Goal: Transaction & Acquisition: Book appointment/travel/reservation

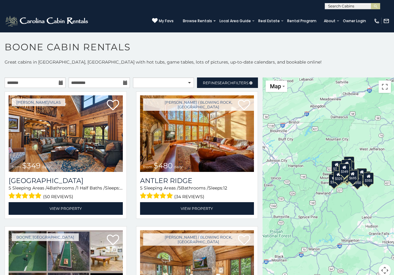
click at [60, 82] on icon at bounding box center [61, 82] width 4 height 4
click at [55, 82] on input "text" at bounding box center [35, 82] width 61 height 10
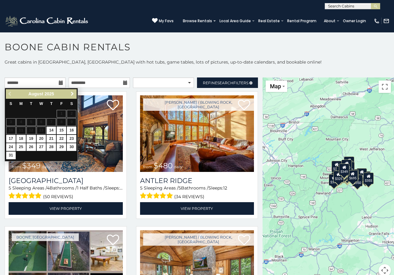
click at [71, 93] on span "Next" at bounding box center [72, 93] width 5 height 5
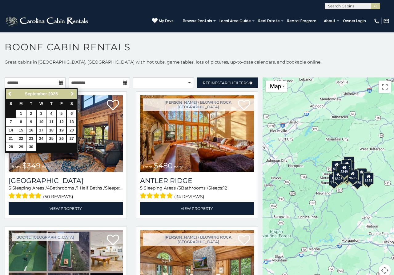
click at [71, 93] on span "Next" at bounding box center [72, 93] width 5 height 5
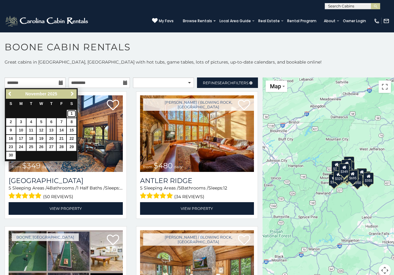
click at [71, 112] on link "1" at bounding box center [72, 114] width 10 height 8
type input "**********"
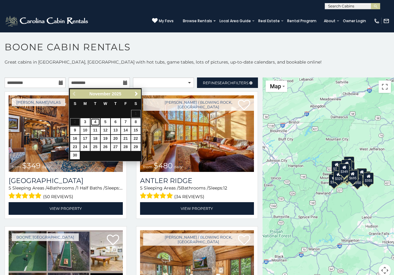
click at [94, 121] on link "4" at bounding box center [96, 122] width 10 height 8
type input "**********"
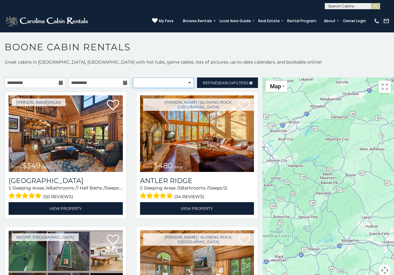
click at [133, 77] on select "**********" at bounding box center [163, 82] width 61 height 10
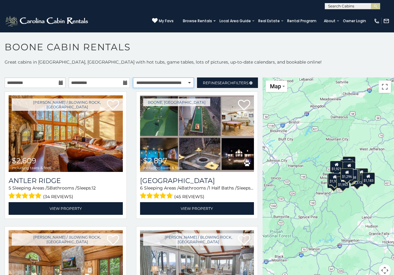
click option "**********" at bounding box center [0, 0] width 0 height 0
click at [133, 77] on select "**********" at bounding box center [163, 82] width 61 height 10
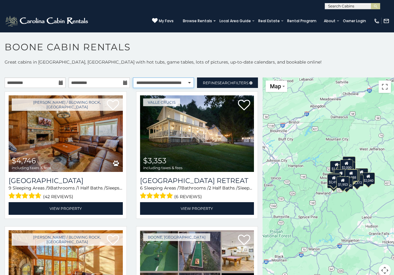
select select "******"
click option "*******" at bounding box center [0, 0] width 0 height 0
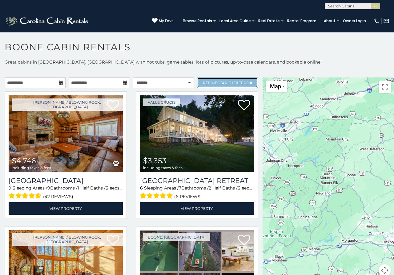
click at [242, 81] on span "Refine Search Filters" at bounding box center [226, 82] width 46 height 5
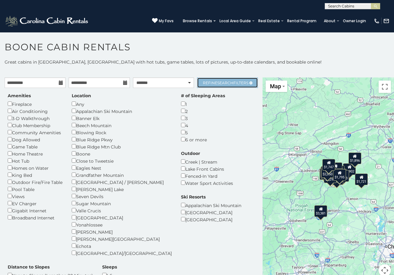
click at [231, 81] on span "Search" at bounding box center [226, 82] width 16 height 5
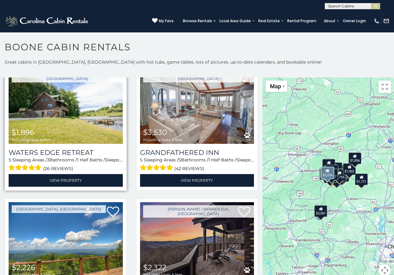
scroll to position [499, 0]
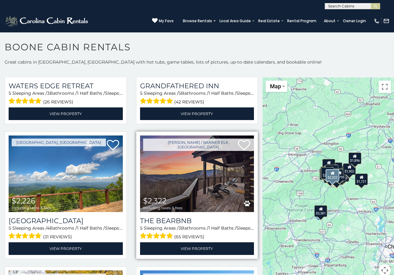
click at [197, 172] on img at bounding box center [197, 173] width 114 height 76
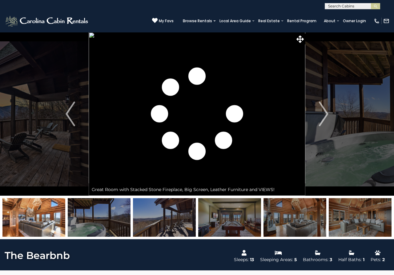
click at [23, 214] on img at bounding box center [33, 217] width 63 height 39
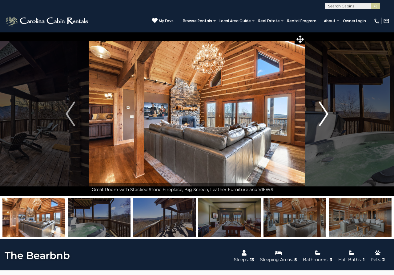
click at [325, 116] on img "Next" at bounding box center [323, 113] width 9 height 25
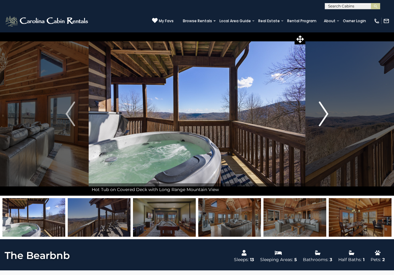
click at [325, 116] on img "Next" at bounding box center [323, 113] width 9 height 25
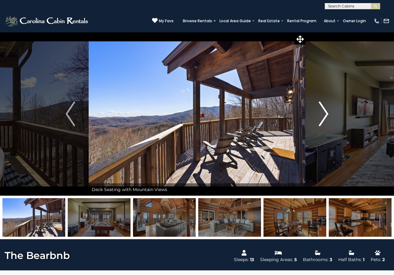
click at [325, 116] on img "Next" at bounding box center [323, 113] width 9 height 25
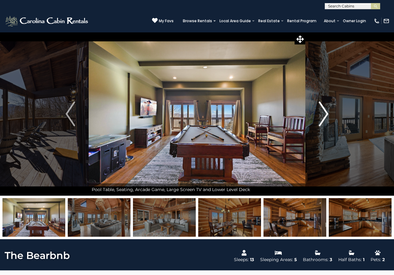
click at [325, 116] on img "Next" at bounding box center [323, 113] width 9 height 25
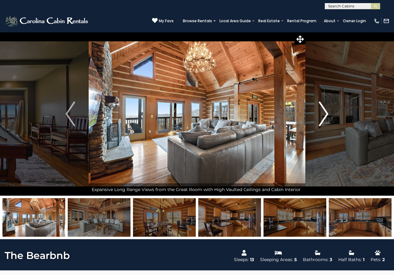
click at [325, 116] on img "Next" at bounding box center [323, 113] width 9 height 25
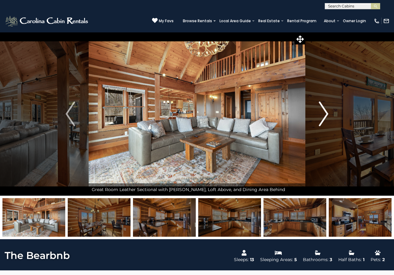
click at [325, 116] on img "Next" at bounding box center [323, 113] width 9 height 25
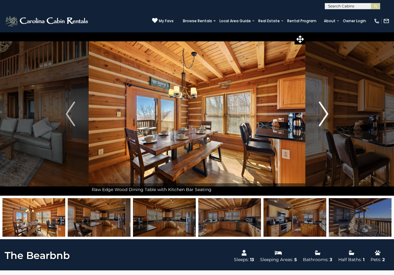
click at [325, 116] on img "Next" at bounding box center [323, 113] width 9 height 25
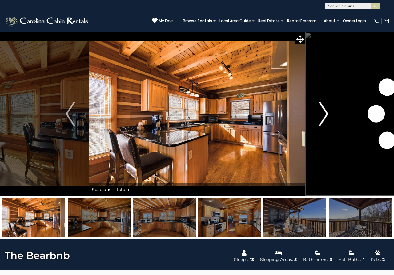
click at [325, 116] on img "Next" at bounding box center [323, 113] width 9 height 25
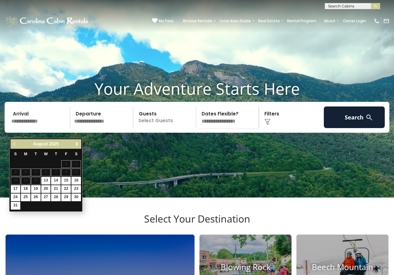
click at [78, 143] on span "Next" at bounding box center [77, 143] width 5 height 5
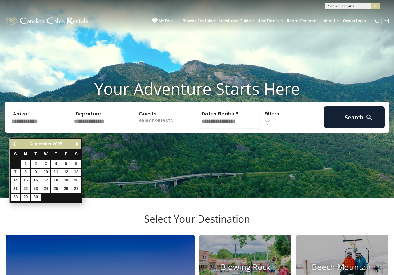
click at [78, 143] on span "Next" at bounding box center [77, 143] width 5 height 5
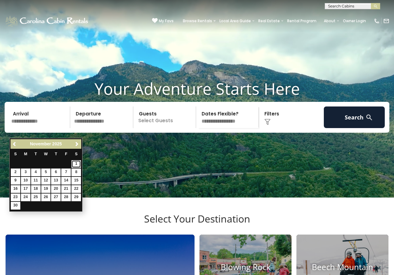
click at [76, 163] on link "1" at bounding box center [76, 164] width 10 height 8
type input "*******"
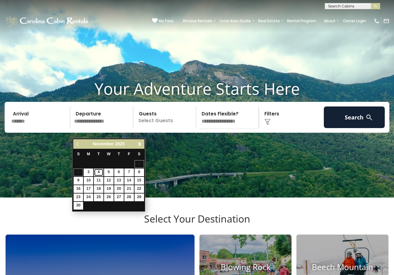
click at [98, 173] on link "4" at bounding box center [99, 172] width 10 height 8
type input "*******"
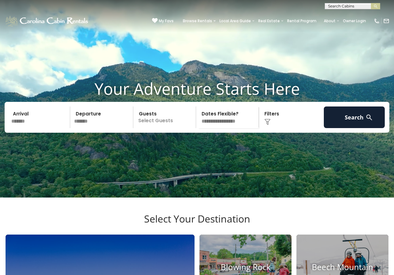
click at [169, 128] on p "Select Guests" at bounding box center [165, 117] width 61 height 22
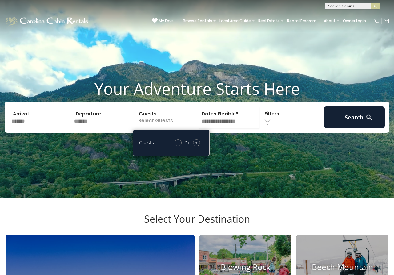
click at [197, 145] on span "+" at bounding box center [196, 142] width 2 height 6
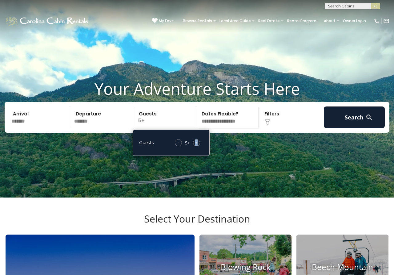
click at [197, 145] on span "+" at bounding box center [196, 142] width 2 height 6
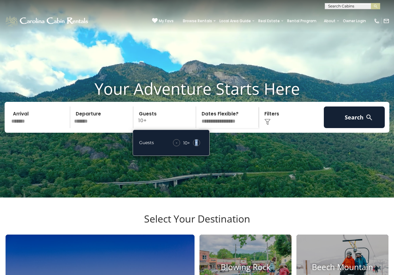
click at [197, 145] on span "+" at bounding box center [196, 142] width 2 height 6
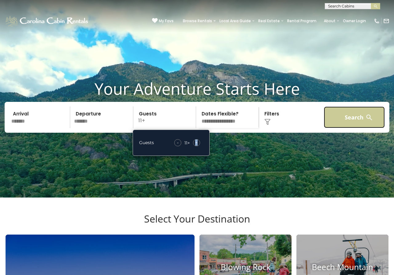
click at [333, 126] on button "Search" at bounding box center [354, 117] width 61 height 22
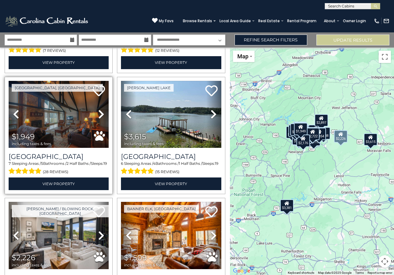
scroll to position [333, 0]
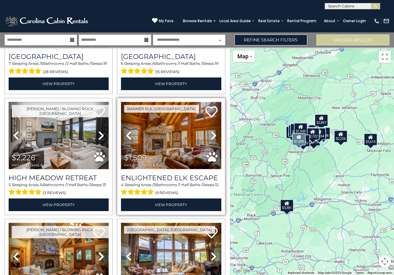
click at [167, 136] on img at bounding box center [171, 135] width 100 height 67
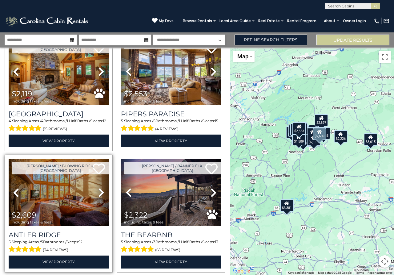
scroll to position [532, 0]
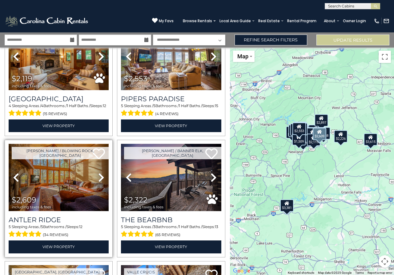
click at [60, 178] on img at bounding box center [59, 177] width 100 height 67
click at [56, 184] on img at bounding box center [59, 177] width 100 height 67
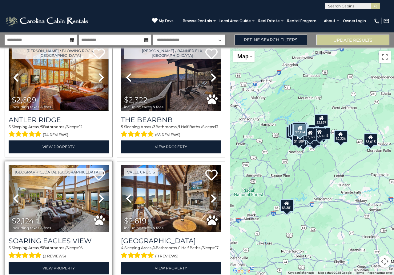
scroll to position [666, 0]
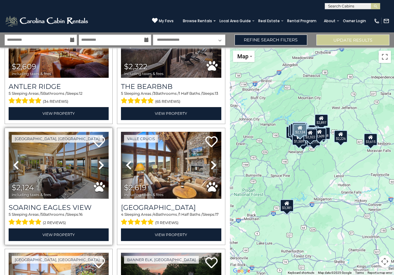
click at [63, 171] on img at bounding box center [59, 165] width 100 height 67
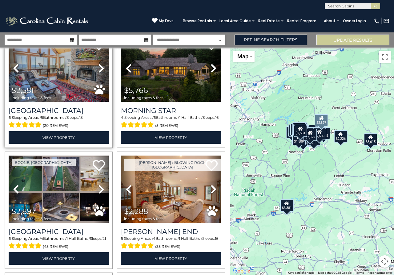
scroll to position [898, 0]
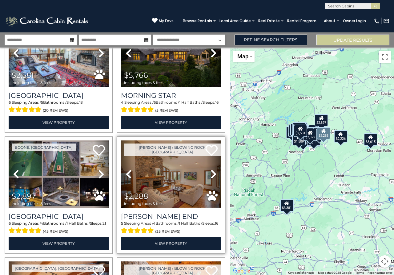
click at [213, 173] on icon at bounding box center [214, 174] width 6 height 10
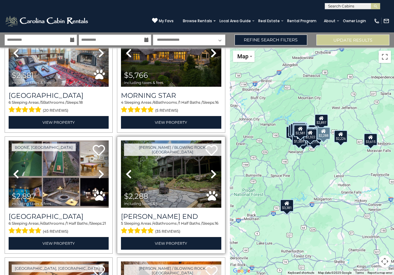
click at [213, 173] on icon at bounding box center [214, 174] width 6 height 10
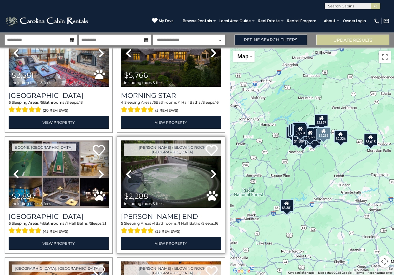
click at [213, 173] on icon at bounding box center [214, 174] width 6 height 10
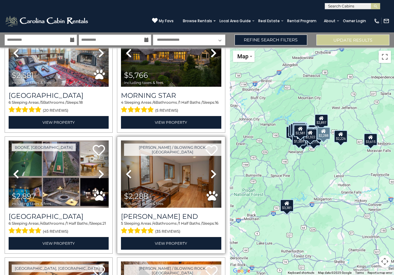
click at [213, 173] on icon at bounding box center [214, 174] width 6 height 10
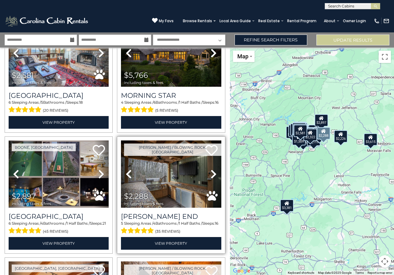
click at [213, 173] on icon at bounding box center [214, 174] width 6 height 10
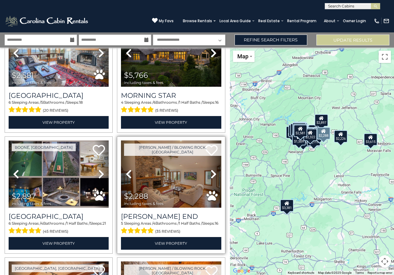
click at [213, 173] on icon at bounding box center [214, 174] width 6 height 10
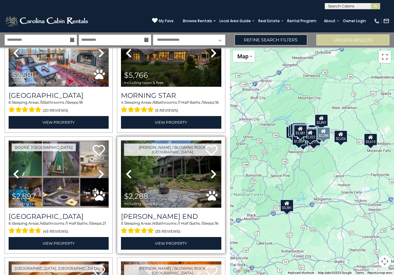
click at [213, 173] on icon at bounding box center [214, 174] width 6 height 10
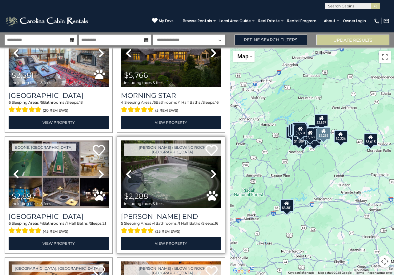
click at [213, 173] on icon at bounding box center [214, 174] width 6 height 10
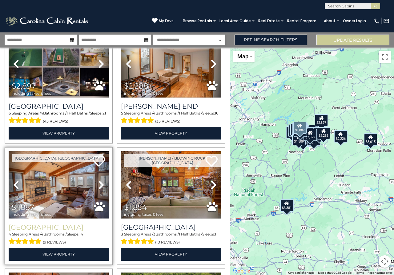
scroll to position [1032, 0]
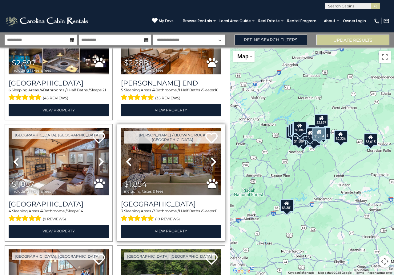
click at [173, 176] on img at bounding box center [171, 161] width 100 height 67
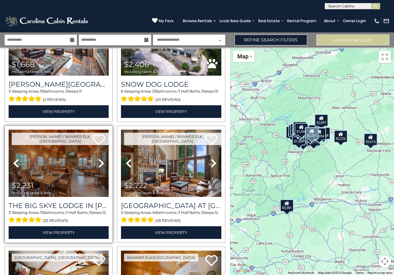
scroll to position [1298, 0]
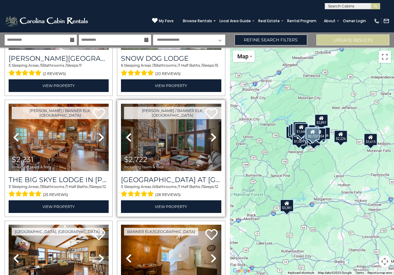
click at [212, 135] on icon at bounding box center [214, 137] width 6 height 10
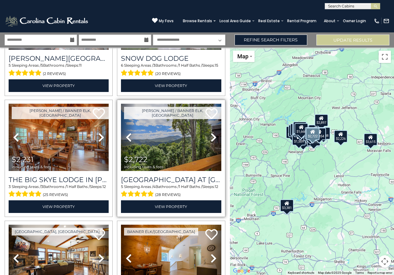
click at [212, 135] on icon at bounding box center [214, 137] width 6 height 10
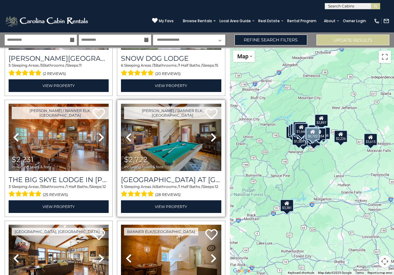
click at [212, 135] on icon at bounding box center [214, 137] width 6 height 10
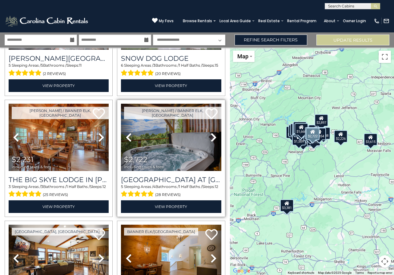
click at [212, 135] on icon at bounding box center [214, 137] width 6 height 10
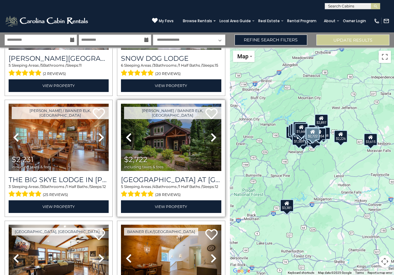
click at [212, 135] on icon at bounding box center [214, 137] width 6 height 10
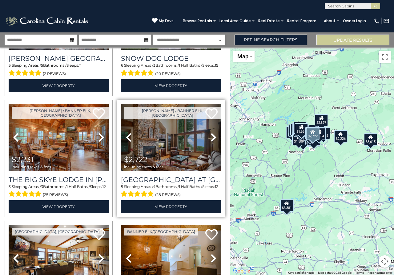
click at [212, 135] on icon at bounding box center [214, 137] width 6 height 10
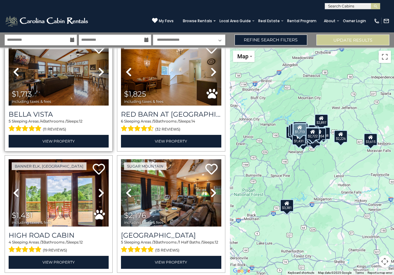
scroll to position [1464, 0]
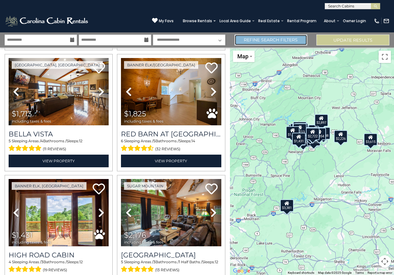
click at [285, 42] on link "Refine Search Filters" at bounding box center [271, 40] width 73 height 11
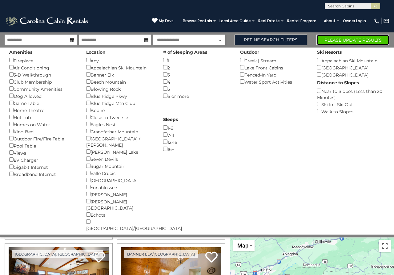
click at [333, 39] on button "Please Update Results" at bounding box center [353, 40] width 73 height 11
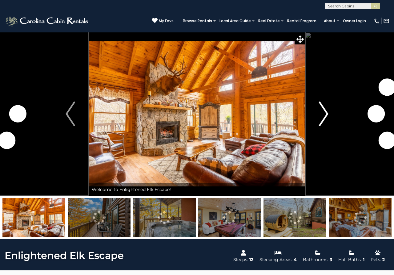
click at [327, 112] on img "Next" at bounding box center [323, 113] width 9 height 25
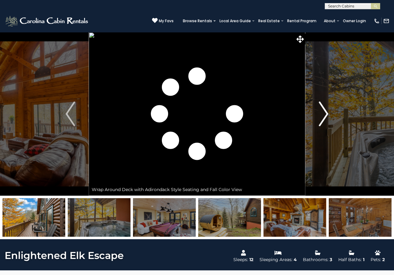
click at [327, 112] on img "Next" at bounding box center [323, 113] width 9 height 25
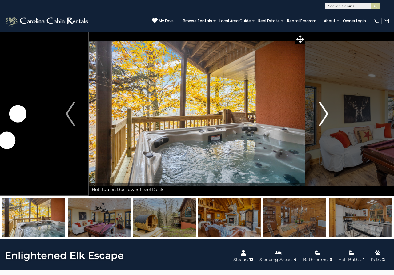
click at [327, 113] on img "Next" at bounding box center [323, 113] width 9 height 25
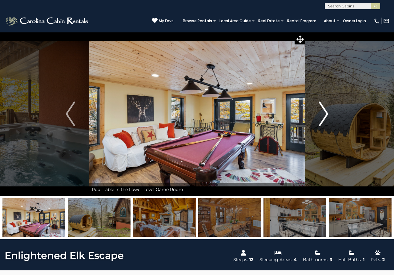
click at [327, 113] on img "Next" at bounding box center [323, 113] width 9 height 25
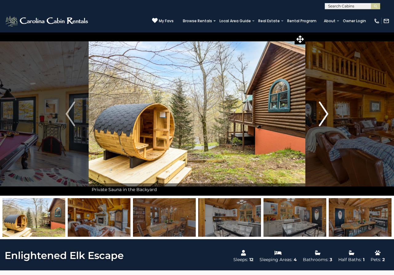
click at [327, 113] on img "Next" at bounding box center [323, 113] width 9 height 25
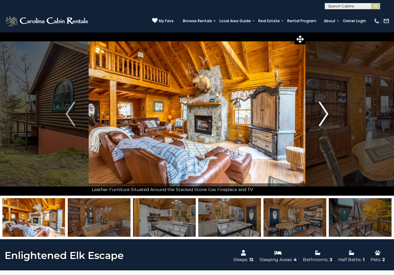
click at [327, 113] on img "Next" at bounding box center [323, 113] width 9 height 25
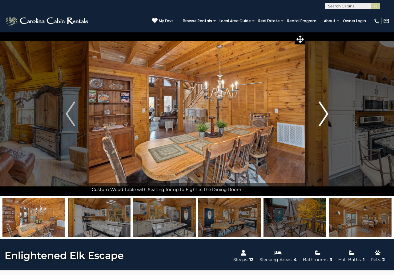
click at [327, 113] on img "Next" at bounding box center [323, 113] width 9 height 25
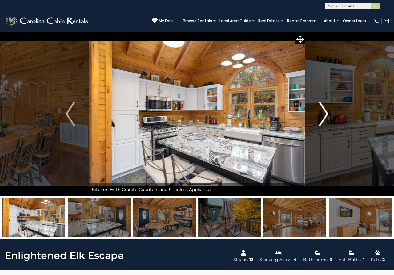
click at [327, 113] on img "Next" at bounding box center [323, 113] width 9 height 25
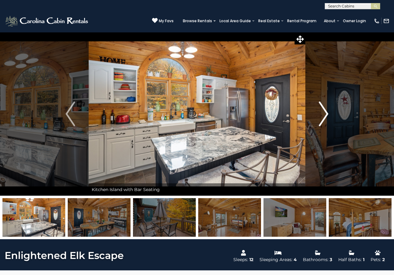
click at [327, 113] on img "Next" at bounding box center [323, 113] width 9 height 25
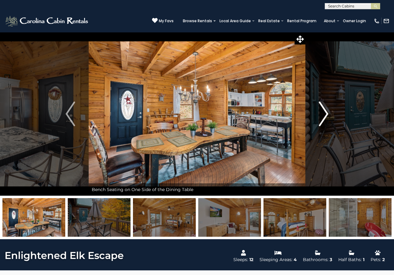
click at [327, 113] on img "Next" at bounding box center [323, 113] width 9 height 25
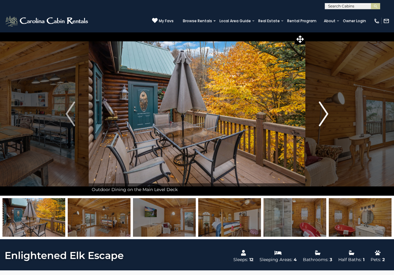
click at [327, 113] on img "Next" at bounding box center [323, 113] width 9 height 25
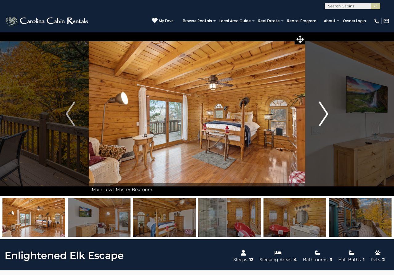
click at [327, 113] on img "Next" at bounding box center [323, 113] width 9 height 25
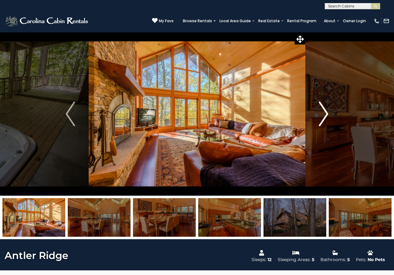
click at [323, 120] on img "Next" at bounding box center [323, 113] width 9 height 25
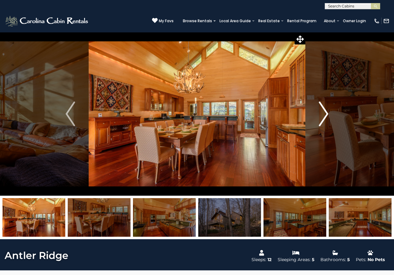
click at [323, 120] on img "Next" at bounding box center [323, 113] width 9 height 25
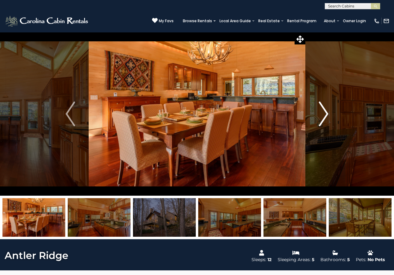
click at [323, 120] on img "Next" at bounding box center [323, 113] width 9 height 25
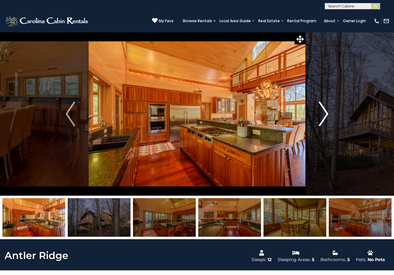
click at [323, 120] on img "Next" at bounding box center [323, 113] width 9 height 25
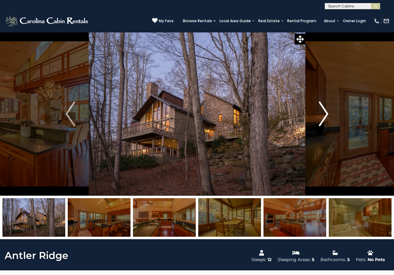
click at [323, 120] on img "Next" at bounding box center [323, 113] width 9 height 25
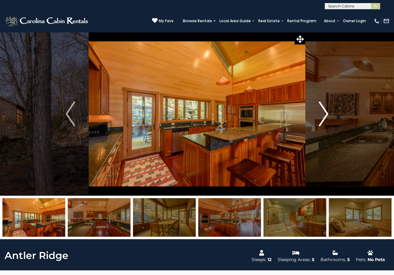
click at [323, 120] on img "Next" at bounding box center [323, 113] width 9 height 25
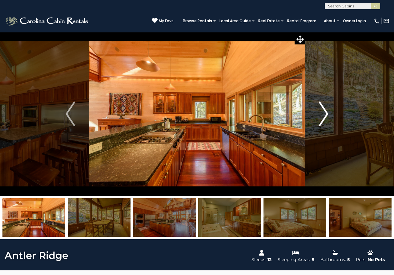
click at [323, 120] on img "Next" at bounding box center [323, 113] width 9 height 25
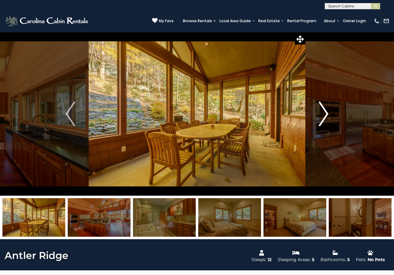
click at [323, 120] on img "Next" at bounding box center [323, 113] width 9 height 25
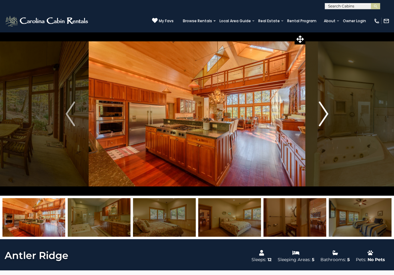
click at [323, 120] on img "Next" at bounding box center [323, 113] width 9 height 25
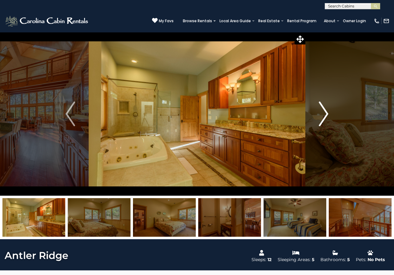
click at [323, 120] on img "Next" at bounding box center [323, 113] width 9 height 25
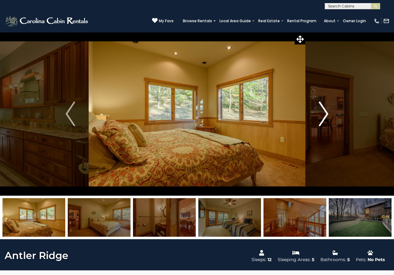
click at [323, 120] on img "Next" at bounding box center [323, 113] width 9 height 25
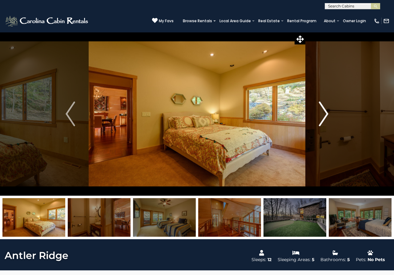
click at [323, 120] on img "Next" at bounding box center [323, 113] width 9 height 25
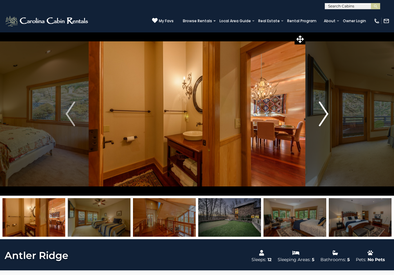
click at [323, 120] on img "Next" at bounding box center [323, 113] width 9 height 25
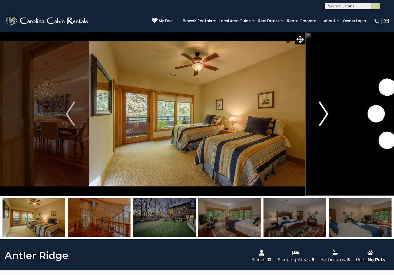
click at [323, 120] on img "Next" at bounding box center [323, 113] width 9 height 25
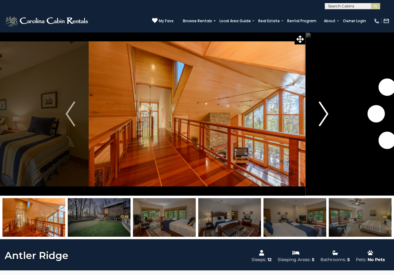
click at [323, 120] on img "Next" at bounding box center [323, 113] width 9 height 25
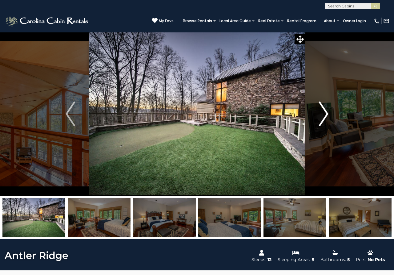
click at [323, 120] on img "Next" at bounding box center [323, 113] width 9 height 25
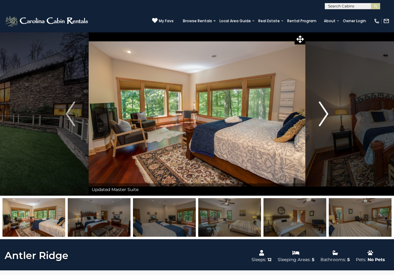
click at [323, 120] on img "Next" at bounding box center [323, 113] width 9 height 25
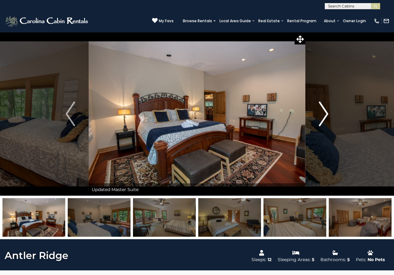
click at [323, 120] on img "Next" at bounding box center [323, 113] width 9 height 25
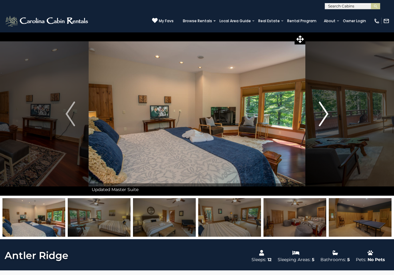
click at [323, 120] on img "Next" at bounding box center [323, 113] width 9 height 25
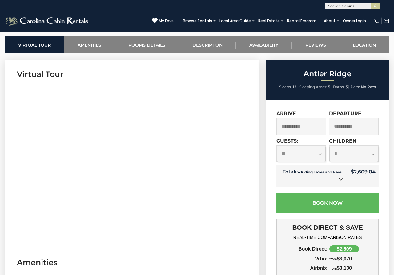
scroll to position [251, 0]
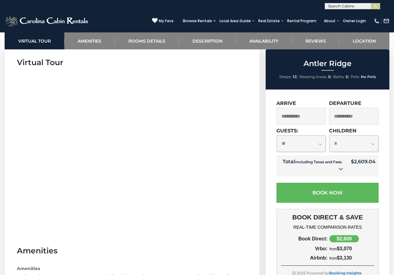
click at [277, 135] on select "**********" at bounding box center [301, 143] width 49 height 16
select select "**"
click option "**" at bounding box center [0, 0] width 0 height 0
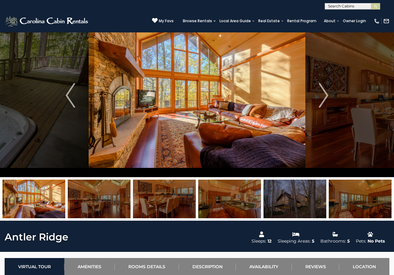
scroll to position [0, 0]
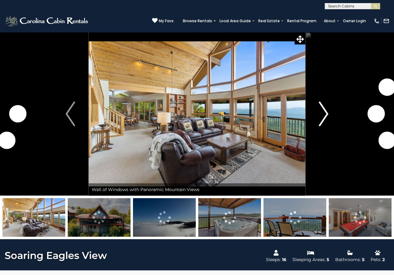
click at [323, 116] on img "Next" at bounding box center [323, 113] width 9 height 25
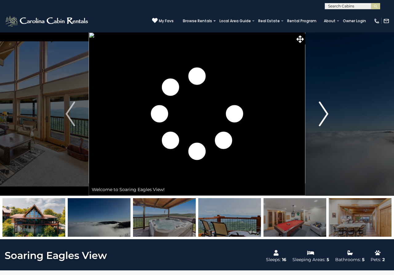
click at [323, 116] on img "Next" at bounding box center [323, 113] width 9 height 25
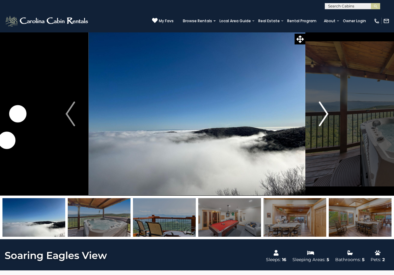
click at [323, 116] on img "Next" at bounding box center [323, 113] width 9 height 25
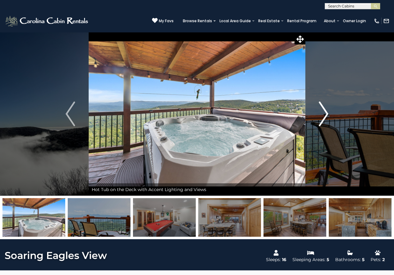
click at [323, 116] on img "Next" at bounding box center [323, 113] width 9 height 25
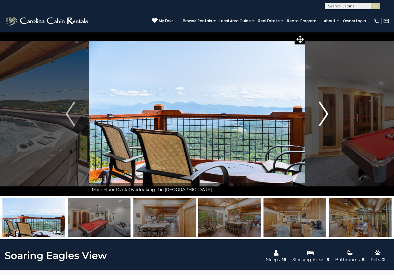
click at [323, 116] on img "Next" at bounding box center [323, 113] width 9 height 25
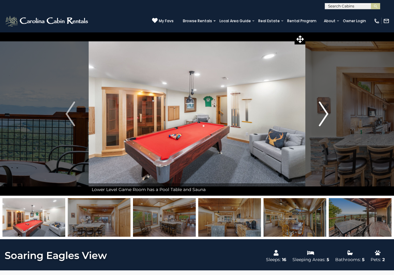
click at [323, 116] on img "Next" at bounding box center [323, 113] width 9 height 25
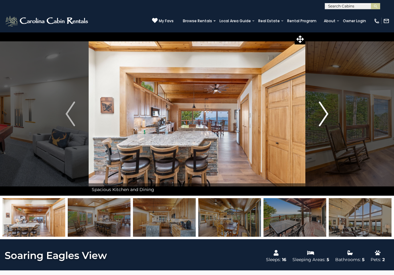
click at [323, 116] on img "Next" at bounding box center [323, 113] width 9 height 25
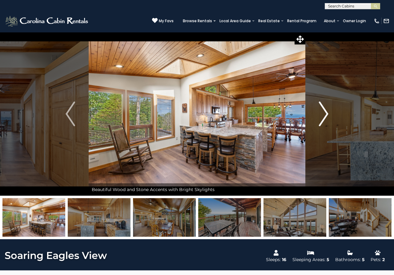
click at [323, 116] on img "Next" at bounding box center [323, 113] width 9 height 25
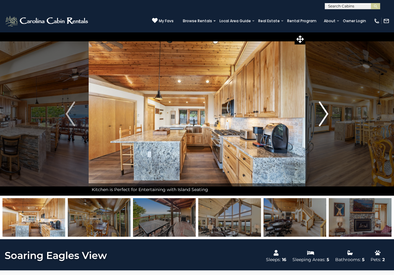
click at [323, 116] on img "Next" at bounding box center [323, 113] width 9 height 25
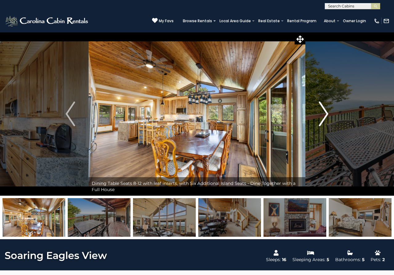
click at [323, 116] on img "Next" at bounding box center [323, 113] width 9 height 25
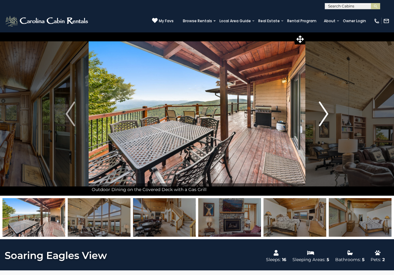
click at [323, 116] on img "Next" at bounding box center [323, 113] width 9 height 25
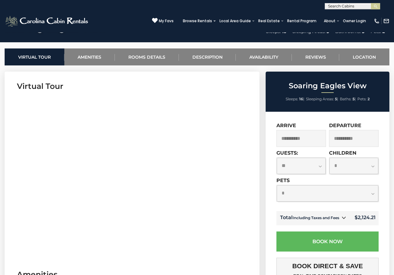
scroll to position [251, 0]
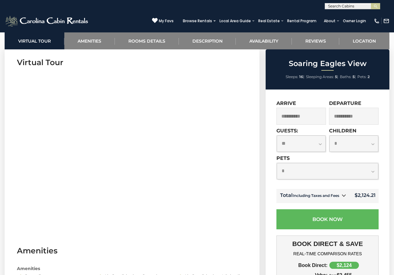
click at [277, 135] on select "**********" at bounding box center [301, 143] width 49 height 16
select select "**"
click option "**" at bounding box center [0, 0] width 0 height 0
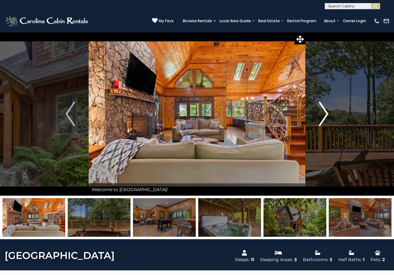
click at [324, 119] on img "Next" at bounding box center [323, 113] width 9 height 25
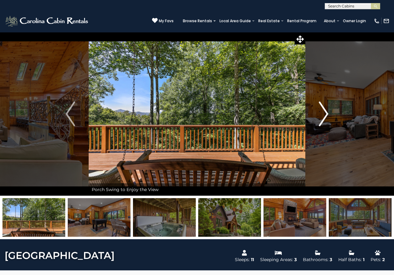
click at [324, 119] on img "Next" at bounding box center [323, 113] width 9 height 25
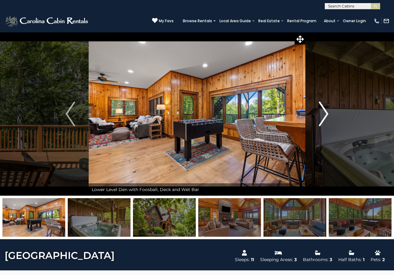
click at [324, 119] on img "Next" at bounding box center [323, 113] width 9 height 25
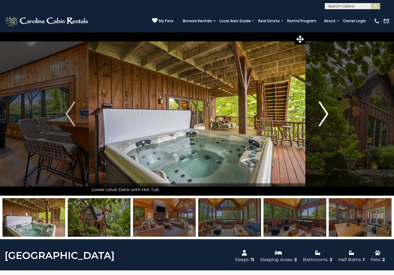
click at [324, 119] on img "Next" at bounding box center [323, 113] width 9 height 25
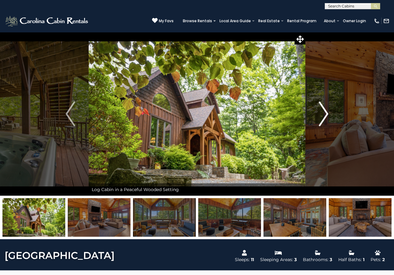
click at [324, 119] on img "Next" at bounding box center [323, 113] width 9 height 25
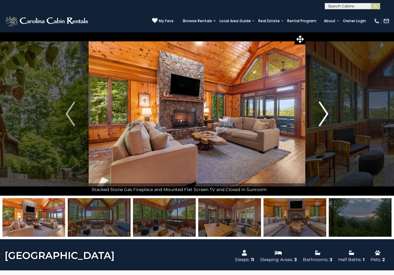
click at [324, 119] on img "Next" at bounding box center [323, 113] width 9 height 25
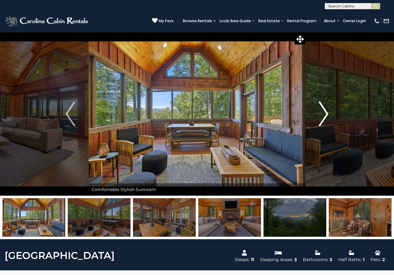
click at [324, 119] on img "Next" at bounding box center [323, 113] width 9 height 25
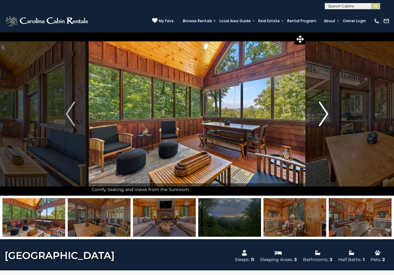
click at [324, 119] on img "Next" at bounding box center [323, 113] width 9 height 25
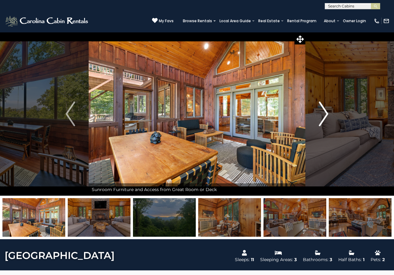
click at [324, 119] on img "Next" at bounding box center [323, 113] width 9 height 25
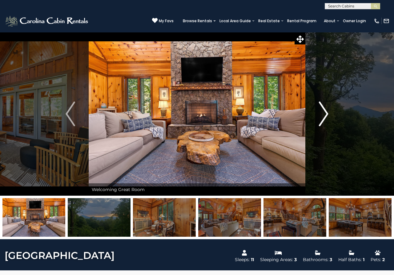
click at [324, 119] on img "Next" at bounding box center [323, 113] width 9 height 25
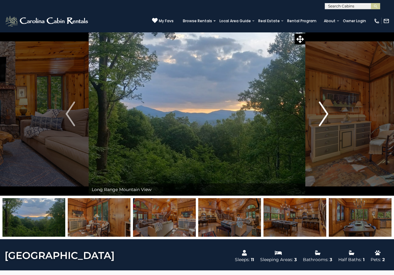
click at [324, 119] on img "Next" at bounding box center [323, 113] width 9 height 25
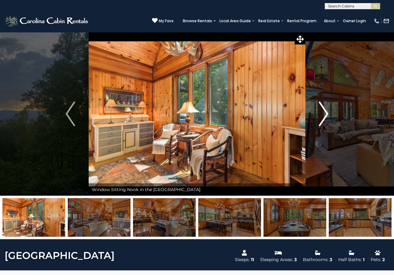
click at [324, 119] on img "Next" at bounding box center [323, 113] width 9 height 25
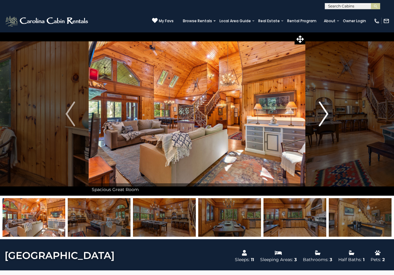
click at [324, 119] on img "Next" at bounding box center [323, 113] width 9 height 25
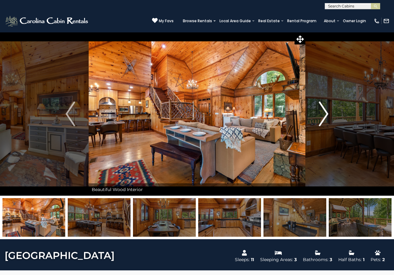
click at [324, 119] on img "Next" at bounding box center [323, 113] width 9 height 25
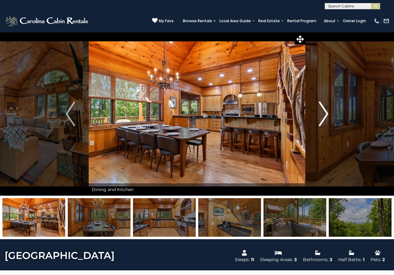
click at [324, 119] on img "Next" at bounding box center [323, 113] width 9 height 25
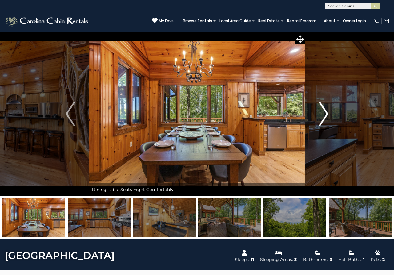
click at [324, 119] on img "Next" at bounding box center [323, 113] width 9 height 25
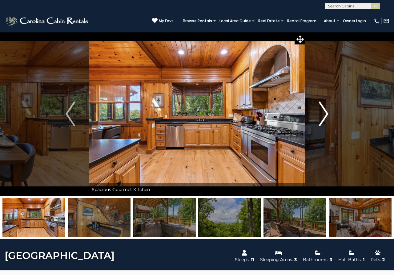
click at [324, 119] on img "Next" at bounding box center [323, 113] width 9 height 25
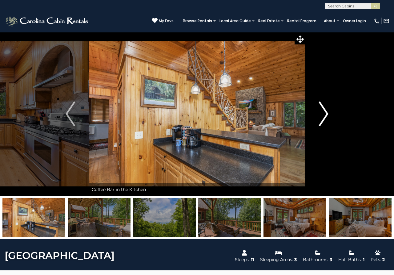
click at [324, 119] on img "Next" at bounding box center [323, 113] width 9 height 25
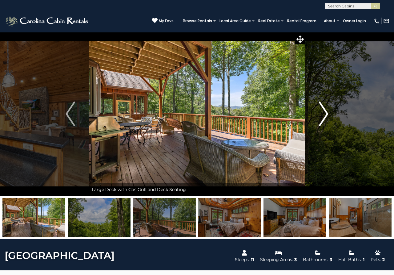
click at [324, 119] on img "Next" at bounding box center [323, 113] width 9 height 25
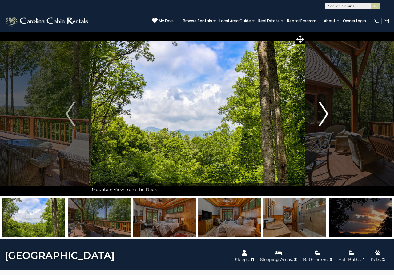
click at [324, 119] on img "Next" at bounding box center [323, 113] width 9 height 25
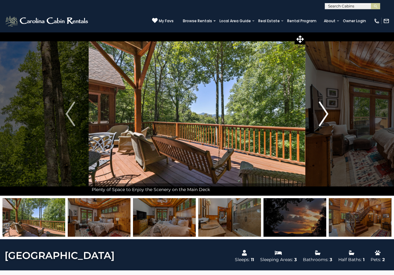
click at [324, 119] on img "Next" at bounding box center [323, 113] width 9 height 25
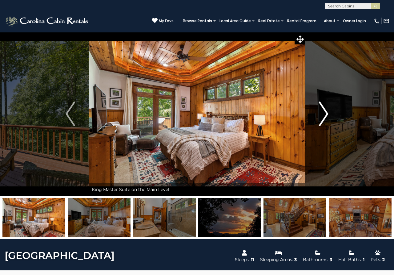
click at [324, 119] on img "Next" at bounding box center [323, 113] width 9 height 25
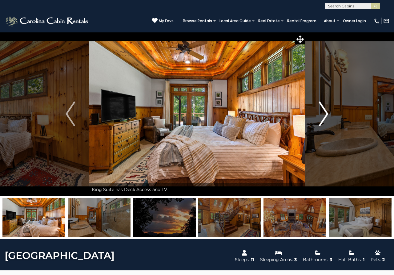
click at [324, 119] on img "Next" at bounding box center [323, 113] width 9 height 25
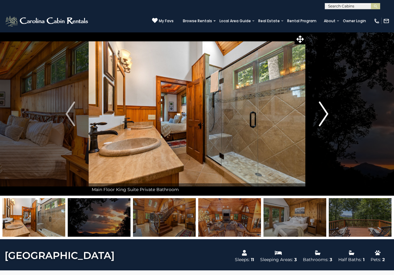
click at [324, 119] on img "Next" at bounding box center [323, 113] width 9 height 25
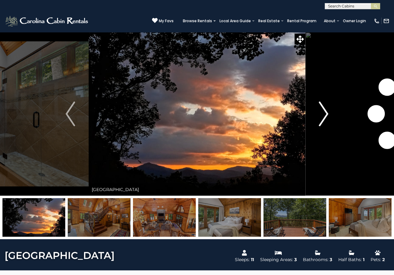
click at [324, 119] on img "Next" at bounding box center [323, 113] width 9 height 25
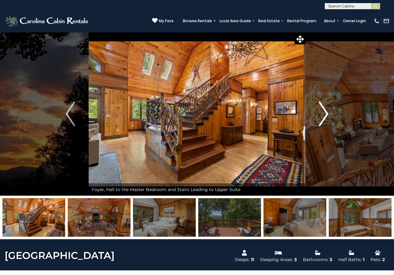
click at [324, 119] on img "Next" at bounding box center [323, 113] width 9 height 25
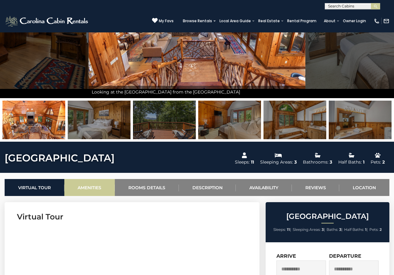
scroll to position [126, 0]
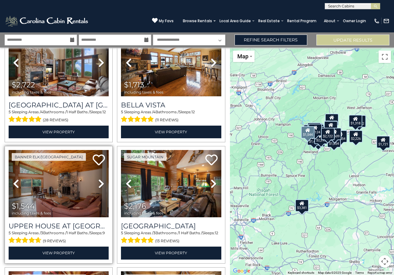
scroll to position [566, 0]
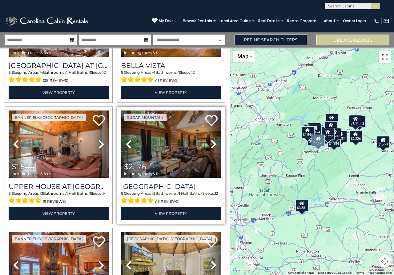
click at [214, 143] on icon at bounding box center [214, 144] width 6 height 10
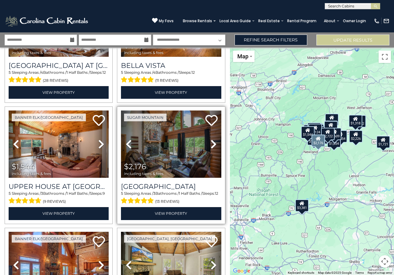
click at [214, 143] on icon at bounding box center [214, 144] width 6 height 10
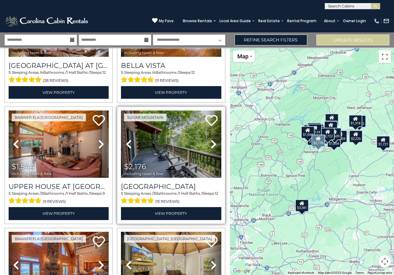
click at [214, 143] on icon at bounding box center [214, 144] width 6 height 10
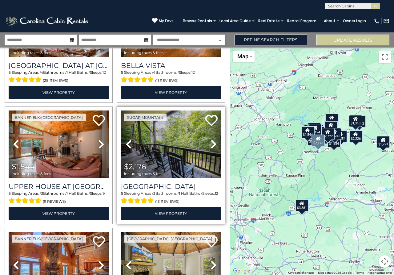
click at [214, 143] on icon at bounding box center [214, 144] width 6 height 10
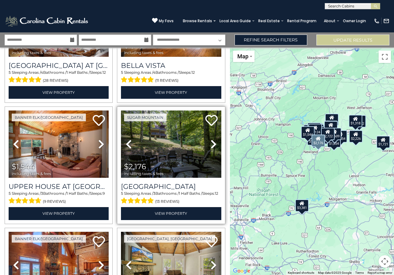
click at [214, 143] on icon at bounding box center [214, 144] width 6 height 10
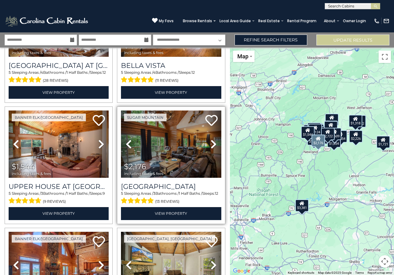
click at [214, 143] on icon at bounding box center [214, 144] width 6 height 10
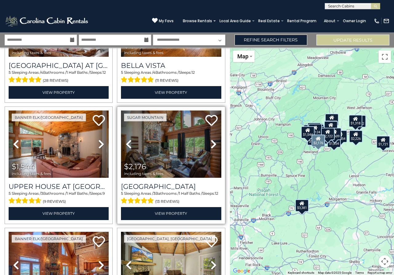
click at [214, 143] on icon at bounding box center [214, 144] width 6 height 10
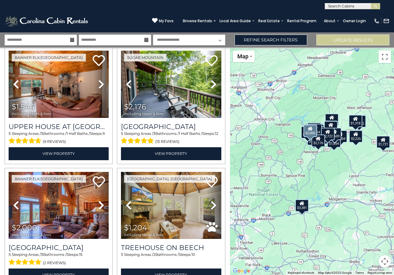
scroll to position [666, 0]
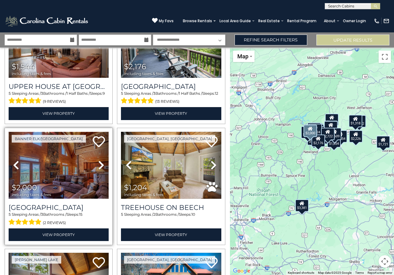
click at [69, 170] on img at bounding box center [59, 165] width 100 height 67
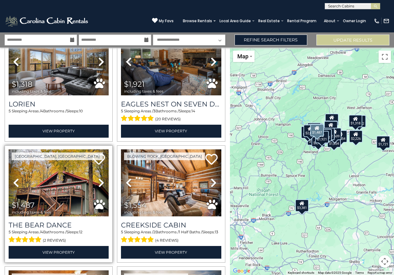
scroll to position [1165, 0]
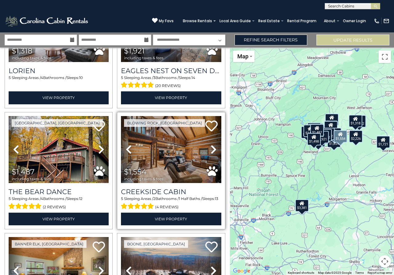
click at [214, 149] on icon at bounding box center [214, 149] width 6 height 10
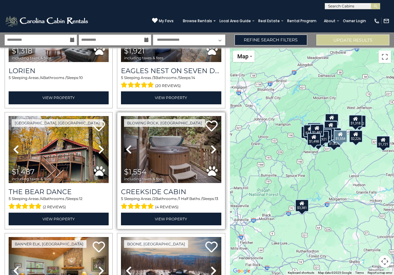
click at [214, 149] on icon at bounding box center [214, 149] width 6 height 10
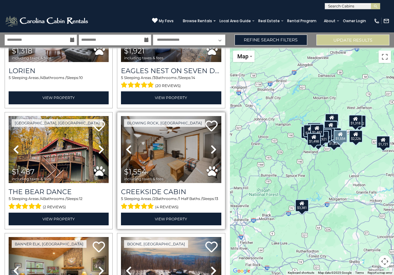
click at [214, 149] on icon at bounding box center [214, 149] width 6 height 10
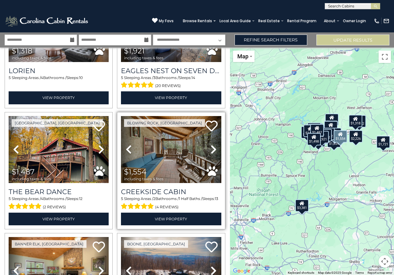
click at [214, 149] on icon at bounding box center [214, 149] width 6 height 10
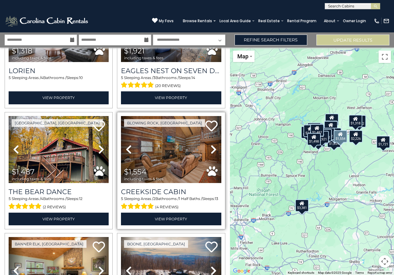
click at [214, 149] on icon at bounding box center [214, 149] width 6 height 10
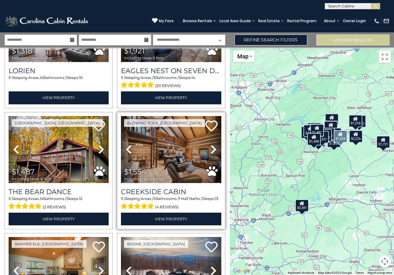
click at [214, 149] on icon at bounding box center [214, 149] width 6 height 10
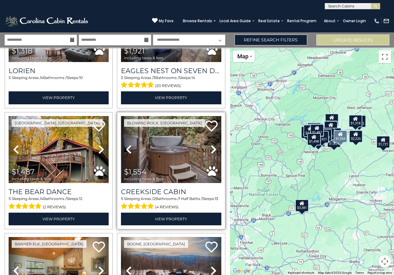
click at [214, 149] on icon at bounding box center [214, 149] width 6 height 10
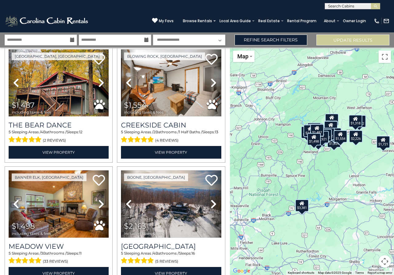
scroll to position [1298, 0]
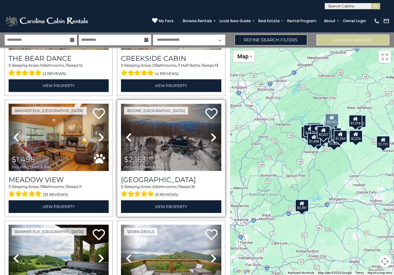
click at [168, 143] on img at bounding box center [171, 137] width 100 height 67
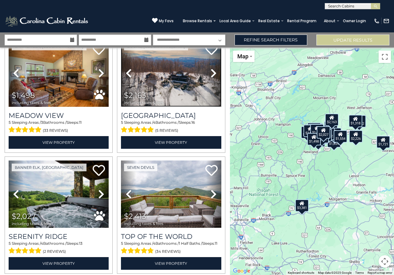
scroll to position [1398, 0]
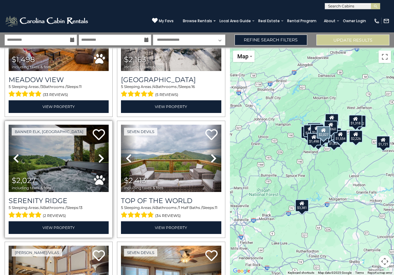
click at [100, 157] on icon at bounding box center [101, 158] width 6 height 10
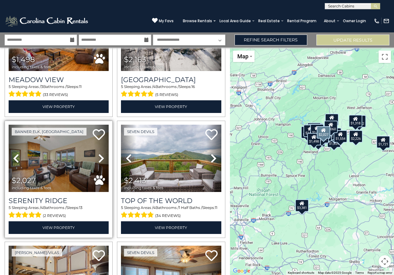
click at [101, 158] on icon at bounding box center [101, 158] width 6 height 10
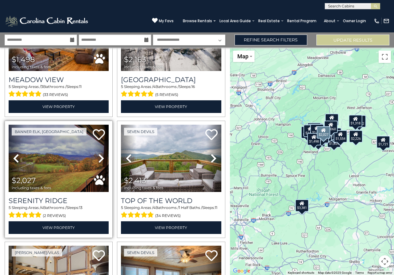
click at [101, 158] on icon at bounding box center [101, 158] width 6 height 10
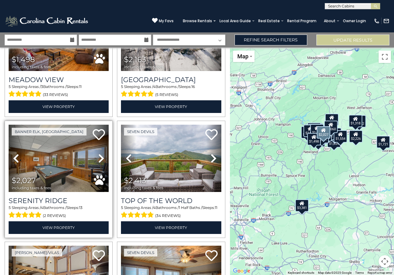
click at [101, 158] on icon at bounding box center [101, 158] width 6 height 10
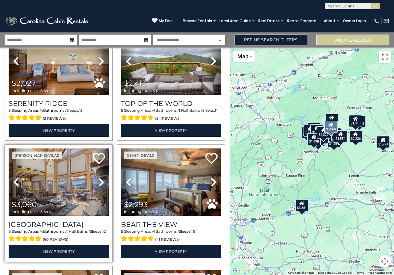
scroll to position [1497, 0]
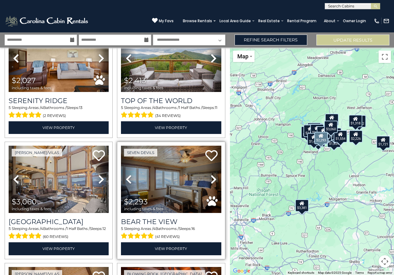
click at [213, 181] on icon at bounding box center [214, 179] width 6 height 10
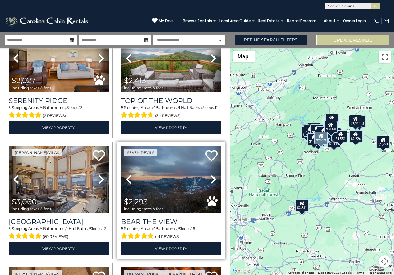
click at [213, 181] on icon at bounding box center [214, 179] width 6 height 10
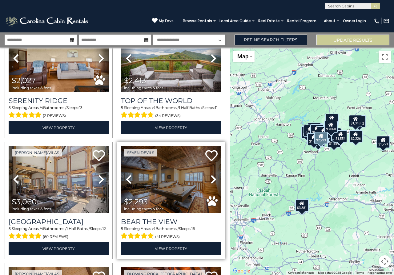
click at [213, 181] on icon at bounding box center [214, 179] width 6 height 10
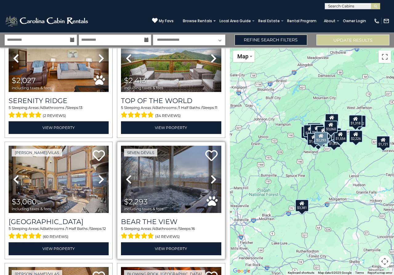
click at [213, 181] on icon at bounding box center [214, 179] width 6 height 10
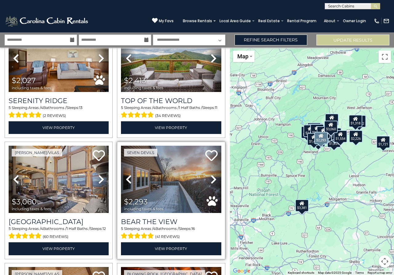
click at [213, 181] on icon at bounding box center [214, 179] width 6 height 10
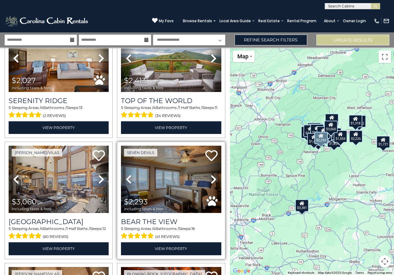
click at [213, 181] on icon at bounding box center [214, 179] width 6 height 10
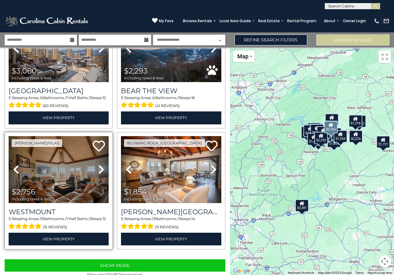
scroll to position [1631, 0]
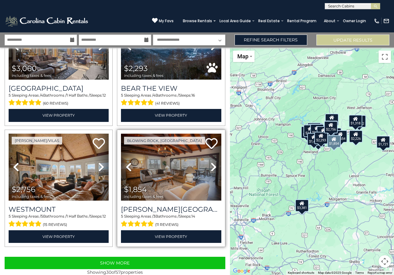
click at [213, 169] on icon at bounding box center [214, 167] width 6 height 10
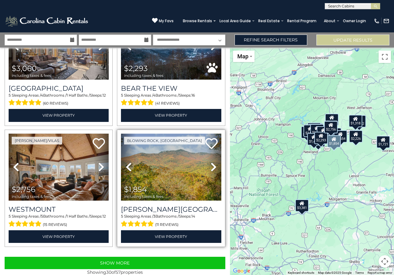
click at [213, 169] on icon at bounding box center [214, 167] width 6 height 10
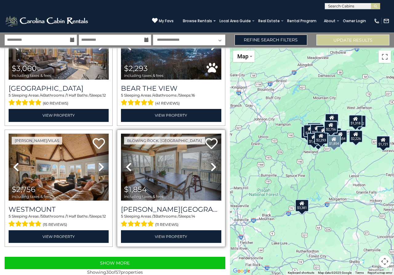
click at [213, 169] on icon at bounding box center [214, 167] width 6 height 10
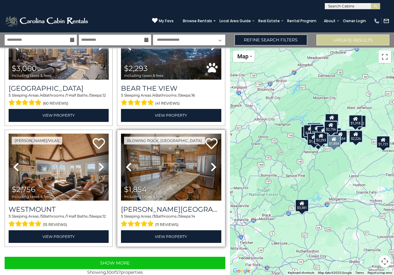
click at [213, 169] on icon at bounding box center [214, 167] width 6 height 10
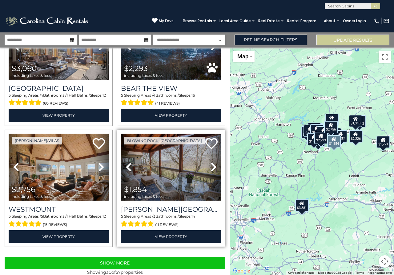
click at [213, 169] on icon at bounding box center [214, 167] width 6 height 10
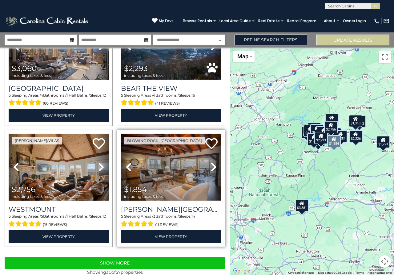
click at [213, 169] on icon at bounding box center [214, 167] width 6 height 10
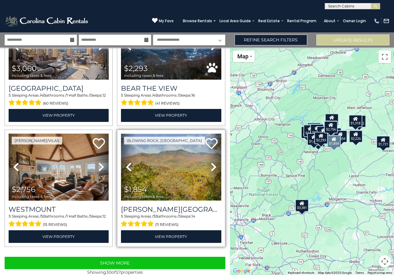
click at [160, 166] on img at bounding box center [171, 166] width 100 height 67
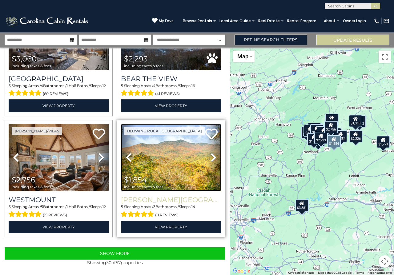
scroll to position [1607, 0]
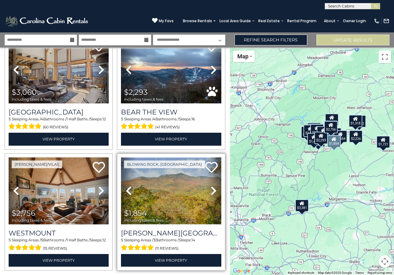
click at [159, 193] on img at bounding box center [171, 190] width 100 height 67
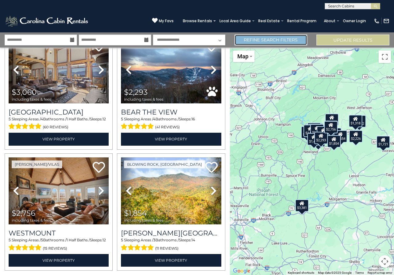
click at [284, 39] on link "Refine Search Filters" at bounding box center [271, 40] width 73 height 11
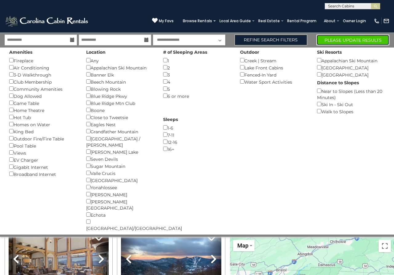
click at [331, 37] on button "Please Update Results" at bounding box center [353, 40] width 73 height 11
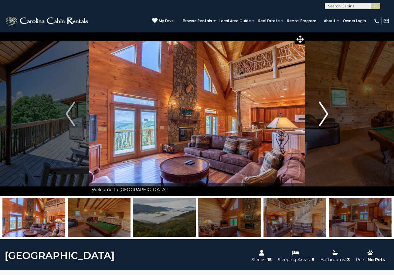
click at [325, 111] on img "Next" at bounding box center [323, 113] width 9 height 25
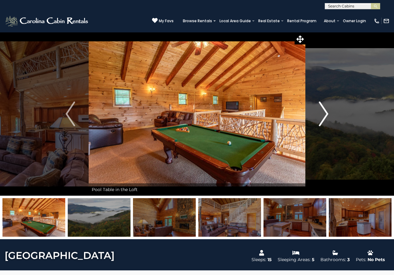
click at [325, 111] on img "Next" at bounding box center [323, 113] width 9 height 25
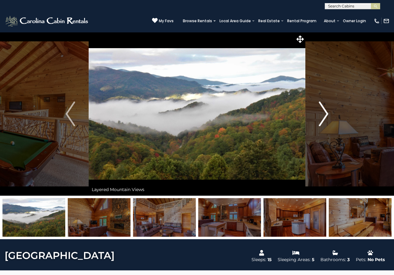
click at [325, 111] on img "Next" at bounding box center [323, 113] width 9 height 25
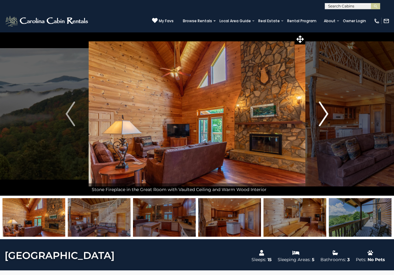
click at [325, 111] on img "Next" at bounding box center [323, 113] width 9 height 25
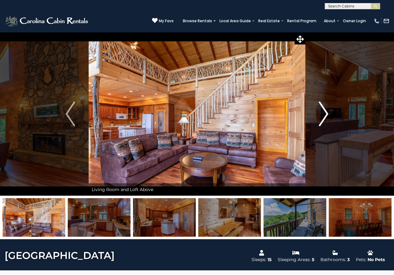
click at [325, 111] on img "Next" at bounding box center [323, 113] width 9 height 25
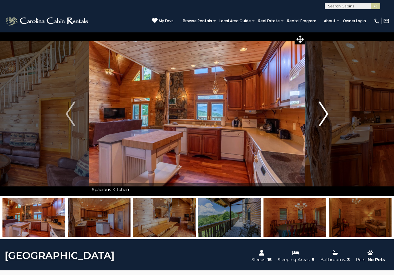
click at [325, 111] on img "Next" at bounding box center [323, 113] width 9 height 25
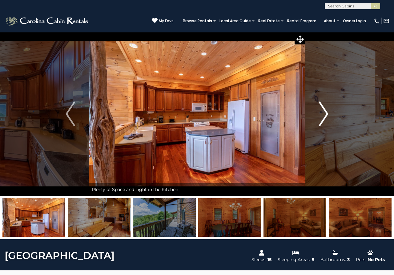
click at [325, 111] on img "Next" at bounding box center [323, 113] width 9 height 25
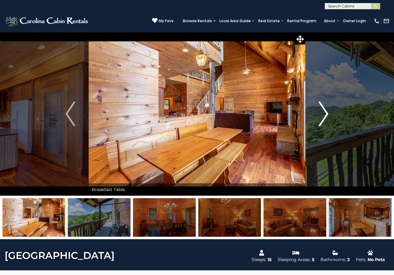
click at [325, 111] on img "Next" at bounding box center [323, 113] width 9 height 25
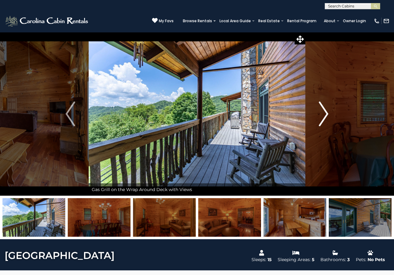
click at [325, 111] on img "Next" at bounding box center [323, 113] width 9 height 25
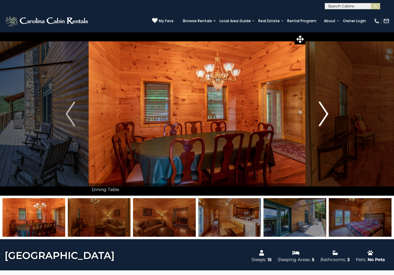
click at [325, 111] on img "Next" at bounding box center [323, 113] width 9 height 25
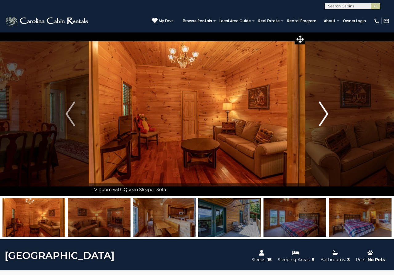
click at [325, 111] on img "Next" at bounding box center [323, 113] width 9 height 25
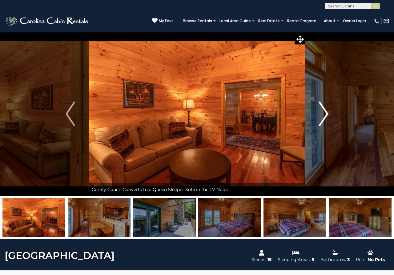
click at [325, 111] on img "Next" at bounding box center [323, 113] width 9 height 25
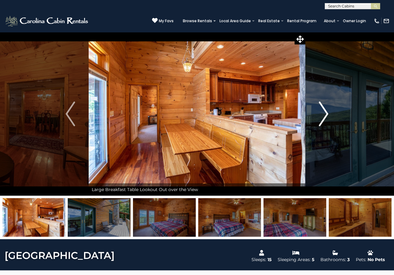
click at [325, 111] on img "Next" at bounding box center [323, 113] width 9 height 25
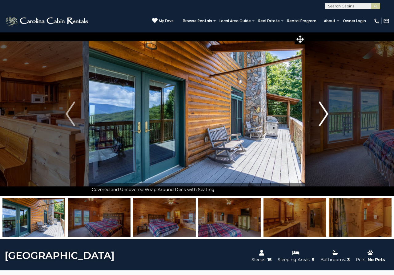
click at [325, 111] on img "Next" at bounding box center [323, 113] width 9 height 25
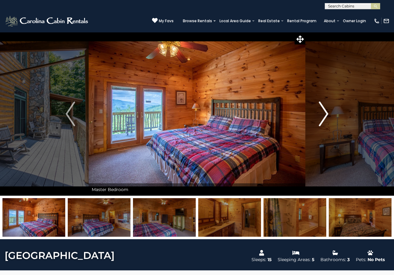
click at [325, 111] on img "Next" at bounding box center [323, 113] width 9 height 25
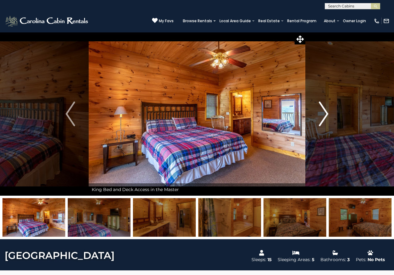
click at [325, 111] on img "Next" at bounding box center [323, 113] width 9 height 25
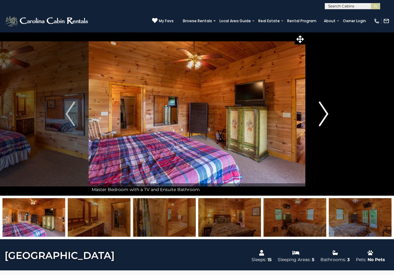
click at [325, 111] on img "Next" at bounding box center [323, 113] width 9 height 25
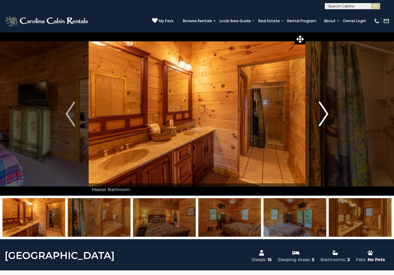
click at [325, 111] on img "Next" at bounding box center [323, 113] width 9 height 25
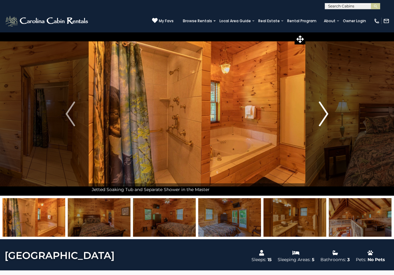
click at [325, 111] on img "Next" at bounding box center [323, 113] width 9 height 25
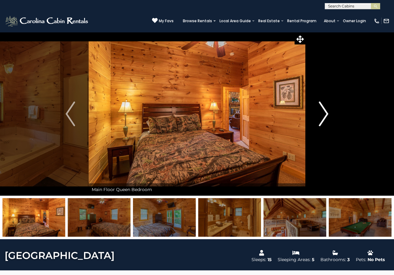
click at [325, 111] on img "Next" at bounding box center [323, 113] width 9 height 25
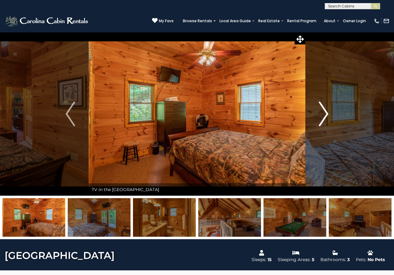
click at [325, 111] on img "Next" at bounding box center [323, 113] width 9 height 25
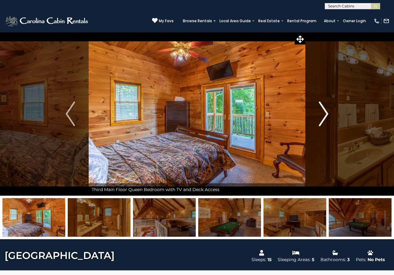
click at [325, 111] on img "Next" at bounding box center [323, 113] width 9 height 25
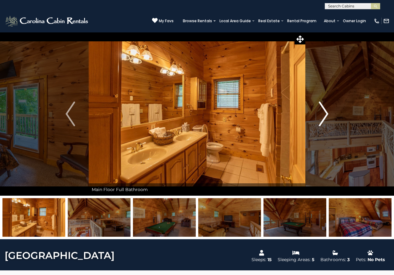
click at [325, 111] on img "Next" at bounding box center [323, 113] width 9 height 25
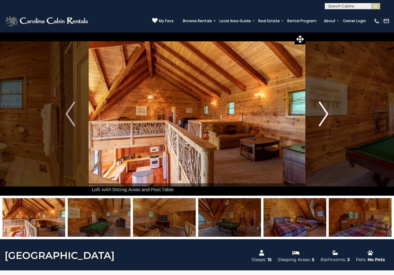
click at [325, 111] on img "Next" at bounding box center [323, 113] width 9 height 25
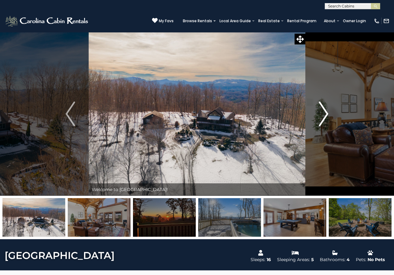
click at [324, 117] on img "Next" at bounding box center [323, 113] width 9 height 25
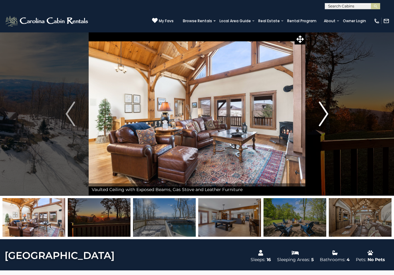
click at [324, 117] on img "Next" at bounding box center [323, 113] width 9 height 25
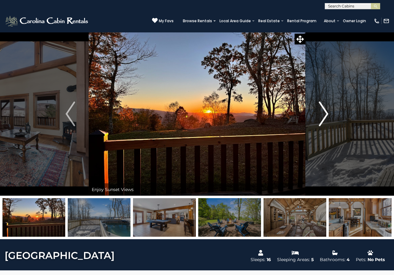
click at [324, 117] on img "Next" at bounding box center [323, 113] width 9 height 25
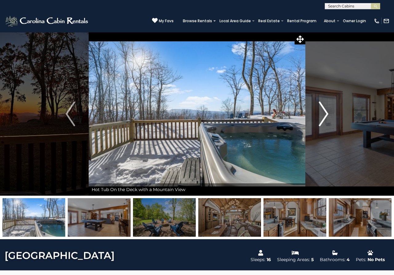
click at [324, 117] on img "Next" at bounding box center [323, 113] width 9 height 25
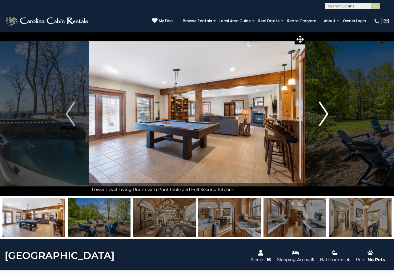
click at [324, 117] on img "Next" at bounding box center [323, 113] width 9 height 25
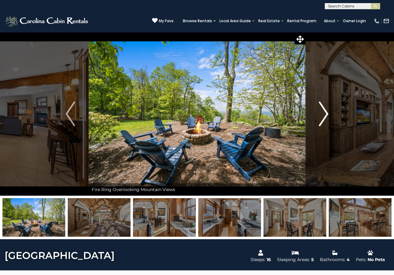
click at [324, 117] on img "Next" at bounding box center [323, 113] width 9 height 25
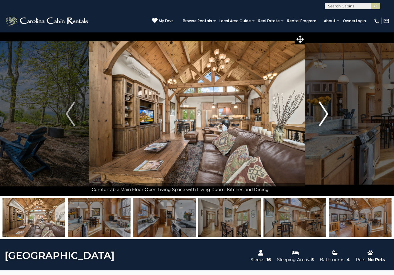
click at [324, 117] on img "Next" at bounding box center [323, 113] width 9 height 25
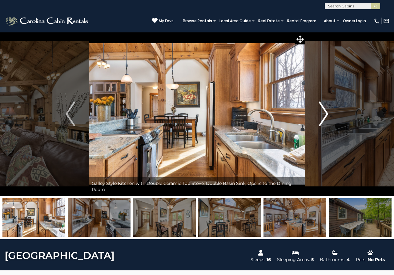
click at [324, 117] on img "Next" at bounding box center [323, 113] width 9 height 25
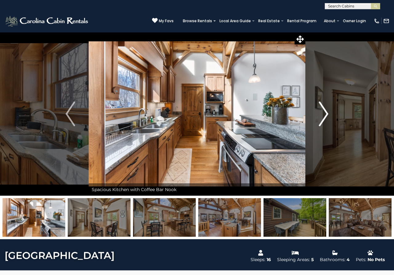
click at [324, 117] on img "Next" at bounding box center [323, 113] width 9 height 25
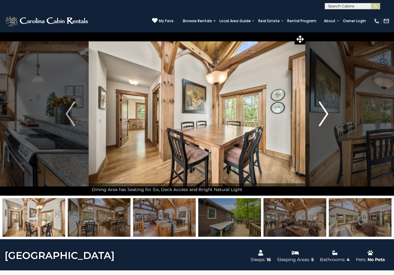
click at [324, 117] on img "Next" at bounding box center [323, 113] width 9 height 25
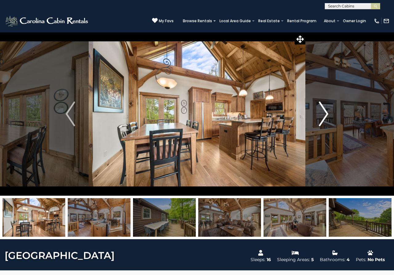
click at [324, 117] on img "Next" at bounding box center [323, 113] width 9 height 25
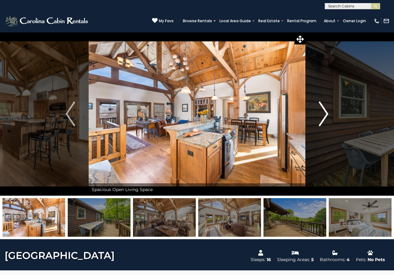
click at [324, 117] on img "Next" at bounding box center [323, 113] width 9 height 25
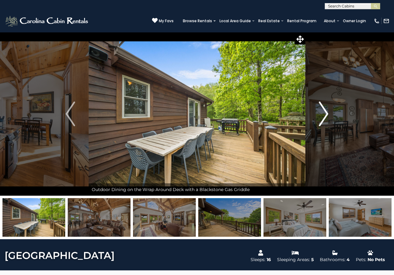
click at [324, 117] on img "Next" at bounding box center [323, 113] width 9 height 25
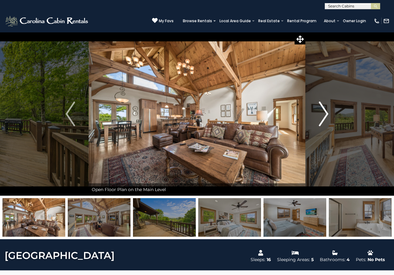
click at [324, 117] on img "Next" at bounding box center [323, 113] width 9 height 25
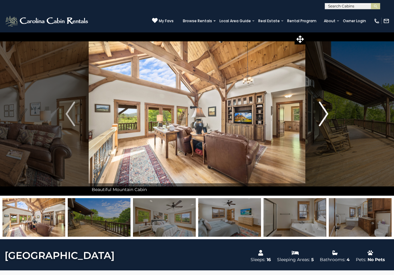
click at [324, 117] on img "Next" at bounding box center [323, 113] width 9 height 25
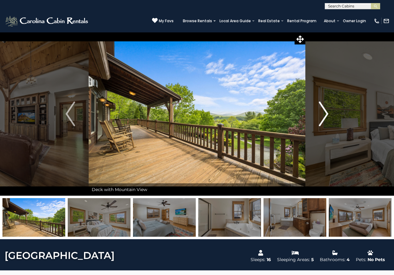
click at [324, 117] on img "Next" at bounding box center [323, 113] width 9 height 25
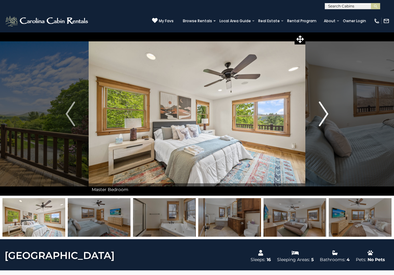
click at [324, 117] on img "Next" at bounding box center [323, 113] width 9 height 25
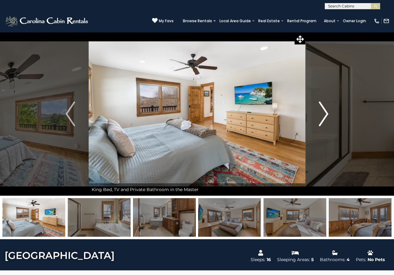
click at [324, 117] on img "Next" at bounding box center [323, 113] width 9 height 25
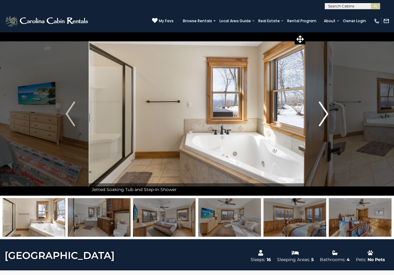
click at [324, 117] on img "Next" at bounding box center [323, 113] width 9 height 25
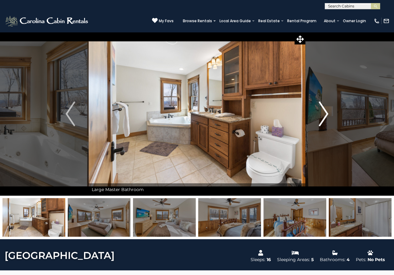
click at [324, 117] on img "Next" at bounding box center [323, 113] width 9 height 25
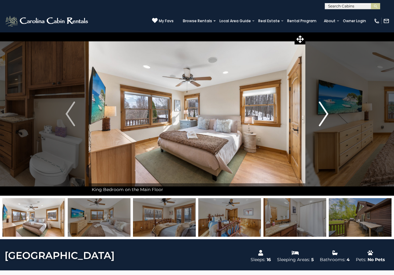
click at [324, 117] on img "Next" at bounding box center [323, 113] width 9 height 25
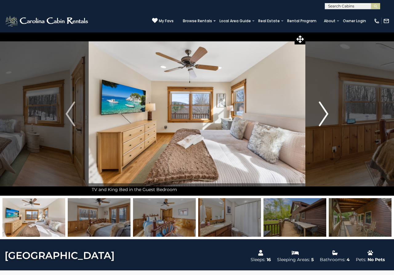
click at [324, 117] on img "Next" at bounding box center [323, 113] width 9 height 25
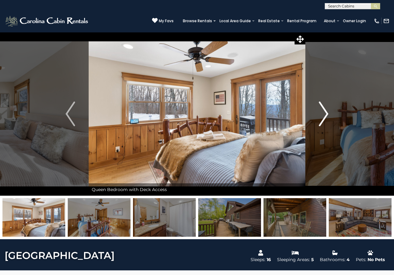
click at [324, 117] on img "Next" at bounding box center [323, 113] width 9 height 25
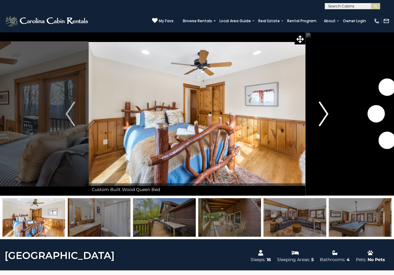
click at [324, 117] on img "Next" at bounding box center [323, 113] width 9 height 25
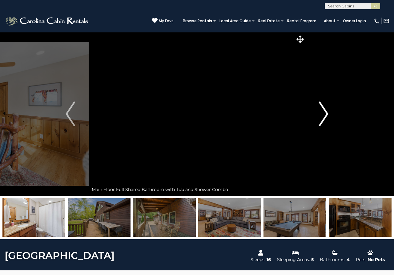
click at [324, 117] on img "Next" at bounding box center [323, 113] width 9 height 25
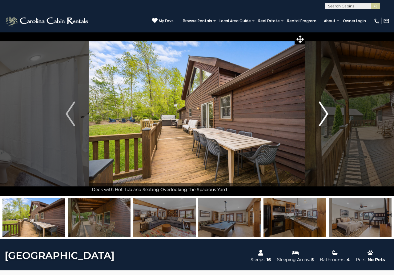
click at [324, 117] on img "Next" at bounding box center [323, 113] width 9 height 25
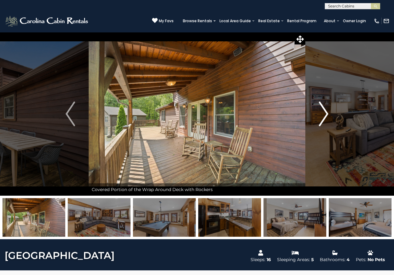
click at [324, 117] on img "Next" at bounding box center [323, 113] width 9 height 25
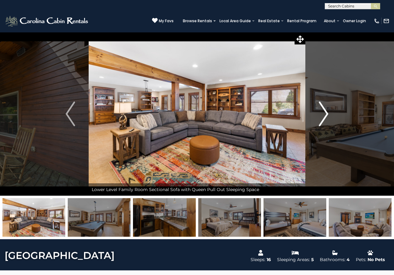
click at [324, 117] on img "Next" at bounding box center [323, 113] width 9 height 25
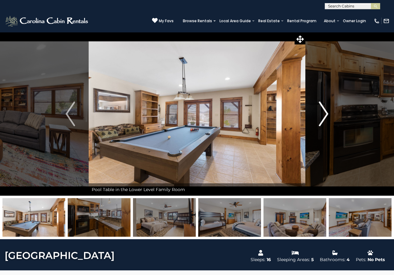
click at [324, 117] on img "Next" at bounding box center [323, 113] width 9 height 25
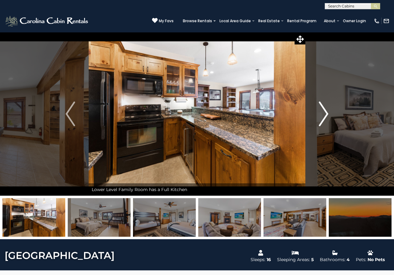
click at [324, 117] on img "Next" at bounding box center [323, 113] width 9 height 25
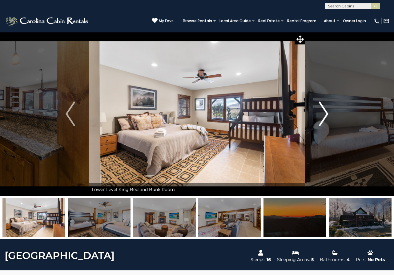
click at [324, 117] on img "Next" at bounding box center [323, 113] width 9 height 25
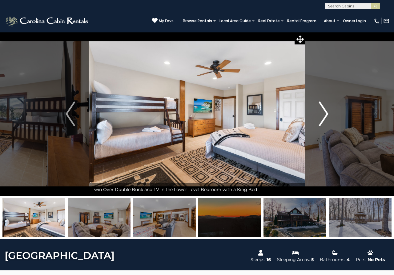
click at [324, 117] on img "Next" at bounding box center [323, 113] width 9 height 25
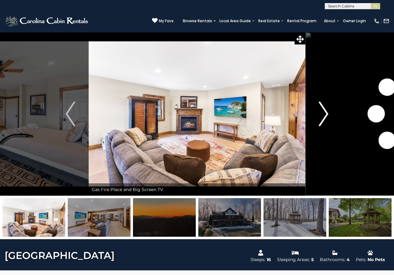
click at [324, 117] on img "Next" at bounding box center [323, 113] width 9 height 25
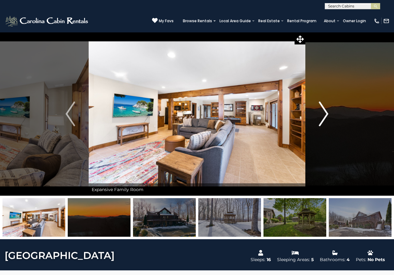
click at [324, 117] on img "Next" at bounding box center [323, 113] width 9 height 25
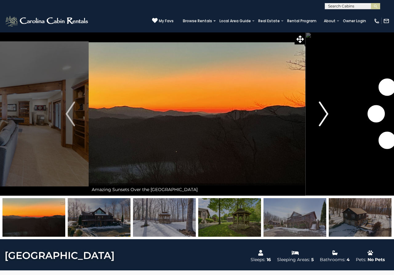
click at [324, 117] on img "Next" at bounding box center [323, 113] width 9 height 25
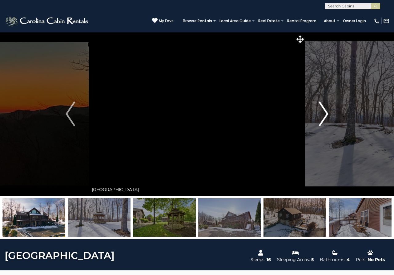
click at [324, 117] on img "Next" at bounding box center [323, 113] width 9 height 25
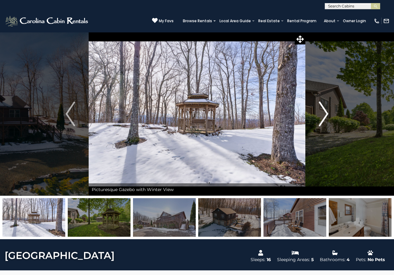
click at [324, 117] on img "Next" at bounding box center [323, 113] width 9 height 25
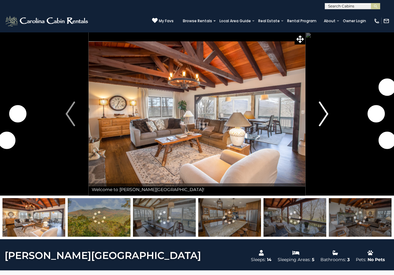
click at [323, 118] on img "Next" at bounding box center [323, 113] width 9 height 25
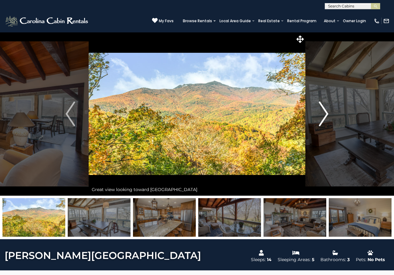
click at [323, 118] on img "Next" at bounding box center [323, 113] width 9 height 25
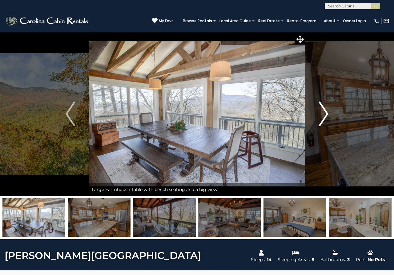
click at [323, 118] on img "Next" at bounding box center [323, 113] width 9 height 25
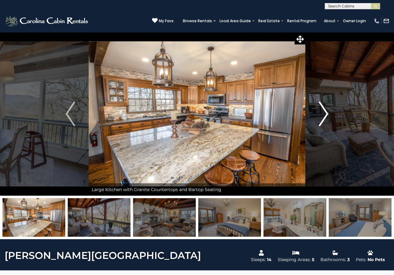
click at [323, 118] on img "Next" at bounding box center [323, 113] width 9 height 25
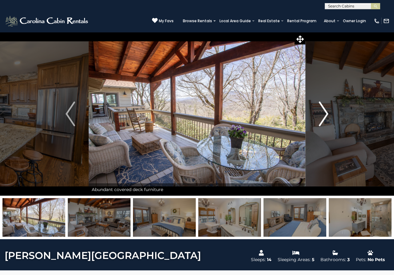
click at [323, 118] on img "Next" at bounding box center [323, 113] width 9 height 25
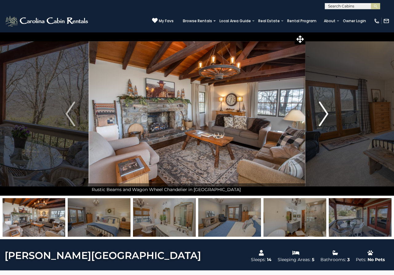
click at [323, 118] on img "Next" at bounding box center [323, 113] width 9 height 25
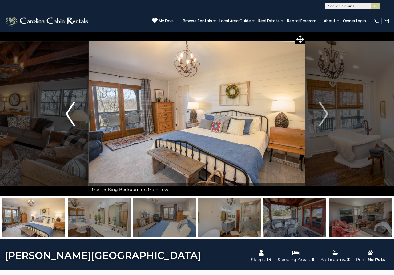
click at [67, 115] on img "Previous" at bounding box center [70, 113] width 9 height 25
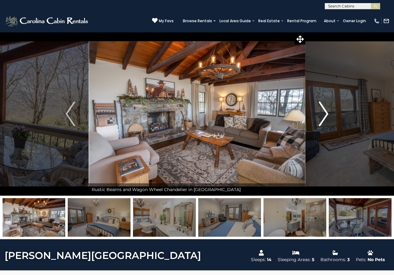
click at [325, 108] on img "Next" at bounding box center [323, 113] width 9 height 25
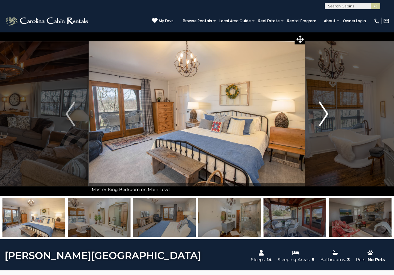
click at [325, 108] on img "Next" at bounding box center [323, 113] width 9 height 25
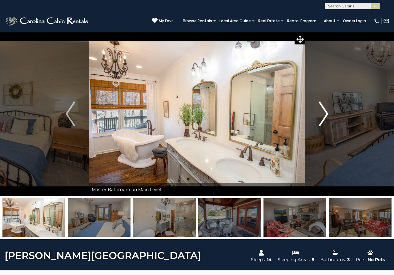
click at [325, 108] on img "Next" at bounding box center [323, 113] width 9 height 25
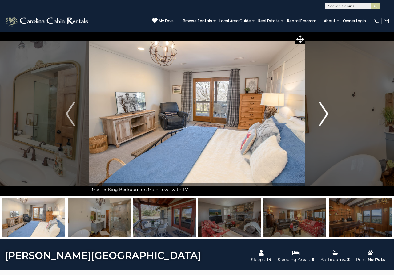
click at [325, 108] on img "Next" at bounding box center [323, 113] width 9 height 25
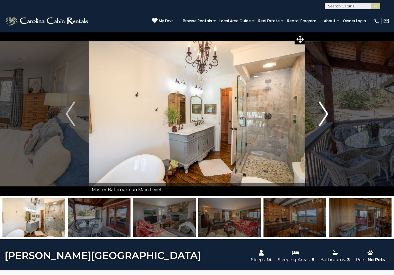
click at [325, 108] on img "Next" at bounding box center [323, 113] width 9 height 25
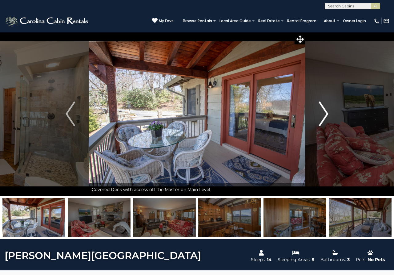
click at [325, 108] on img "Next" at bounding box center [323, 113] width 9 height 25
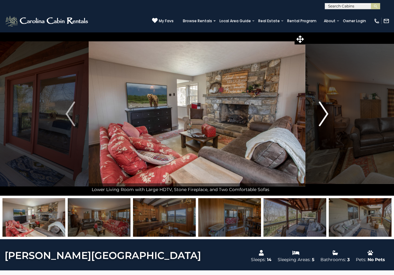
click at [325, 108] on img "Next" at bounding box center [323, 113] width 9 height 25
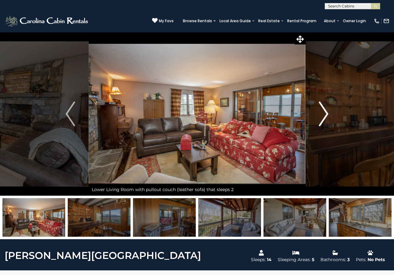
click at [325, 108] on img "Next" at bounding box center [323, 113] width 9 height 25
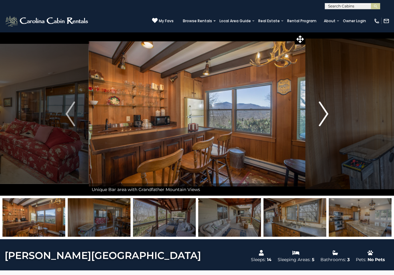
click at [325, 108] on img "Next" at bounding box center [323, 113] width 9 height 25
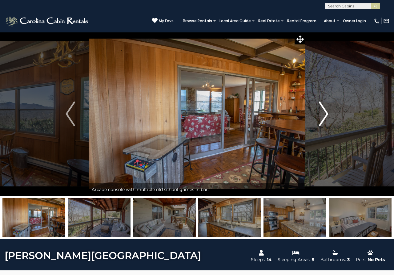
click at [325, 108] on img "Next" at bounding box center [323, 113] width 9 height 25
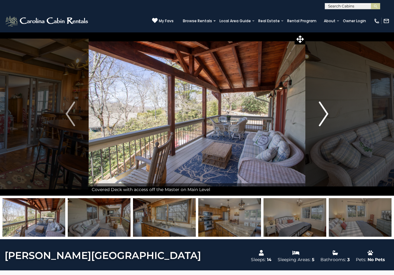
click at [325, 108] on img "Next" at bounding box center [323, 113] width 9 height 25
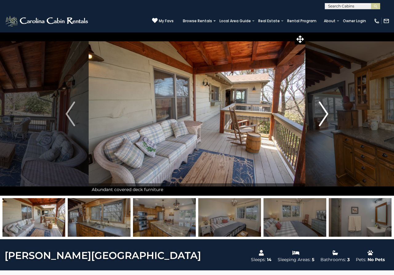
click at [325, 108] on img "Next" at bounding box center [323, 113] width 9 height 25
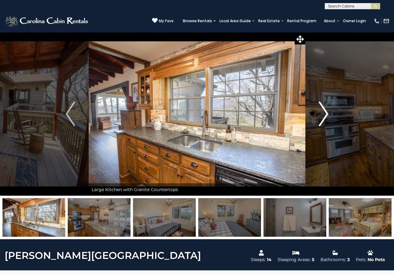
click at [325, 108] on img "Next" at bounding box center [323, 113] width 9 height 25
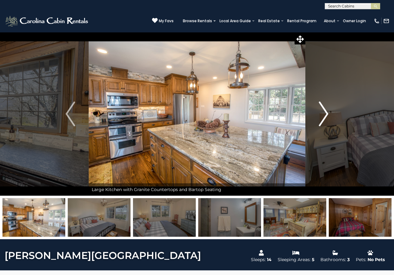
click at [325, 108] on img "Next" at bounding box center [323, 113] width 9 height 25
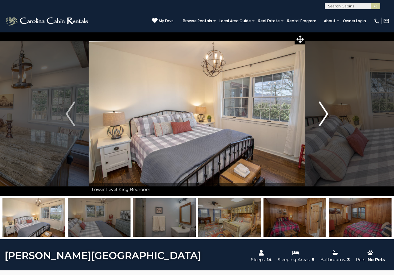
click at [325, 108] on img "Next" at bounding box center [323, 113] width 9 height 25
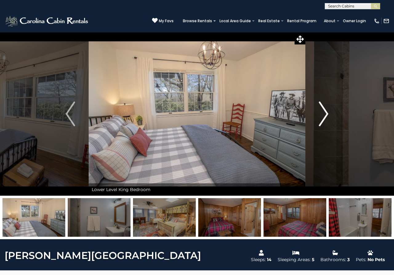
click at [325, 108] on img "Next" at bounding box center [323, 113] width 9 height 25
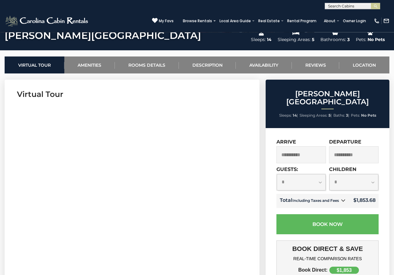
scroll to position [251, 0]
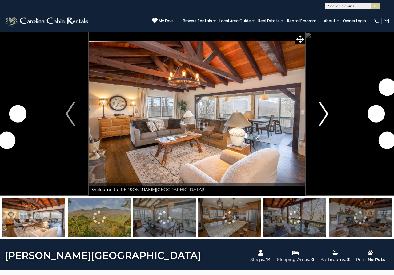
click at [321, 119] on img "Next" at bounding box center [323, 113] width 9 height 25
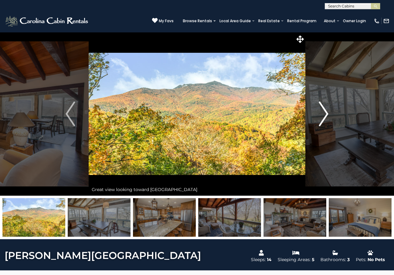
click at [321, 119] on img "Next" at bounding box center [323, 113] width 9 height 25
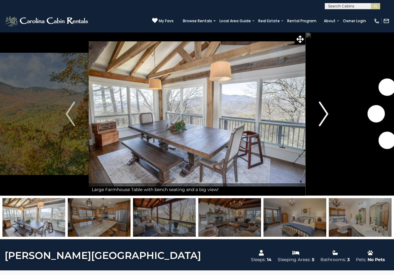
click at [321, 119] on img "Next" at bounding box center [323, 113] width 9 height 25
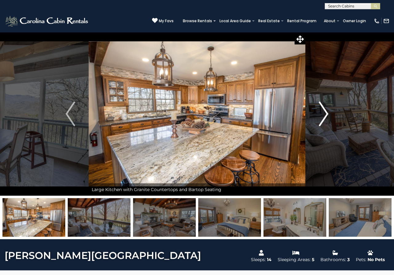
click at [321, 119] on img "Next" at bounding box center [323, 113] width 9 height 25
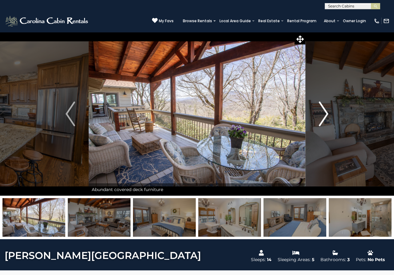
click at [321, 119] on img "Next" at bounding box center [323, 113] width 9 height 25
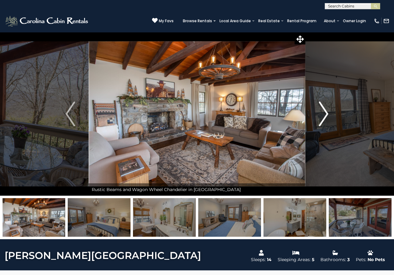
click at [321, 119] on img "Next" at bounding box center [323, 113] width 9 height 25
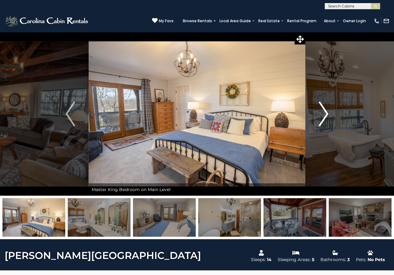
click at [321, 119] on img "Next" at bounding box center [323, 113] width 9 height 25
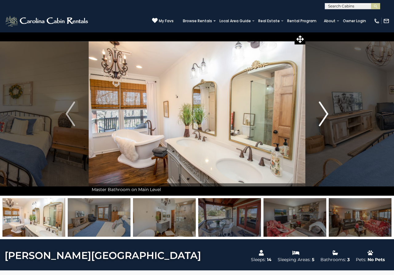
click at [321, 119] on img "Next" at bounding box center [323, 113] width 9 height 25
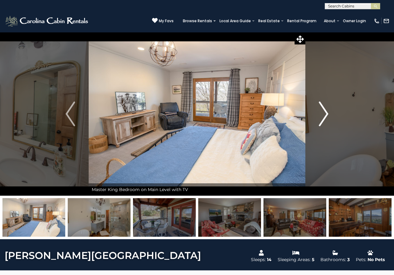
click at [321, 119] on img "Next" at bounding box center [323, 113] width 9 height 25
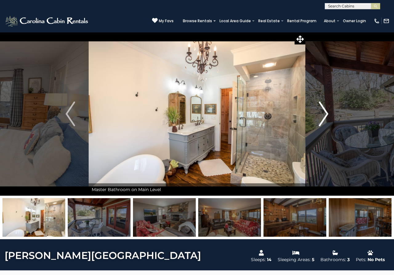
click at [321, 119] on img "Next" at bounding box center [323, 113] width 9 height 25
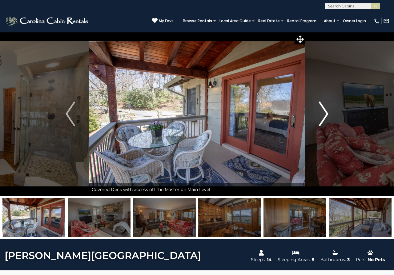
click at [321, 119] on img "Next" at bounding box center [323, 113] width 9 height 25
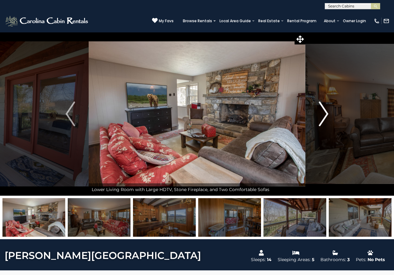
click at [321, 119] on img "Next" at bounding box center [323, 113] width 9 height 25
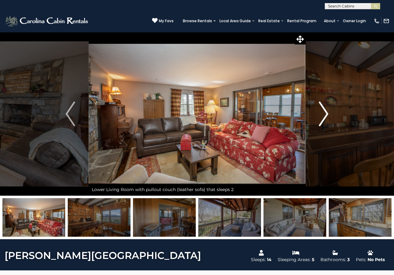
click at [321, 119] on img "Next" at bounding box center [323, 113] width 9 height 25
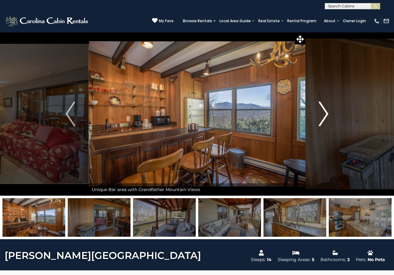
click at [321, 119] on img "Next" at bounding box center [323, 113] width 9 height 25
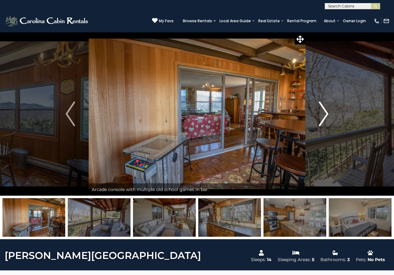
click at [321, 119] on img "Next" at bounding box center [323, 113] width 9 height 25
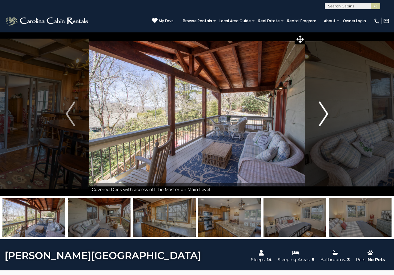
click at [321, 119] on img "Next" at bounding box center [323, 113] width 9 height 25
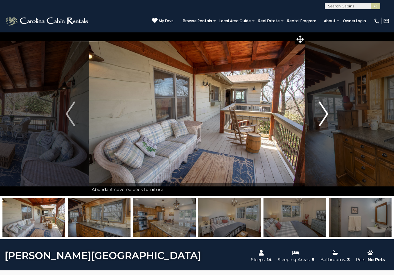
click at [321, 119] on img "Next" at bounding box center [323, 113] width 9 height 25
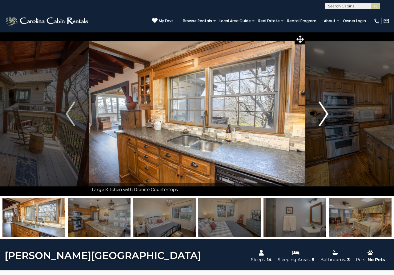
click at [321, 119] on img "Next" at bounding box center [323, 113] width 9 height 25
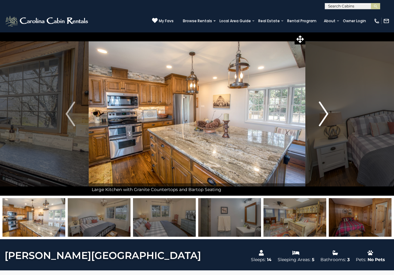
click at [321, 119] on img "Next" at bounding box center [323, 113] width 9 height 25
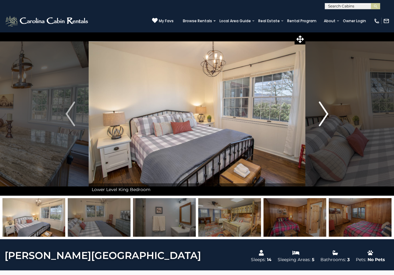
click at [321, 119] on img "Next" at bounding box center [323, 113] width 9 height 25
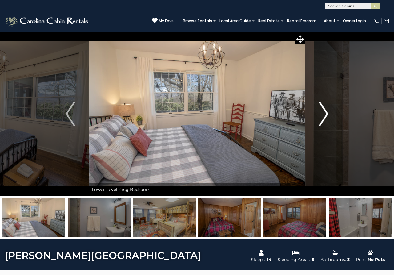
click at [321, 119] on img "Next" at bounding box center [323, 113] width 9 height 25
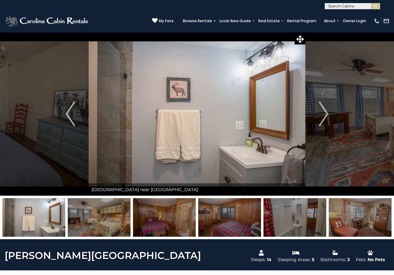
click at [177, 208] on img at bounding box center [164, 217] width 63 height 39
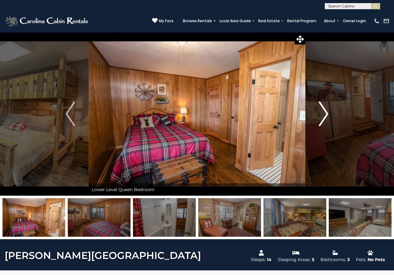
click at [326, 111] on img "Next" at bounding box center [323, 113] width 9 height 25
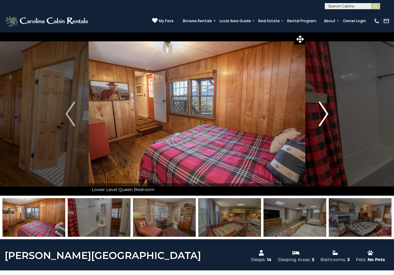
click at [326, 111] on img "Next" at bounding box center [323, 113] width 9 height 25
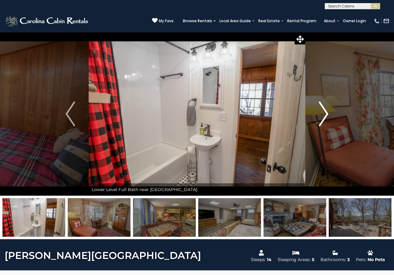
click at [326, 111] on img "Next" at bounding box center [323, 113] width 9 height 25
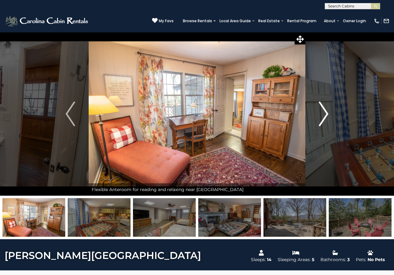
click at [326, 111] on img "Next" at bounding box center [323, 113] width 9 height 25
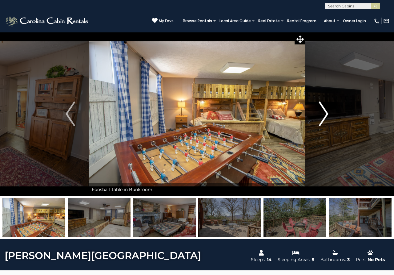
click at [326, 111] on img "Next" at bounding box center [323, 113] width 9 height 25
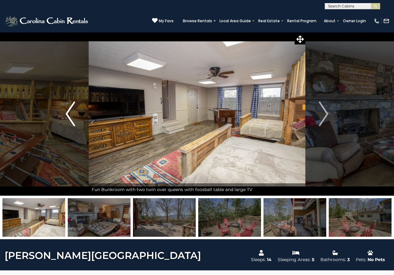
click at [68, 112] on img "Previous" at bounding box center [70, 113] width 9 height 25
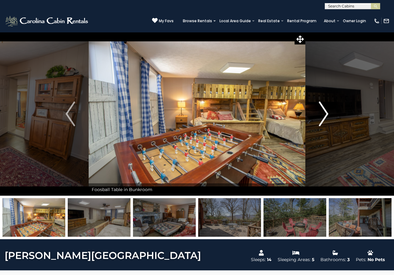
click at [327, 113] on img "Next" at bounding box center [323, 113] width 9 height 25
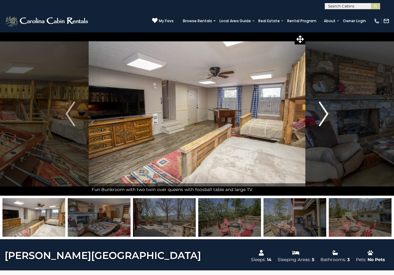
click at [327, 113] on img "Next" at bounding box center [323, 113] width 9 height 25
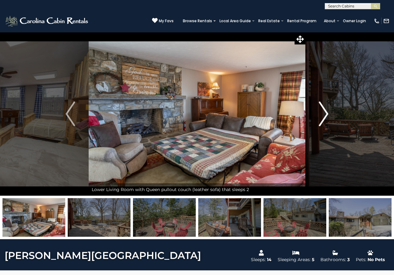
click at [327, 113] on img "Next" at bounding box center [323, 113] width 9 height 25
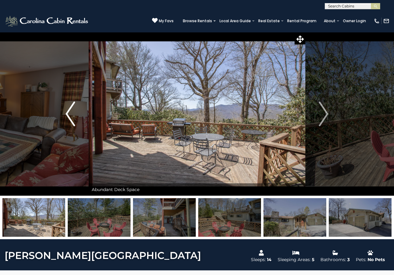
click at [72, 115] on img "Previous" at bounding box center [70, 113] width 9 height 25
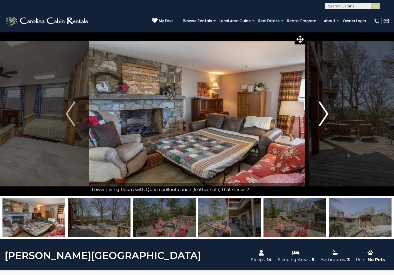
click at [325, 113] on img "Next" at bounding box center [323, 113] width 9 height 25
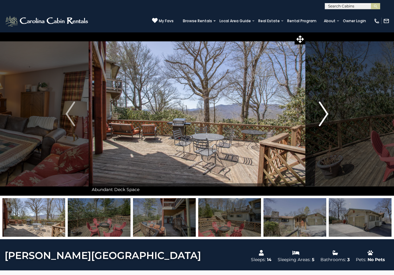
click at [323, 113] on img "Next" at bounding box center [323, 113] width 9 height 25
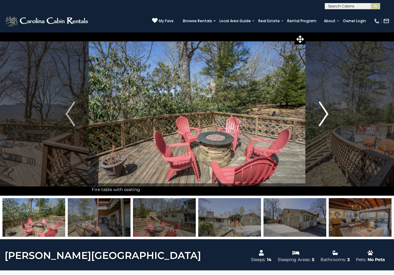
click at [323, 113] on img "Next" at bounding box center [323, 113] width 9 height 25
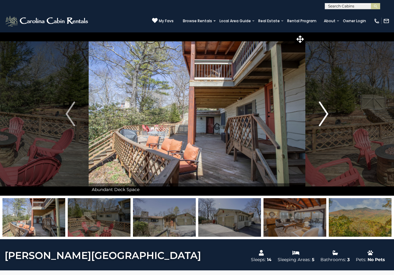
click at [323, 113] on img "Next" at bounding box center [323, 113] width 9 height 25
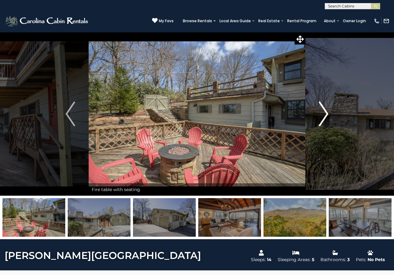
click at [323, 113] on img "Next" at bounding box center [323, 113] width 9 height 25
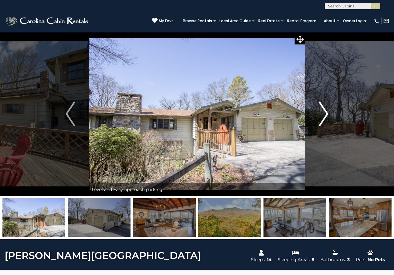
click at [323, 113] on img "Next" at bounding box center [323, 113] width 9 height 25
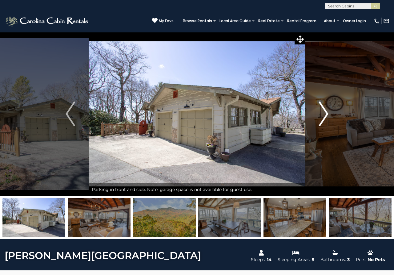
click at [323, 113] on img "Next" at bounding box center [323, 113] width 9 height 25
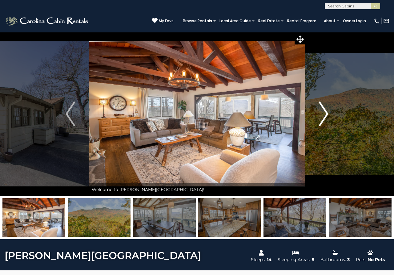
click at [323, 113] on img "Next" at bounding box center [323, 113] width 9 height 25
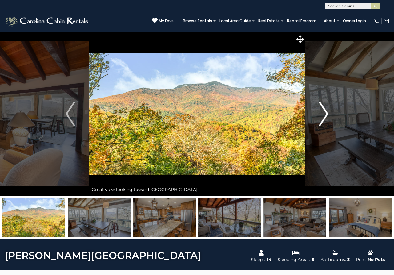
click at [323, 113] on img "Next" at bounding box center [323, 113] width 9 height 25
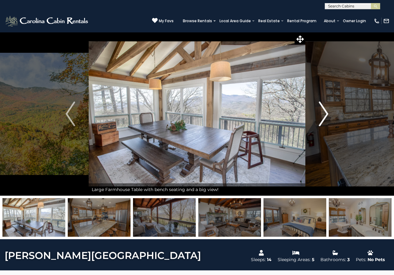
click at [323, 113] on img "Next" at bounding box center [323, 113] width 9 height 25
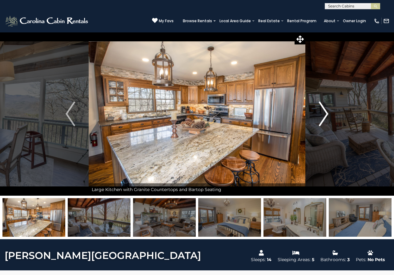
click at [323, 113] on img "Next" at bounding box center [323, 113] width 9 height 25
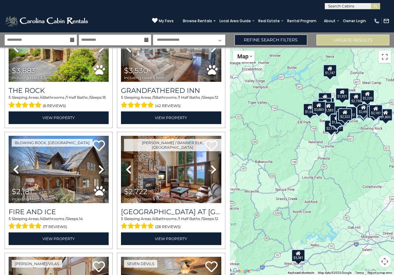
scroll to position [299, 0]
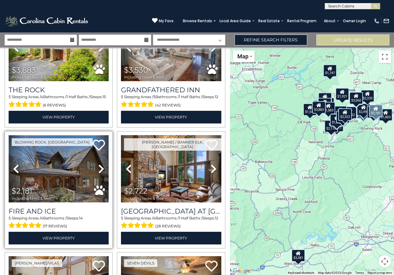
click at [56, 176] on img at bounding box center [59, 168] width 100 height 67
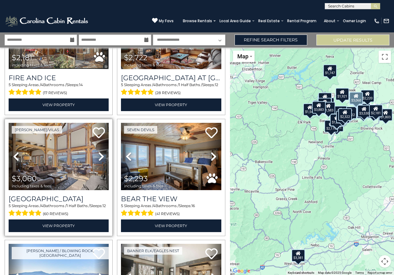
scroll to position [532, 0]
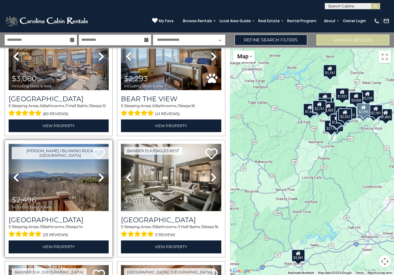
click at [58, 170] on img at bounding box center [59, 177] width 100 height 67
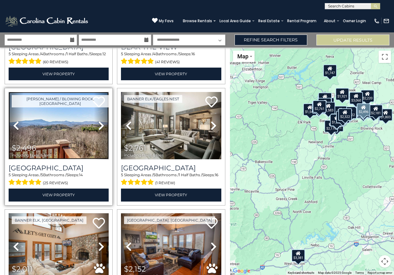
scroll to position [632, 0]
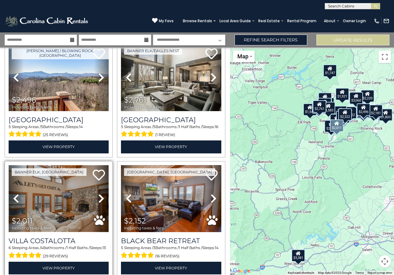
click at [77, 197] on img at bounding box center [59, 198] width 100 height 67
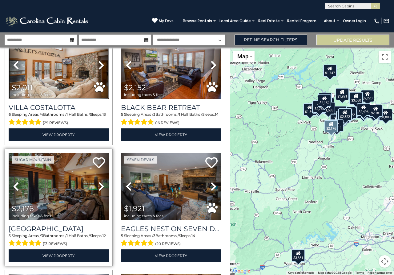
scroll to position [832, 0]
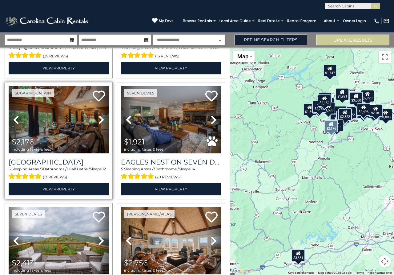
click at [100, 120] on icon at bounding box center [101, 120] width 6 height 10
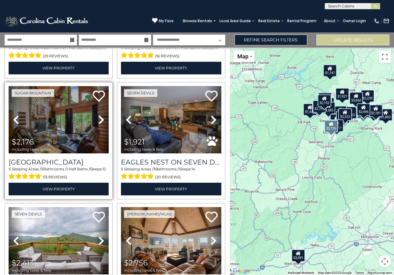
click at [100, 120] on icon at bounding box center [101, 120] width 6 height 10
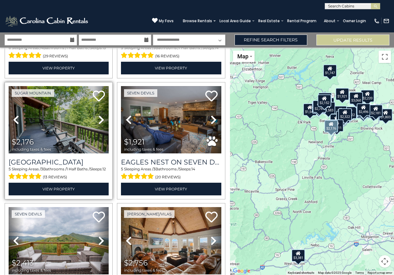
click at [100, 120] on icon at bounding box center [101, 120] width 6 height 10
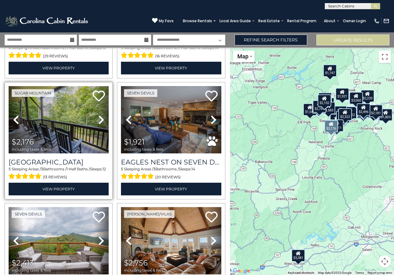
click at [100, 120] on icon at bounding box center [101, 120] width 6 height 10
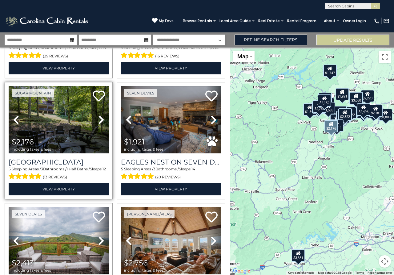
click at [100, 120] on icon at bounding box center [101, 120] width 6 height 10
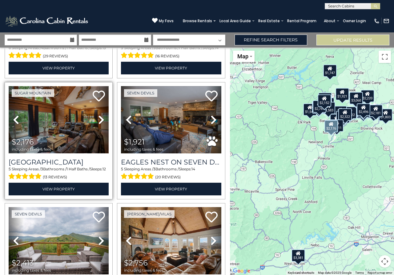
click at [86, 126] on img at bounding box center [59, 119] width 100 height 67
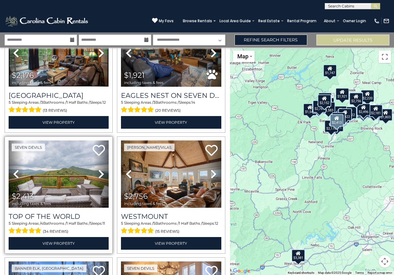
scroll to position [998, 0]
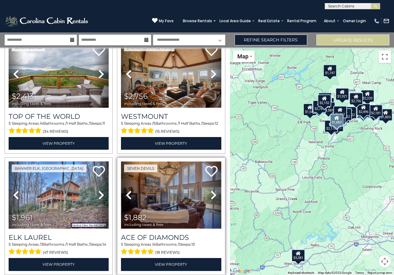
click at [160, 195] on img at bounding box center [171, 194] width 100 height 67
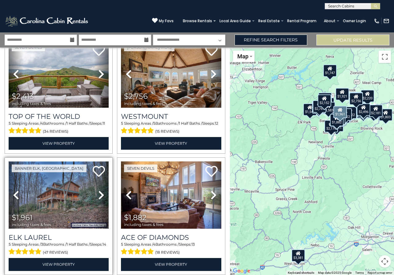
click at [47, 201] on img at bounding box center [59, 194] width 100 height 67
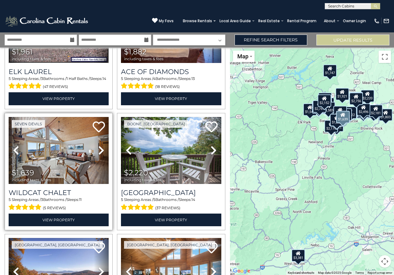
scroll to position [1165, 0]
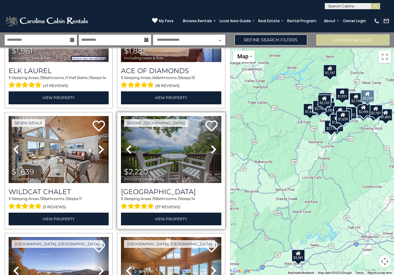
click at [212, 152] on icon at bounding box center [214, 149] width 6 height 10
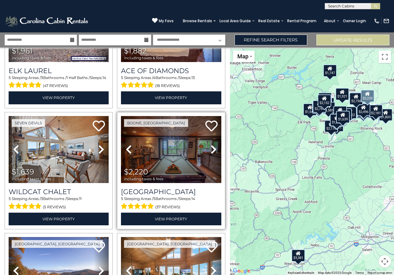
click at [212, 152] on icon at bounding box center [214, 149] width 6 height 10
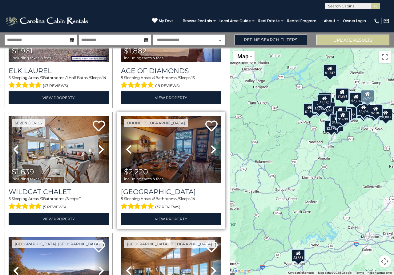
click at [212, 152] on icon at bounding box center [214, 149] width 6 height 10
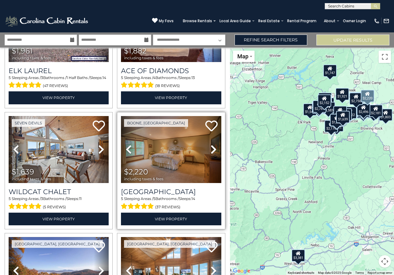
click at [212, 152] on icon at bounding box center [214, 149] width 6 height 10
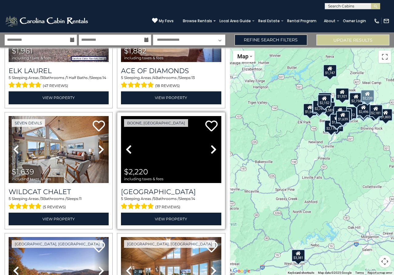
click at [212, 152] on icon at bounding box center [214, 149] width 6 height 10
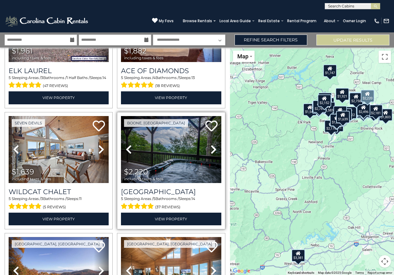
click at [212, 152] on icon at bounding box center [214, 149] width 6 height 10
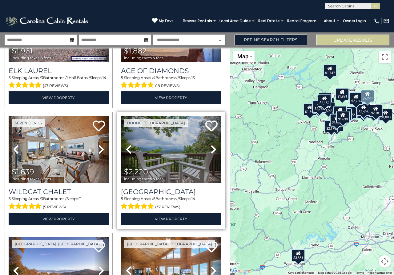
click at [212, 152] on icon at bounding box center [214, 149] width 6 height 10
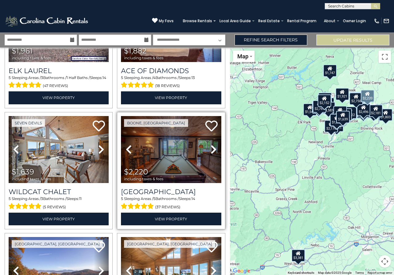
click at [212, 152] on icon at bounding box center [214, 149] width 6 height 10
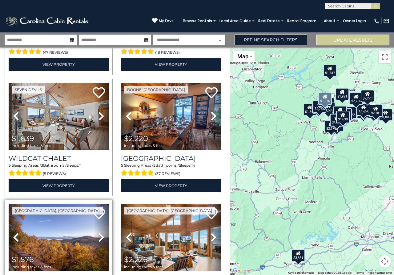
scroll to position [1265, 0]
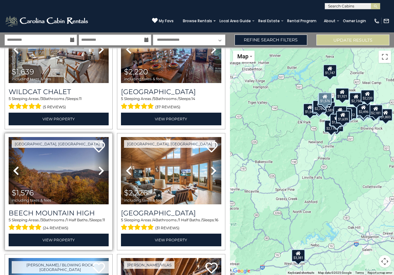
click at [99, 172] on icon at bounding box center [101, 170] width 6 height 10
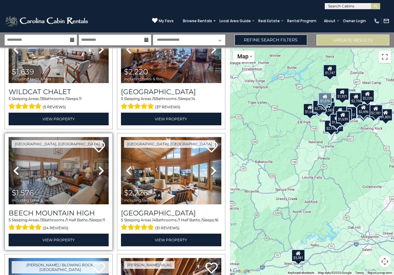
click at [99, 172] on icon at bounding box center [101, 170] width 6 height 10
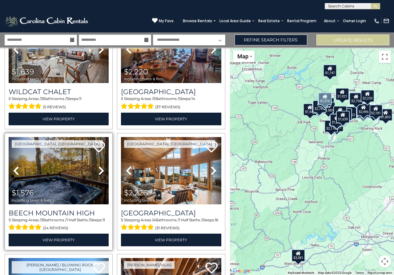
click at [99, 172] on icon at bounding box center [101, 170] width 6 height 10
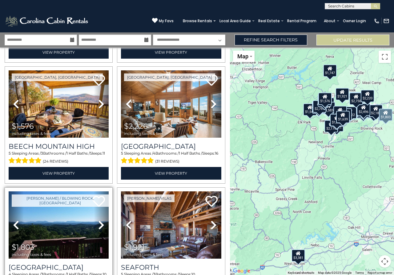
scroll to position [1364, 0]
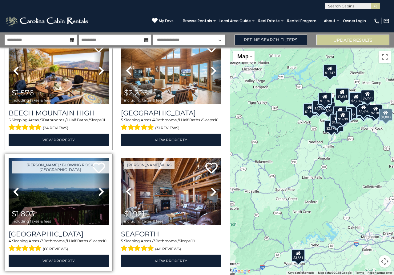
click at [100, 192] on icon at bounding box center [101, 191] width 6 height 10
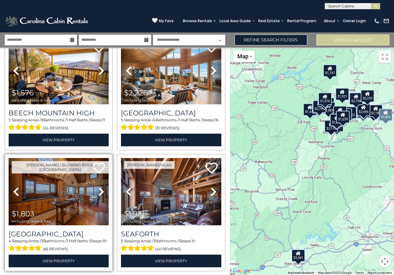
click at [100, 192] on icon at bounding box center [101, 191] width 6 height 10
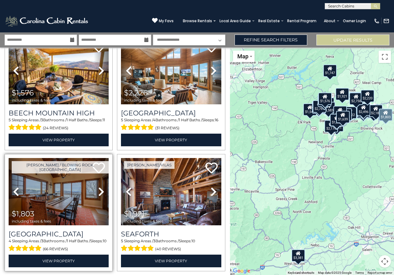
click at [100, 192] on icon at bounding box center [101, 191] width 6 height 10
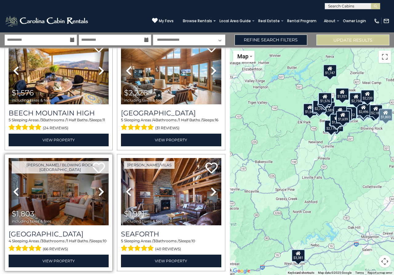
click at [100, 192] on icon at bounding box center [101, 191] width 6 height 10
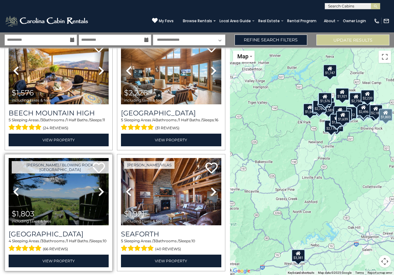
click at [100, 192] on icon at bounding box center [101, 191] width 6 height 10
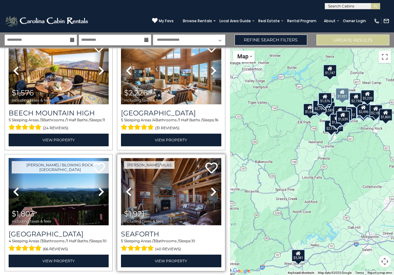
click at [178, 193] on img at bounding box center [171, 191] width 100 height 67
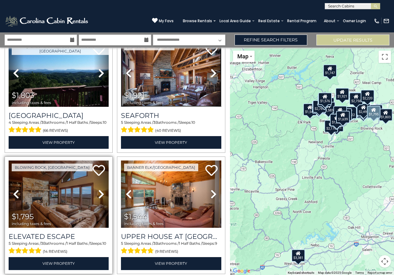
scroll to position [1497, 0]
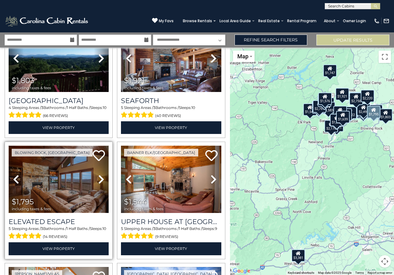
click at [67, 186] on img at bounding box center [59, 178] width 100 height 67
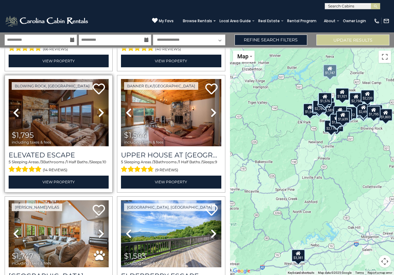
scroll to position [1631, 0]
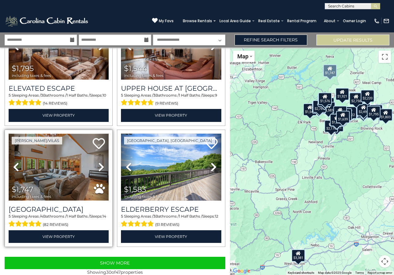
click at [68, 181] on img at bounding box center [59, 166] width 100 height 67
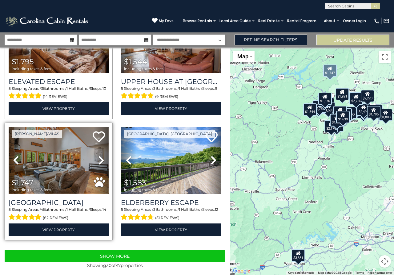
scroll to position [1640, 0]
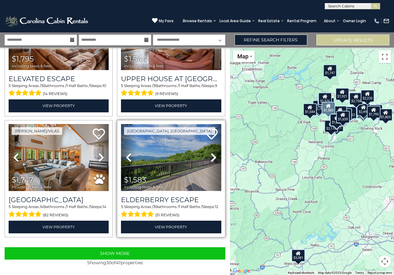
click at [182, 155] on img at bounding box center [171, 157] width 100 height 67
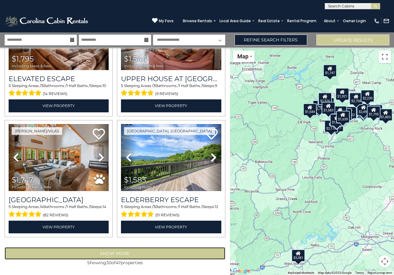
click at [100, 253] on button "Show More" at bounding box center [115, 253] width 221 height 12
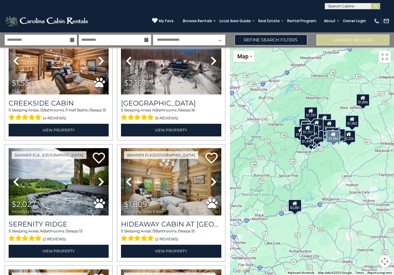
scroll to position [2463, 0]
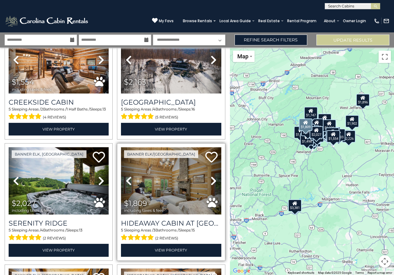
click at [165, 177] on img at bounding box center [171, 180] width 100 height 67
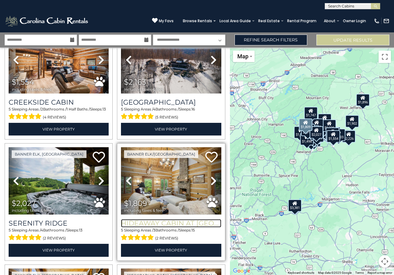
click at [157, 224] on h3 "Hideaway Cabin at Buckeye Creek" at bounding box center [171, 223] width 100 height 8
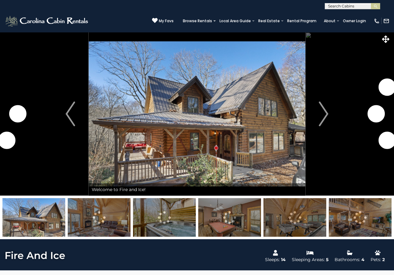
click at [326, 114] on img "Next" at bounding box center [323, 113] width 9 height 25
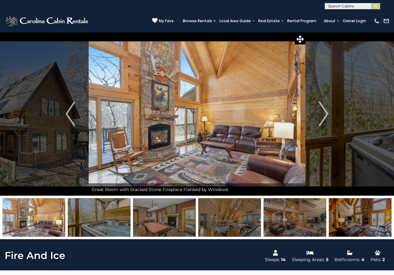
click at [326, 114] on img "Next" at bounding box center [323, 113] width 9 height 25
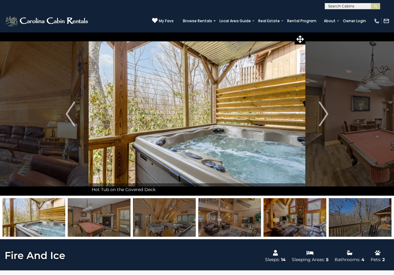
click at [326, 114] on img "Next" at bounding box center [323, 113] width 9 height 25
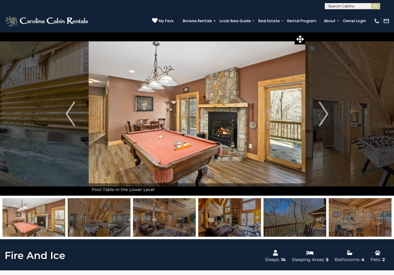
click at [326, 114] on img "Next" at bounding box center [323, 113] width 9 height 25
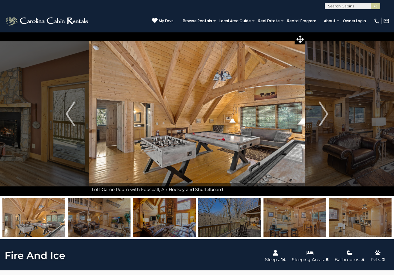
click at [326, 114] on img "Next" at bounding box center [323, 113] width 9 height 25
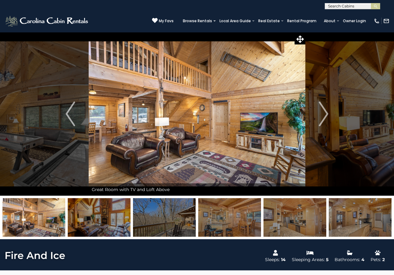
click at [326, 114] on img "Next" at bounding box center [323, 113] width 9 height 25
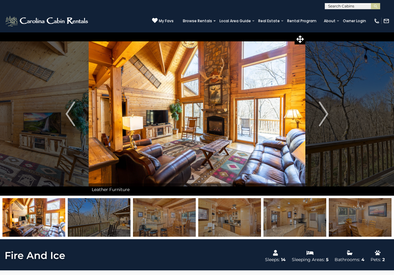
click at [326, 114] on img "Next" at bounding box center [323, 113] width 9 height 25
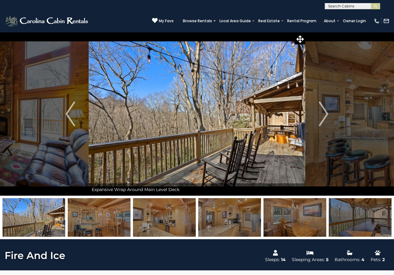
click at [326, 114] on img "Next" at bounding box center [323, 113] width 9 height 25
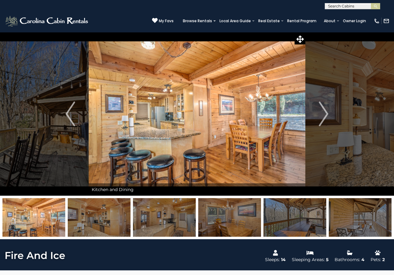
click at [326, 114] on img "Next" at bounding box center [323, 113] width 9 height 25
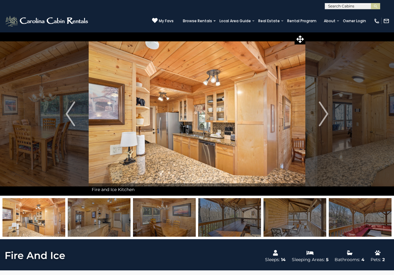
click at [326, 114] on img "Next" at bounding box center [323, 113] width 9 height 25
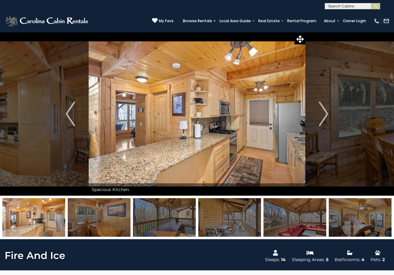
click at [326, 114] on img "Next" at bounding box center [323, 113] width 9 height 25
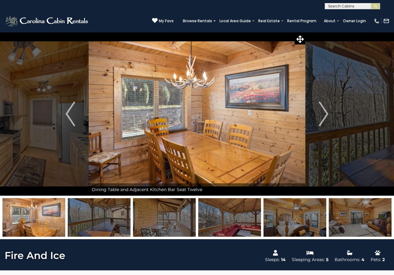
click at [326, 114] on img "Next" at bounding box center [323, 113] width 9 height 25
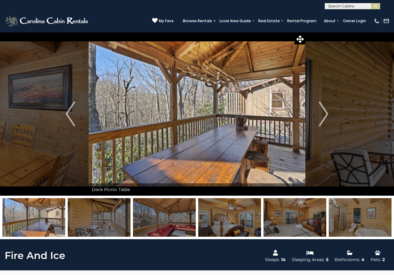
click at [326, 114] on img "Next" at bounding box center [323, 113] width 9 height 25
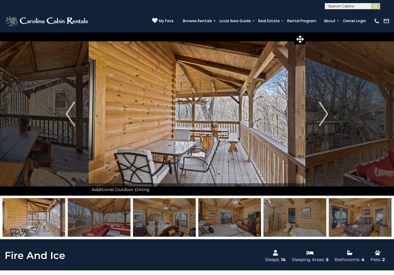
click at [326, 114] on img "Next" at bounding box center [323, 113] width 9 height 25
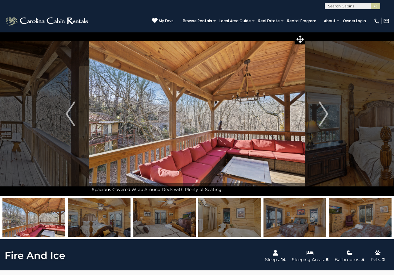
click at [326, 114] on img "Next" at bounding box center [323, 113] width 9 height 25
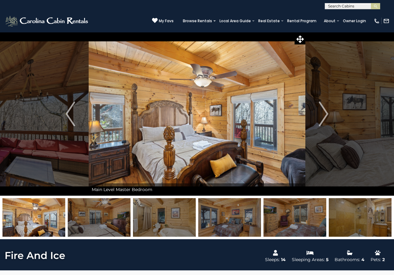
click at [326, 114] on img "Next" at bounding box center [323, 113] width 9 height 25
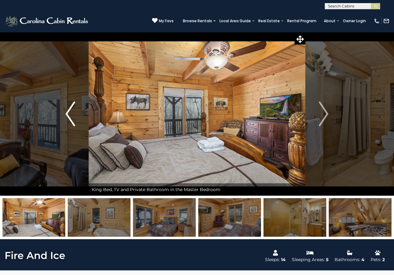
click at [71, 104] on img "Previous" at bounding box center [70, 113] width 9 height 25
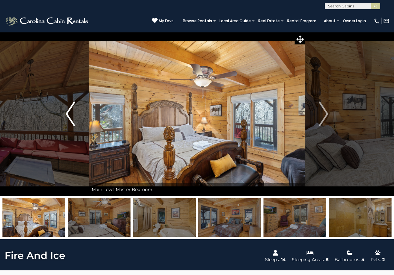
click at [71, 104] on img "Previous" at bounding box center [70, 113] width 9 height 25
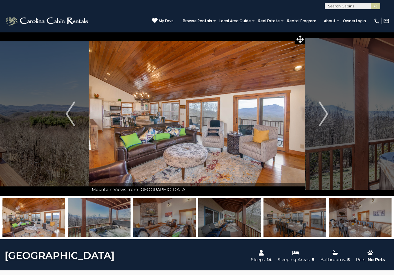
click at [324, 117] on img "Next" at bounding box center [323, 113] width 9 height 25
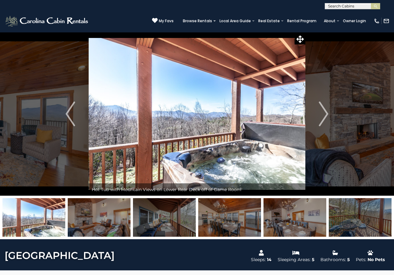
click at [324, 117] on img "Next" at bounding box center [323, 113] width 9 height 25
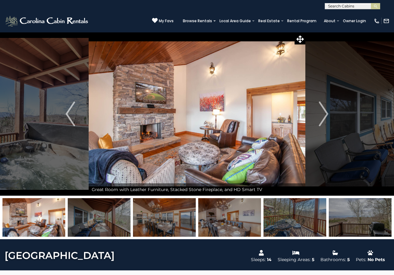
click at [324, 117] on img "Next" at bounding box center [323, 113] width 9 height 25
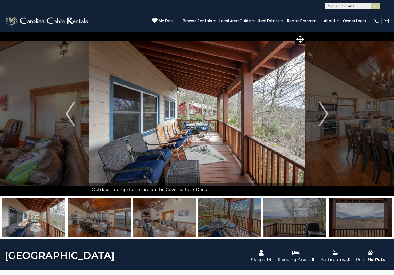
click at [324, 117] on img "Next" at bounding box center [323, 113] width 9 height 25
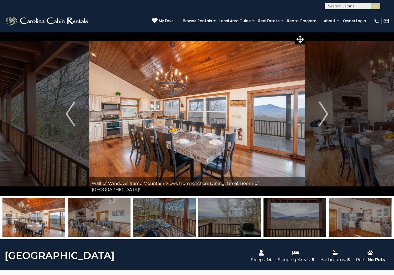
click at [324, 117] on img "Next" at bounding box center [323, 113] width 9 height 25
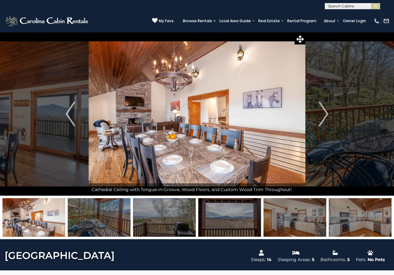
click at [324, 117] on img "Next" at bounding box center [323, 113] width 9 height 25
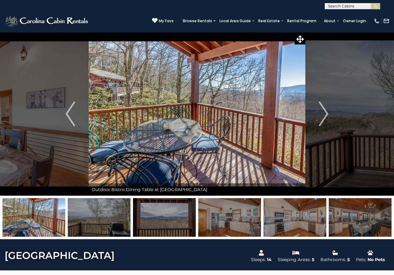
click at [324, 117] on img "Next" at bounding box center [323, 113] width 9 height 25
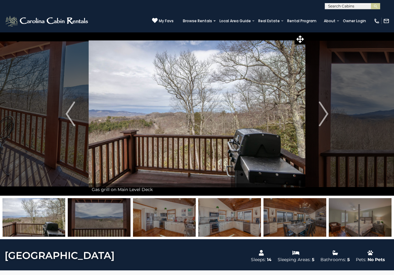
click at [324, 117] on img "Next" at bounding box center [323, 113] width 9 height 25
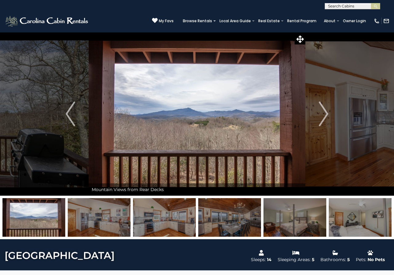
click at [324, 117] on img "Next" at bounding box center [323, 113] width 9 height 25
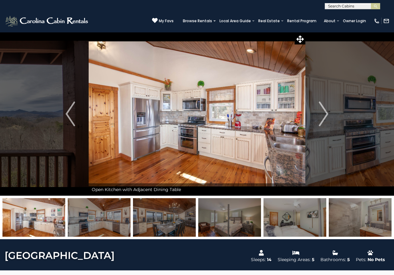
click at [324, 117] on img "Next" at bounding box center [323, 113] width 9 height 25
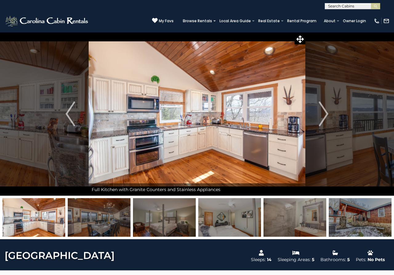
click at [324, 117] on img "Next" at bounding box center [323, 113] width 9 height 25
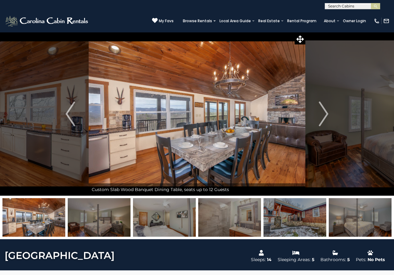
click at [324, 117] on img "Next" at bounding box center [323, 113] width 9 height 25
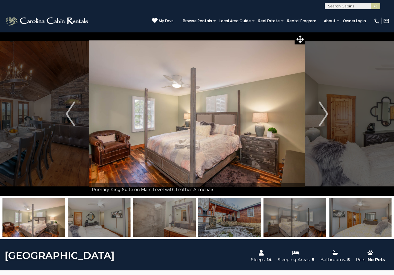
click at [324, 117] on img "Next" at bounding box center [323, 113] width 9 height 25
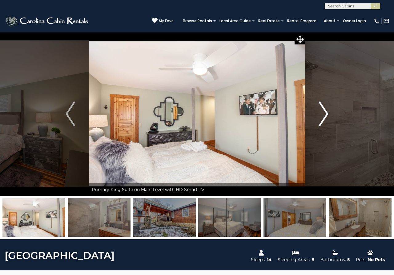
click at [318, 117] on button "Next" at bounding box center [324, 113] width 37 height 163
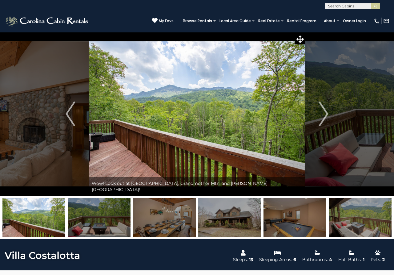
click at [321, 118] on img "Next" at bounding box center [323, 113] width 9 height 25
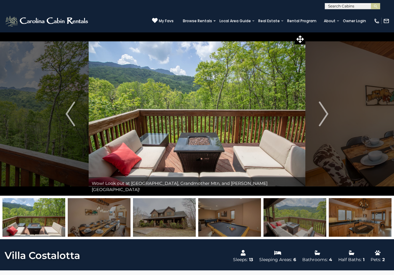
click at [321, 118] on img "Next" at bounding box center [323, 113] width 9 height 25
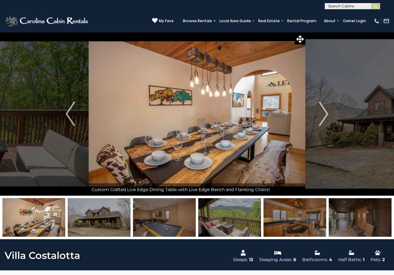
click at [321, 118] on img "Next" at bounding box center [323, 113] width 9 height 25
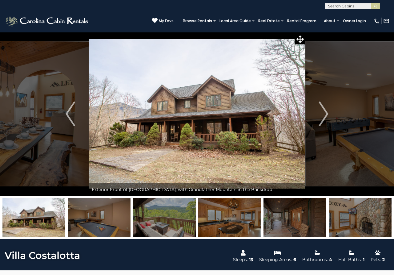
click at [321, 118] on img "Next" at bounding box center [323, 113] width 9 height 25
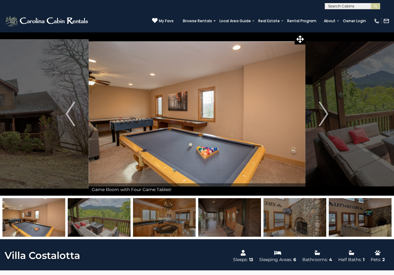
click at [321, 118] on img "Next" at bounding box center [323, 113] width 9 height 25
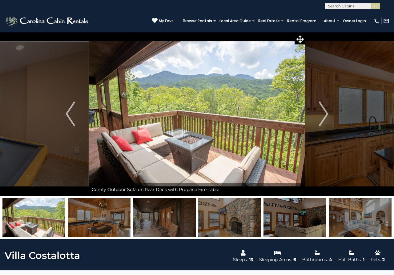
click at [321, 118] on img "Next" at bounding box center [323, 113] width 9 height 25
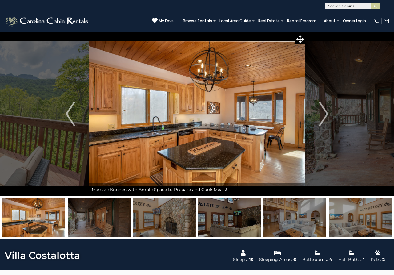
click at [321, 118] on img "Next" at bounding box center [323, 113] width 9 height 25
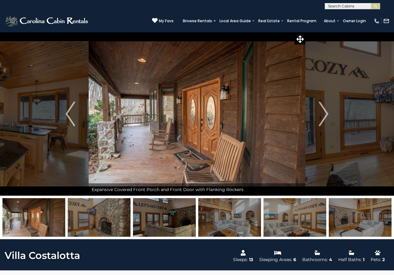
click at [321, 118] on img "Next" at bounding box center [323, 113] width 9 height 25
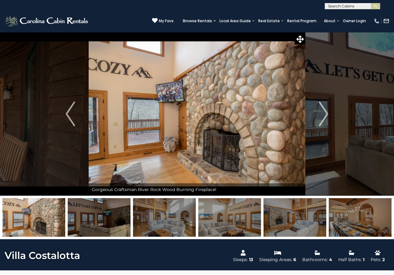
click at [321, 118] on img "Next" at bounding box center [323, 113] width 9 height 25
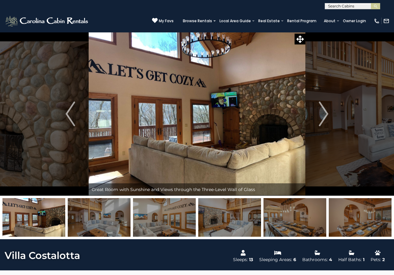
click at [321, 118] on img "Next" at bounding box center [323, 113] width 9 height 25
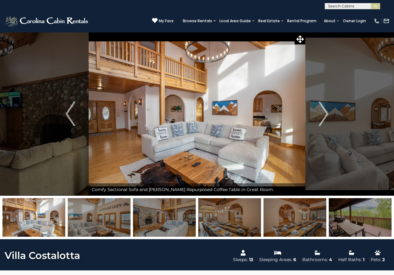
click at [321, 118] on img "Next" at bounding box center [323, 113] width 9 height 25
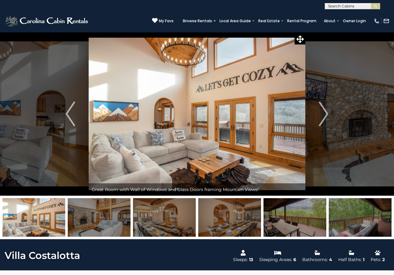
click at [321, 118] on img "Next" at bounding box center [323, 113] width 9 height 25
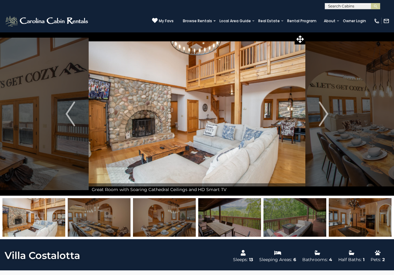
click at [321, 118] on img "Next" at bounding box center [323, 113] width 9 height 25
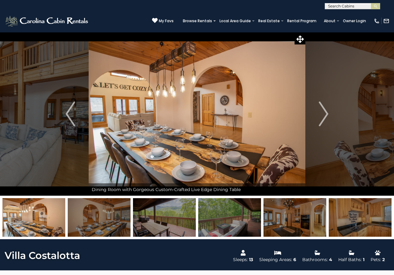
click at [321, 118] on img "Next" at bounding box center [323, 113] width 9 height 25
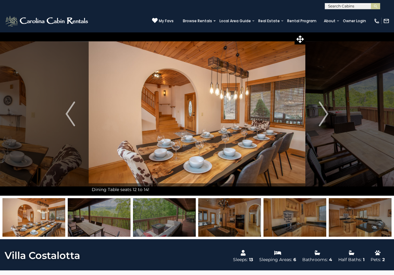
click at [321, 118] on img "Next" at bounding box center [323, 113] width 9 height 25
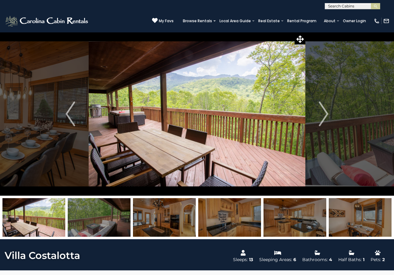
click at [321, 118] on img "Next" at bounding box center [323, 113] width 9 height 25
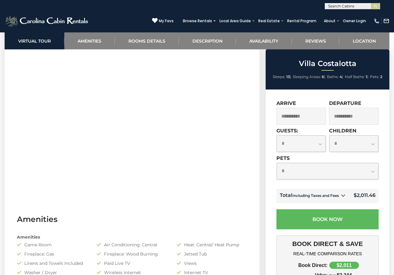
scroll to position [157, 0]
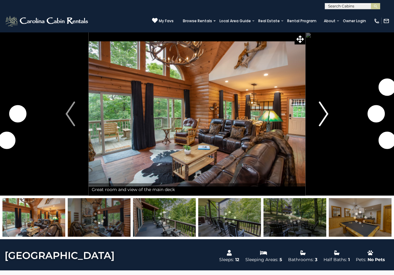
click at [320, 114] on img "Next" at bounding box center [323, 113] width 9 height 25
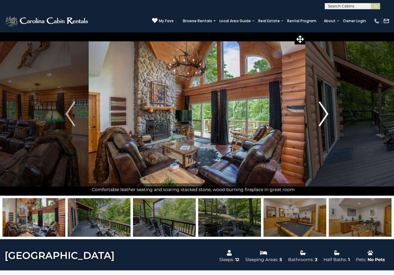
click at [320, 114] on img "Next" at bounding box center [323, 113] width 9 height 25
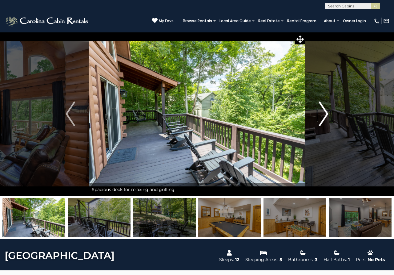
click at [320, 114] on img "Next" at bounding box center [323, 113] width 9 height 25
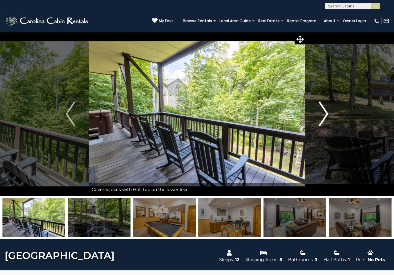
click at [320, 114] on img "Next" at bounding box center [323, 113] width 9 height 25
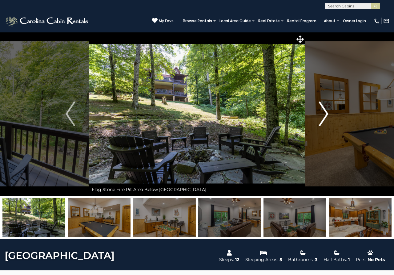
click at [320, 114] on img "Next" at bounding box center [323, 113] width 9 height 25
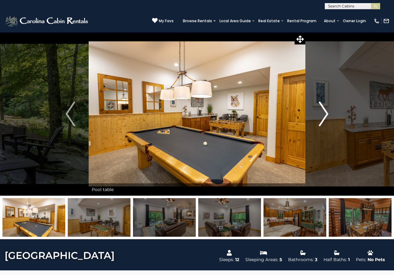
click at [320, 114] on img "Next" at bounding box center [323, 113] width 9 height 25
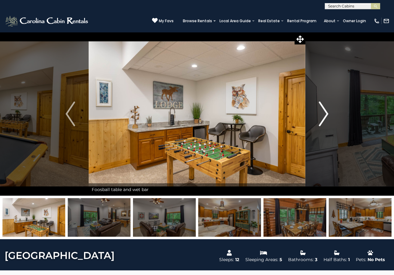
click at [320, 114] on img "Next" at bounding box center [323, 113] width 9 height 25
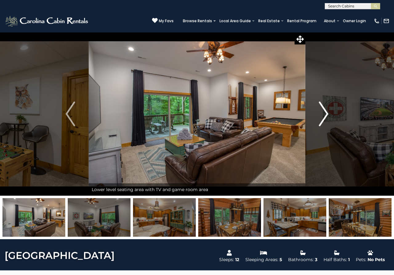
click at [320, 114] on img "Next" at bounding box center [323, 113] width 9 height 25
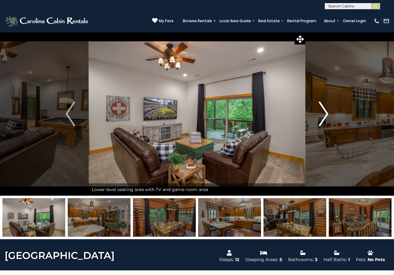
click at [320, 114] on img "Next" at bounding box center [323, 113] width 9 height 25
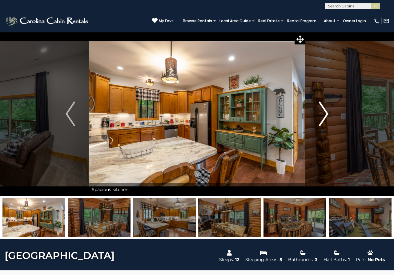
click at [320, 114] on img "Next" at bounding box center [323, 113] width 9 height 25
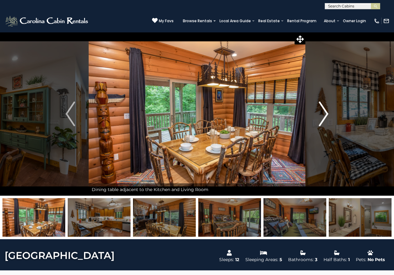
click at [320, 114] on img "Next" at bounding box center [323, 113] width 9 height 25
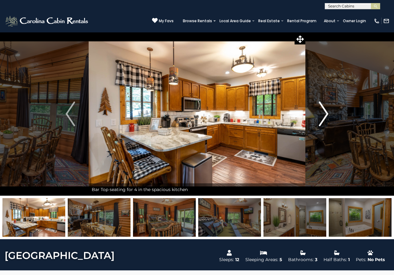
click at [320, 114] on img "Next" at bounding box center [323, 113] width 9 height 25
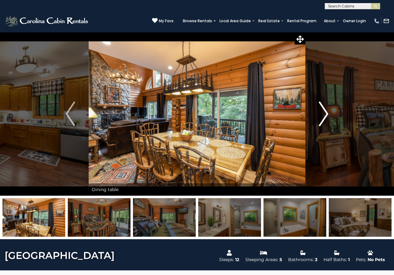
click at [320, 114] on img "Next" at bounding box center [323, 113] width 9 height 25
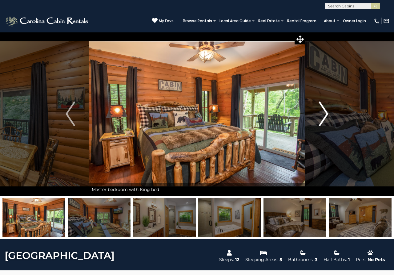
click at [320, 114] on img "Next" at bounding box center [323, 113] width 9 height 25
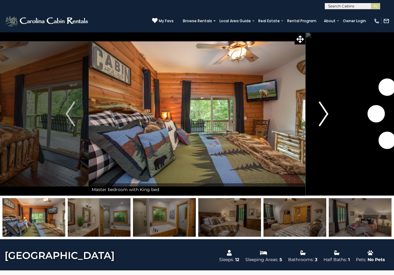
click at [320, 114] on img "Next" at bounding box center [323, 113] width 9 height 25
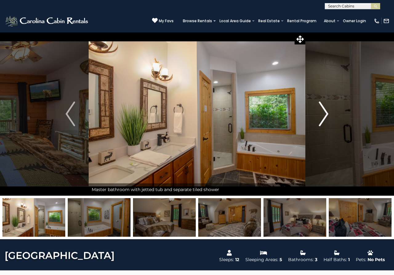
click at [320, 114] on img "Next" at bounding box center [323, 113] width 9 height 25
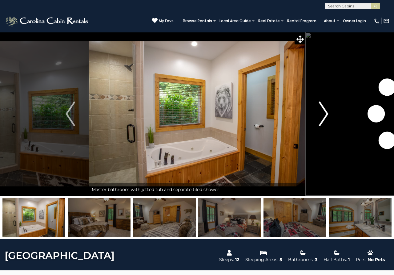
click at [320, 114] on img "Next" at bounding box center [323, 113] width 9 height 25
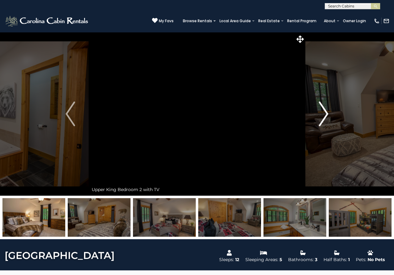
click at [320, 114] on img "Next" at bounding box center [323, 113] width 9 height 25
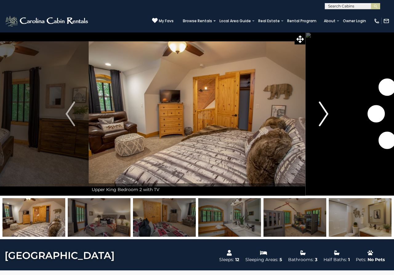
click at [320, 114] on img "Next" at bounding box center [323, 113] width 9 height 25
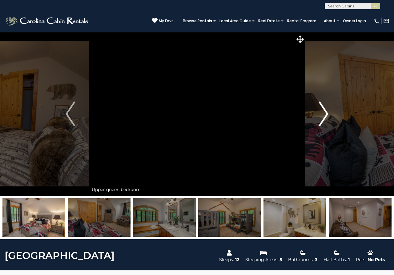
click at [320, 114] on img "Next" at bounding box center [323, 113] width 9 height 25
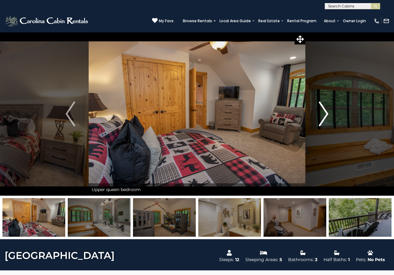
click at [320, 114] on img "Next" at bounding box center [323, 113] width 9 height 25
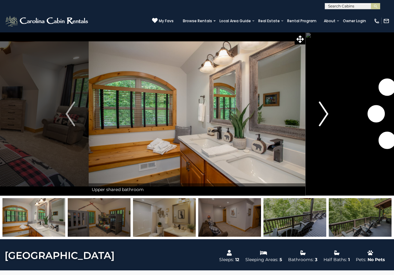
click at [320, 114] on img "Next" at bounding box center [323, 113] width 9 height 25
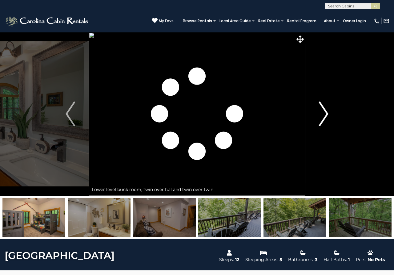
click at [320, 114] on img "Next" at bounding box center [323, 113] width 9 height 25
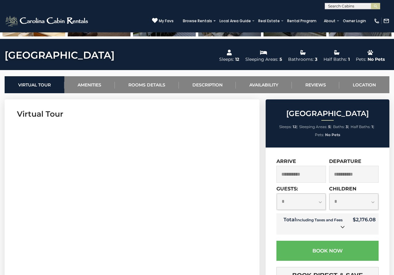
scroll to position [220, 0]
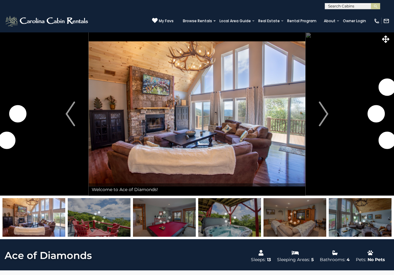
click at [323, 117] on img "Next" at bounding box center [323, 113] width 9 height 25
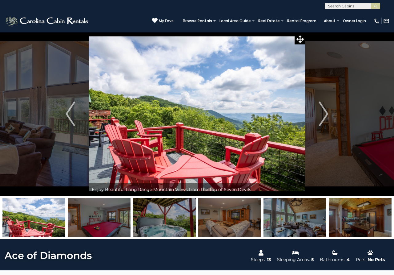
click at [323, 117] on img "Next" at bounding box center [323, 113] width 9 height 25
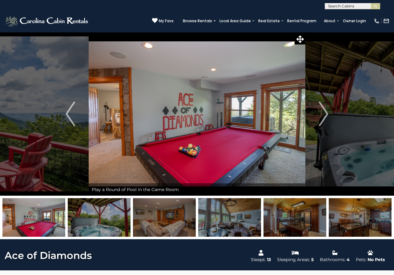
click at [323, 117] on img "Next" at bounding box center [323, 113] width 9 height 25
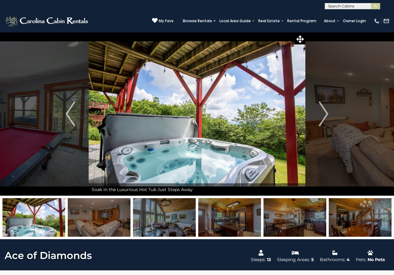
click at [323, 117] on img "Next" at bounding box center [323, 113] width 9 height 25
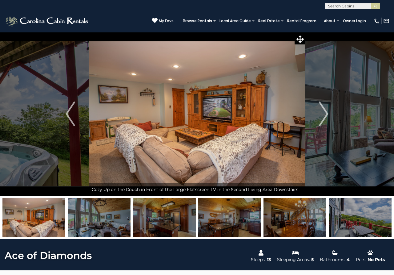
click at [323, 117] on img "Next" at bounding box center [323, 113] width 9 height 25
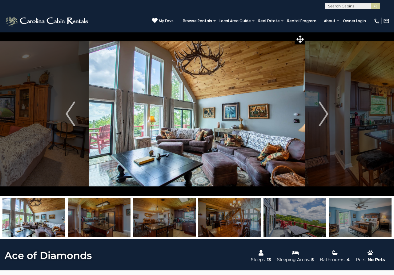
click at [323, 117] on img "Next" at bounding box center [323, 113] width 9 height 25
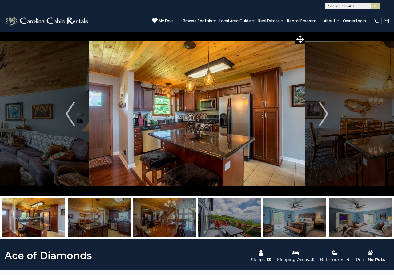
click at [323, 117] on img "Next" at bounding box center [323, 113] width 9 height 25
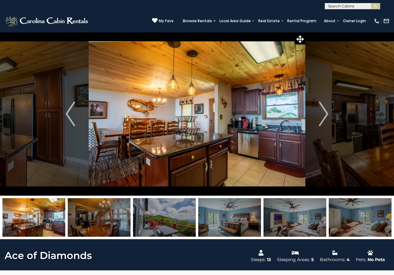
click at [323, 117] on img "Next" at bounding box center [323, 113] width 9 height 25
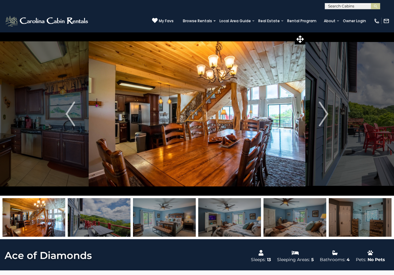
click at [323, 117] on img "Next" at bounding box center [323, 113] width 9 height 25
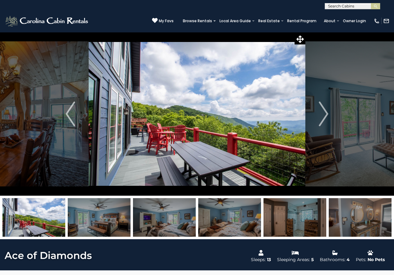
click at [323, 117] on img "Next" at bounding box center [323, 113] width 9 height 25
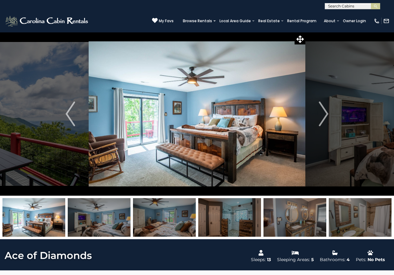
click at [323, 117] on img "Next" at bounding box center [323, 113] width 9 height 25
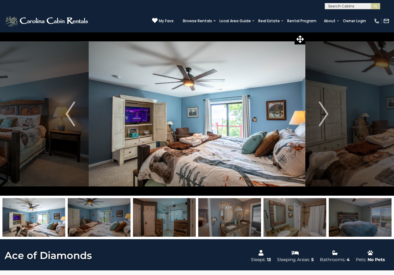
click at [323, 117] on img "Next" at bounding box center [323, 113] width 9 height 25
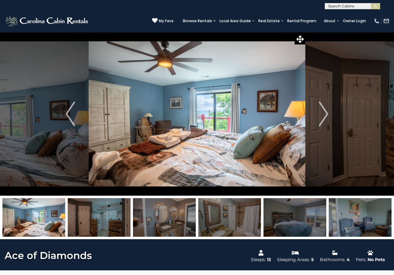
click at [323, 117] on img "Next" at bounding box center [323, 113] width 9 height 25
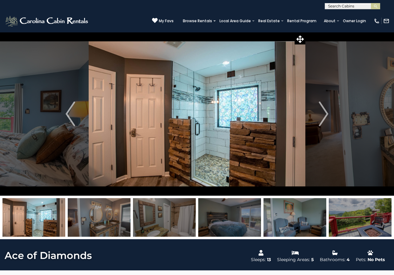
click at [323, 117] on img "Next" at bounding box center [323, 113] width 9 height 25
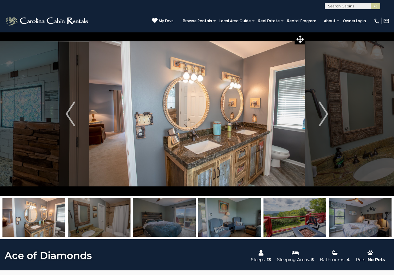
click at [323, 117] on img "Next" at bounding box center [323, 113] width 9 height 25
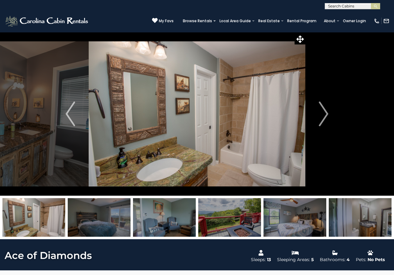
click at [323, 117] on img "Next" at bounding box center [323, 113] width 9 height 25
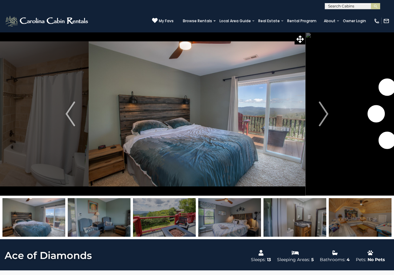
click at [323, 117] on img "Next" at bounding box center [323, 113] width 9 height 25
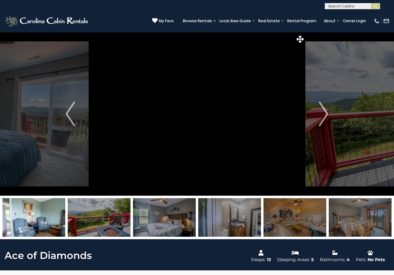
click at [323, 117] on img "Next" at bounding box center [323, 113] width 9 height 25
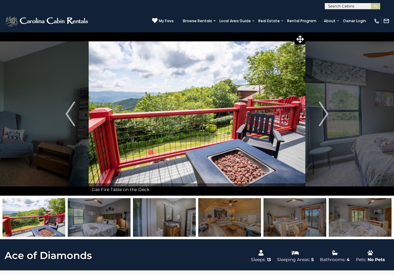
click at [323, 117] on img "Next" at bounding box center [323, 113] width 9 height 25
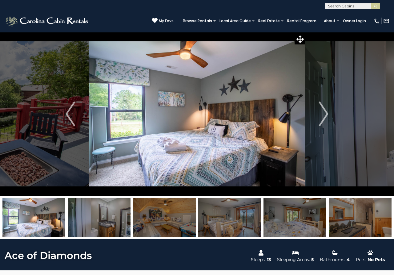
click at [323, 117] on img "Next" at bounding box center [323, 113] width 9 height 25
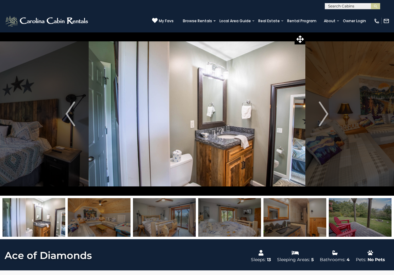
click at [323, 117] on img "Next" at bounding box center [323, 113] width 9 height 25
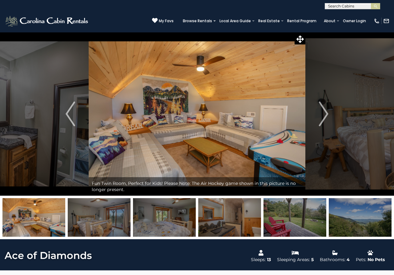
click at [323, 117] on img "Next" at bounding box center [323, 113] width 9 height 25
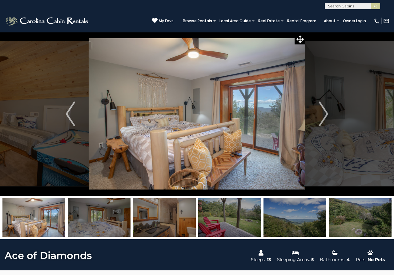
click at [323, 117] on img "Next" at bounding box center [323, 113] width 9 height 25
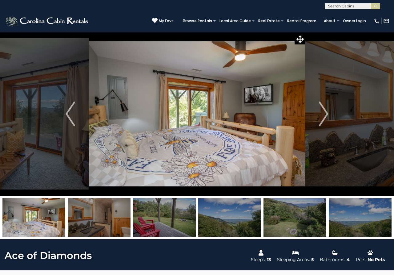
click at [323, 117] on img "Next" at bounding box center [323, 113] width 9 height 25
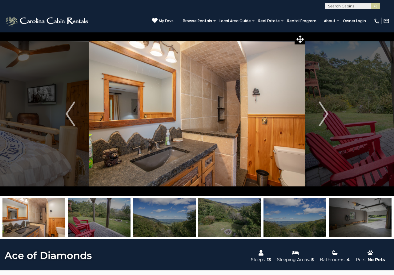
click at [323, 117] on img "Next" at bounding box center [323, 113] width 9 height 25
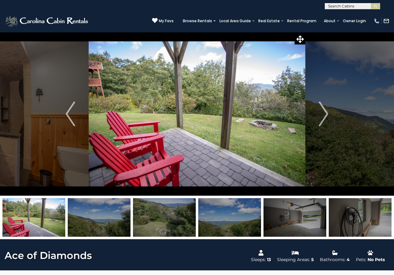
click at [323, 117] on img "Next" at bounding box center [323, 113] width 9 height 25
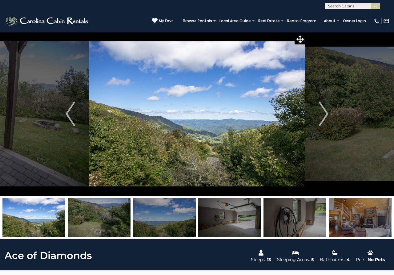
click at [323, 117] on img "Next" at bounding box center [323, 113] width 9 height 25
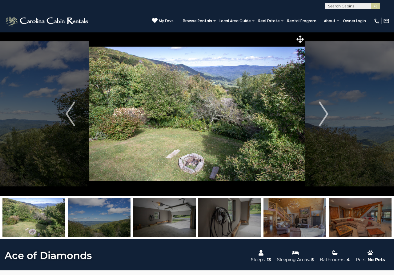
click at [323, 117] on img "Next" at bounding box center [323, 113] width 9 height 25
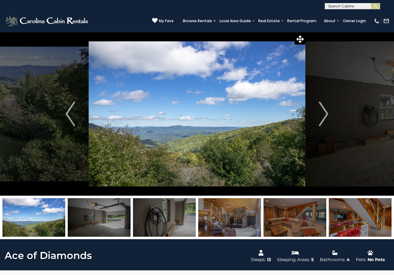
click at [323, 117] on img "Next" at bounding box center [323, 113] width 9 height 25
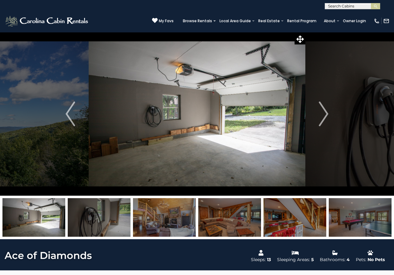
click at [323, 117] on img "Next" at bounding box center [323, 113] width 9 height 25
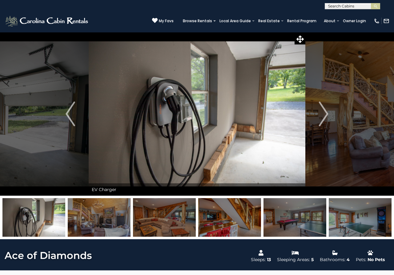
click at [323, 117] on img "Next" at bounding box center [323, 113] width 9 height 25
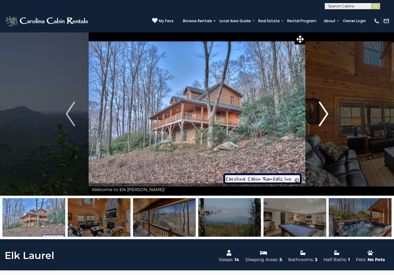
click at [324, 113] on img "Next" at bounding box center [323, 113] width 9 height 25
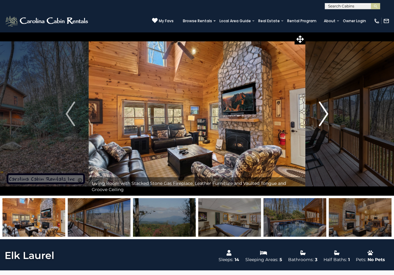
click at [324, 113] on img "Next" at bounding box center [323, 113] width 9 height 25
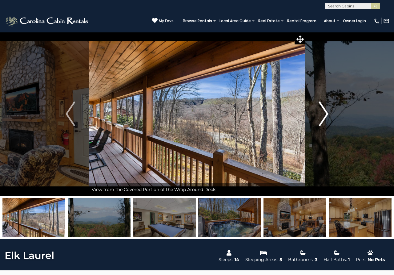
click at [324, 113] on img "Next" at bounding box center [323, 113] width 9 height 25
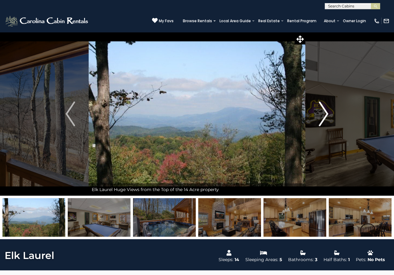
click at [324, 113] on img "Next" at bounding box center [323, 113] width 9 height 25
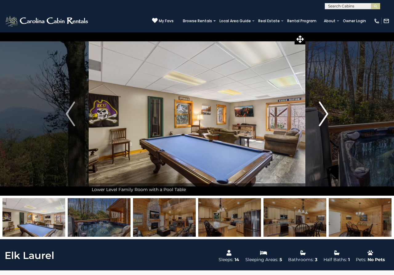
click at [324, 113] on img "Next" at bounding box center [323, 113] width 9 height 25
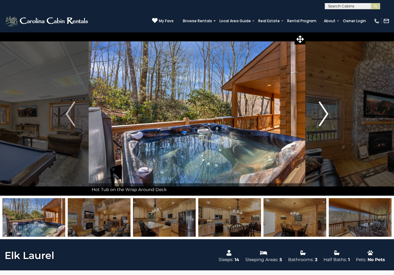
click at [324, 113] on img "Next" at bounding box center [323, 113] width 9 height 25
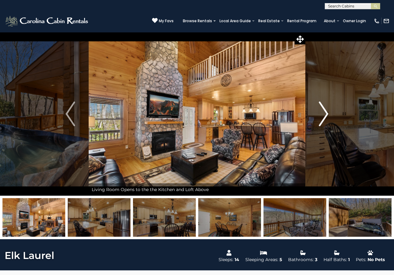
click at [324, 113] on img "Next" at bounding box center [323, 113] width 9 height 25
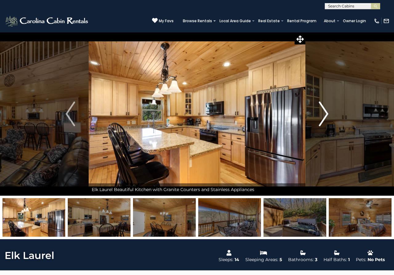
click at [324, 113] on img "Next" at bounding box center [323, 113] width 9 height 25
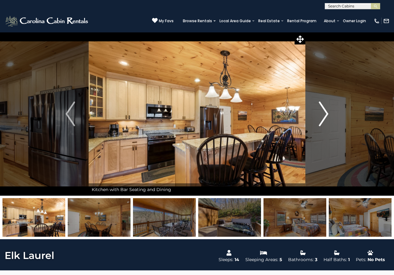
click at [324, 113] on img "Next" at bounding box center [323, 113] width 9 height 25
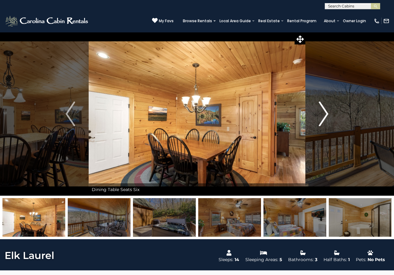
click at [324, 113] on img "Next" at bounding box center [323, 113] width 9 height 25
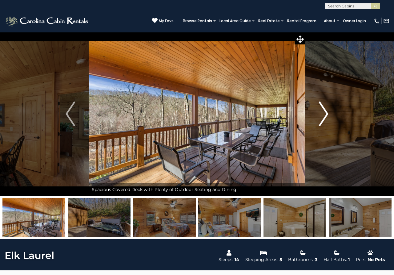
click at [324, 113] on img "Next" at bounding box center [323, 113] width 9 height 25
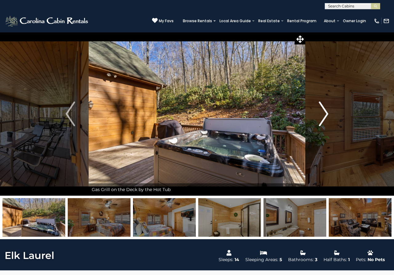
click at [324, 113] on img "Next" at bounding box center [323, 113] width 9 height 25
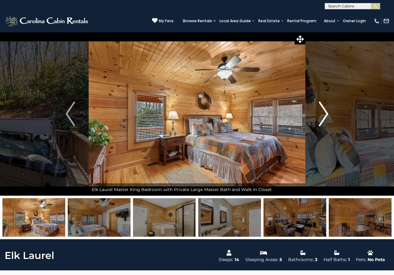
click at [324, 113] on img "Next" at bounding box center [323, 113] width 9 height 25
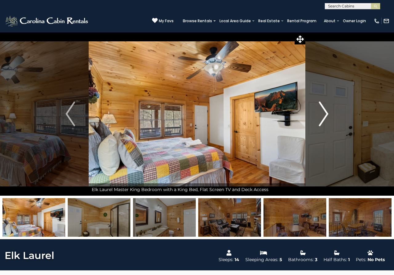
click at [324, 113] on img "Next" at bounding box center [323, 113] width 9 height 25
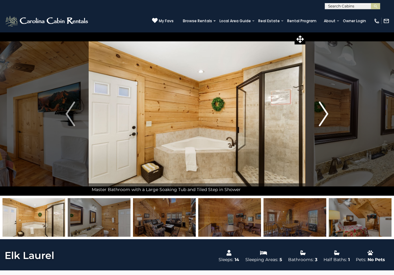
click at [324, 113] on img "Next" at bounding box center [323, 113] width 9 height 25
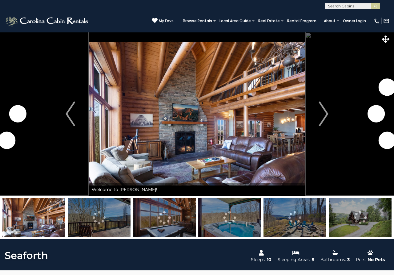
click at [324, 114] on img "Next" at bounding box center [323, 113] width 9 height 25
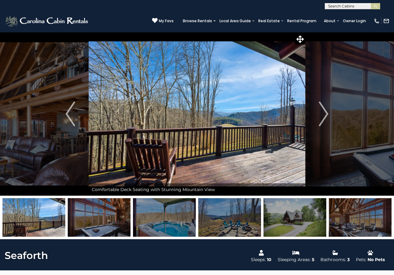
click at [324, 114] on img "Next" at bounding box center [323, 113] width 9 height 25
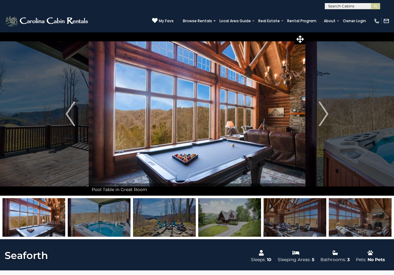
click at [324, 114] on img "Next" at bounding box center [323, 113] width 9 height 25
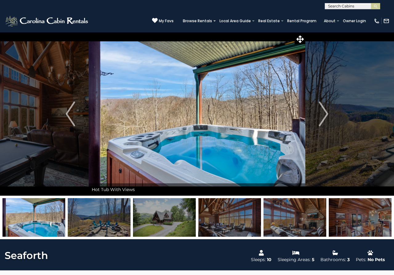
click at [324, 114] on img "Next" at bounding box center [323, 113] width 9 height 25
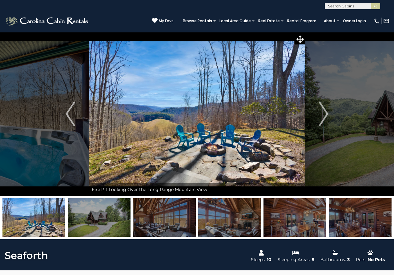
click at [324, 114] on img "Next" at bounding box center [323, 113] width 9 height 25
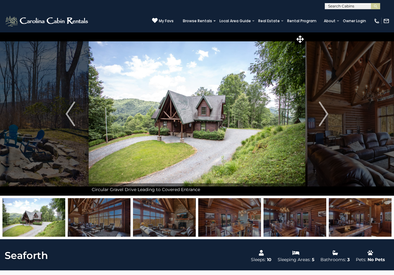
click at [324, 114] on img "Next" at bounding box center [323, 113] width 9 height 25
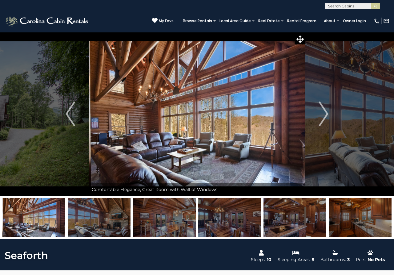
click at [324, 114] on img "Next" at bounding box center [323, 113] width 9 height 25
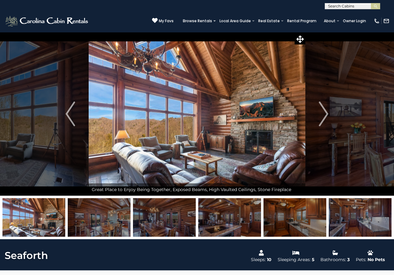
click at [324, 114] on img "Next" at bounding box center [323, 113] width 9 height 25
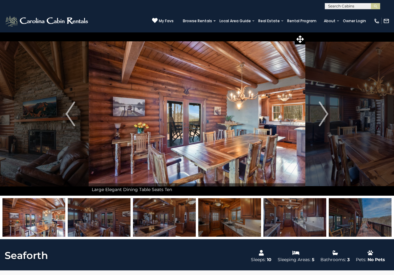
click at [324, 114] on img "Next" at bounding box center [323, 113] width 9 height 25
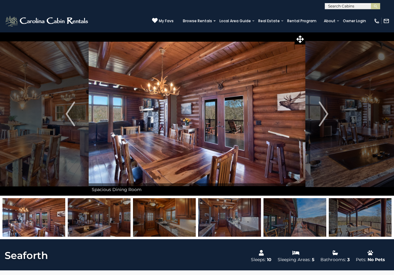
click at [324, 114] on img "Next" at bounding box center [323, 113] width 9 height 25
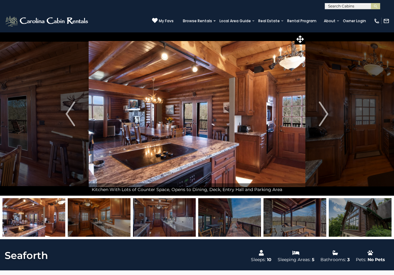
click at [324, 114] on img "Next" at bounding box center [323, 113] width 9 height 25
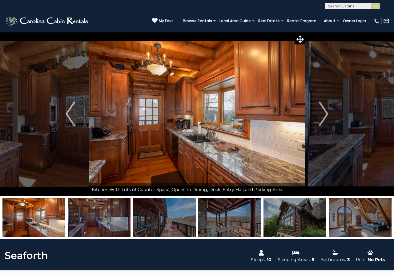
click at [324, 114] on img "Next" at bounding box center [323, 113] width 9 height 25
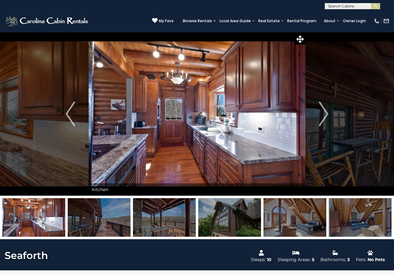
click at [324, 114] on img "Next" at bounding box center [323, 113] width 9 height 25
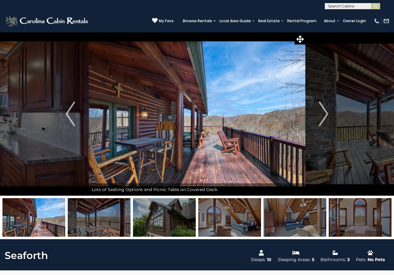
click at [324, 114] on img "Next" at bounding box center [323, 113] width 9 height 25
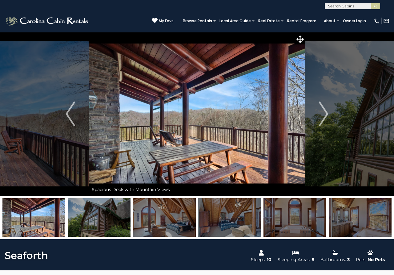
click at [324, 114] on img "Next" at bounding box center [323, 113] width 9 height 25
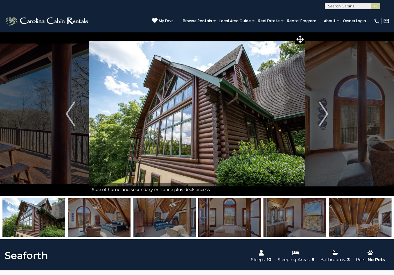
click at [324, 114] on img "Next" at bounding box center [323, 113] width 9 height 25
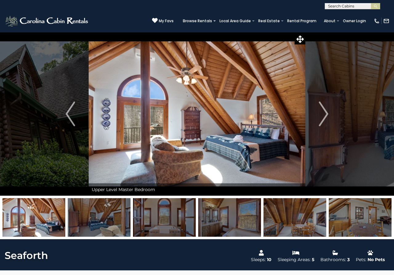
click at [324, 114] on img "Next" at bounding box center [323, 113] width 9 height 25
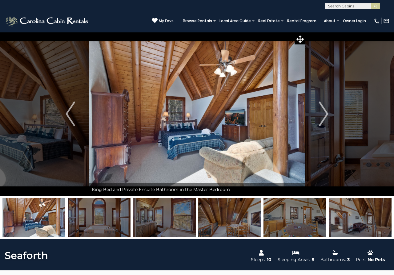
click at [324, 114] on img "Next" at bounding box center [323, 113] width 9 height 25
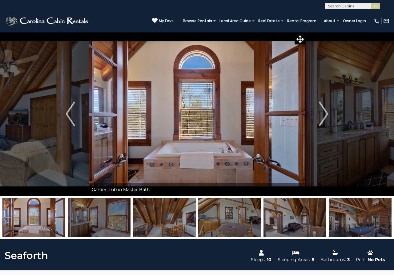
click at [324, 114] on img "Next" at bounding box center [323, 113] width 9 height 25
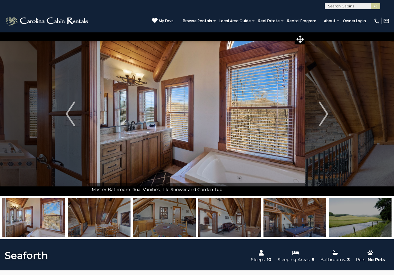
click at [324, 114] on img "Next" at bounding box center [323, 113] width 9 height 25
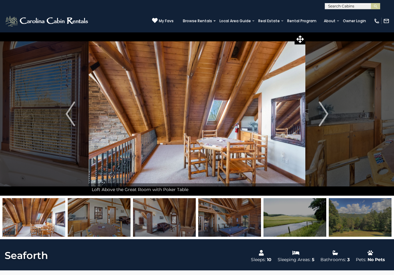
click at [324, 114] on img "Next" at bounding box center [323, 113] width 9 height 25
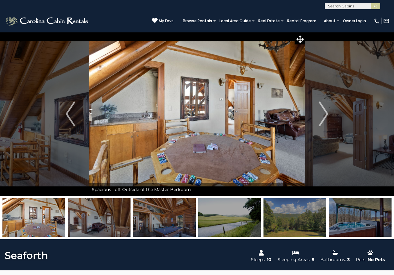
click at [324, 114] on img "Next" at bounding box center [323, 113] width 9 height 25
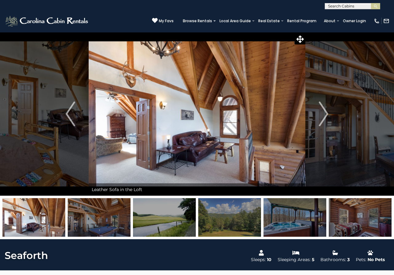
click at [324, 114] on img "Next" at bounding box center [323, 113] width 9 height 25
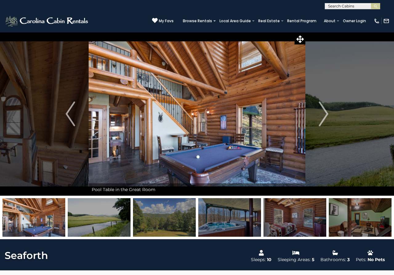
click at [324, 114] on img "Next" at bounding box center [323, 113] width 9 height 25
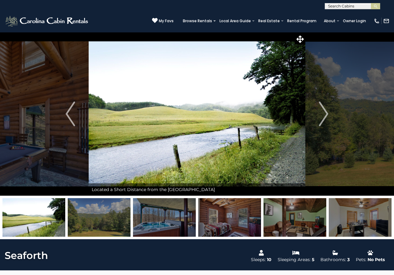
click at [324, 114] on img "Next" at bounding box center [323, 113] width 9 height 25
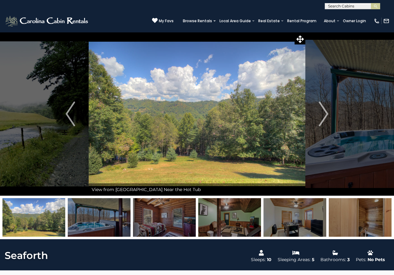
click at [324, 114] on img "Next" at bounding box center [323, 113] width 9 height 25
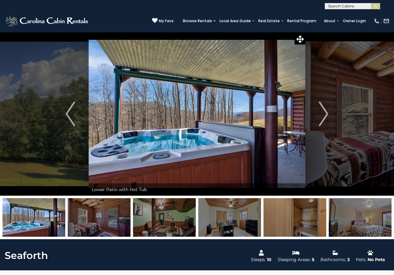
click at [324, 114] on img "Next" at bounding box center [323, 113] width 9 height 25
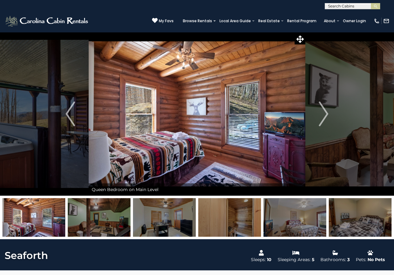
click at [324, 114] on img "Next" at bounding box center [323, 113] width 9 height 25
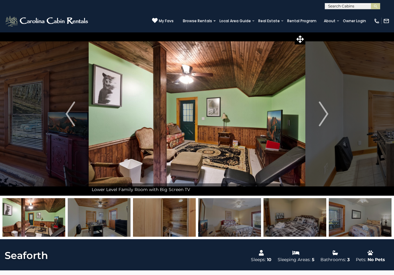
click at [324, 114] on img "Next" at bounding box center [323, 113] width 9 height 25
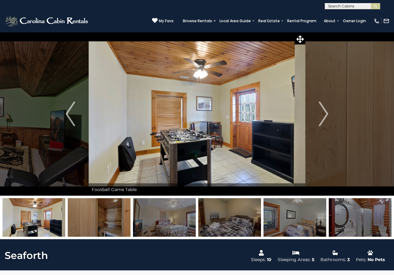
click at [324, 114] on img "Next" at bounding box center [323, 113] width 9 height 25
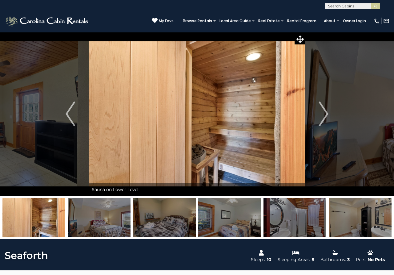
click at [324, 114] on img "Next" at bounding box center [323, 113] width 9 height 25
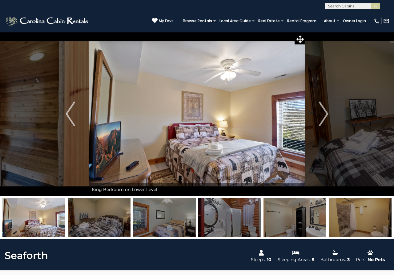
click at [324, 114] on img "Next" at bounding box center [323, 113] width 9 height 25
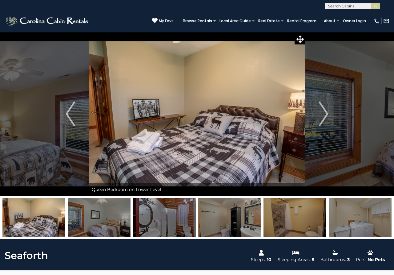
click at [324, 114] on img "Next" at bounding box center [323, 113] width 9 height 25
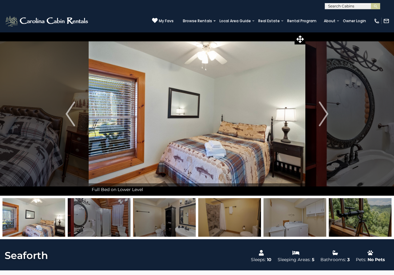
click at [324, 114] on img "Next" at bounding box center [323, 113] width 9 height 25
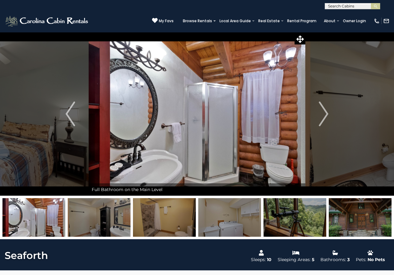
click at [324, 114] on img "Next" at bounding box center [323, 113] width 9 height 25
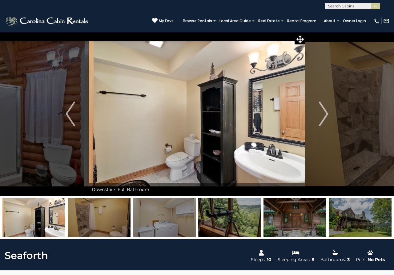
click at [324, 114] on img "Next" at bounding box center [323, 113] width 9 height 25
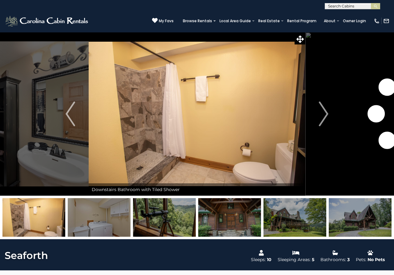
click at [324, 114] on img "Next" at bounding box center [323, 113] width 9 height 25
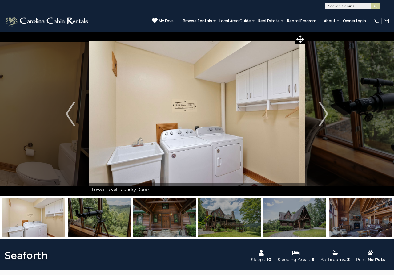
click at [324, 114] on img "Next" at bounding box center [323, 113] width 9 height 25
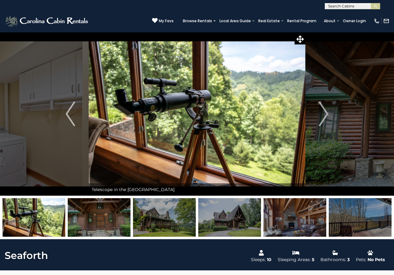
click at [324, 114] on img "Next" at bounding box center [323, 113] width 9 height 25
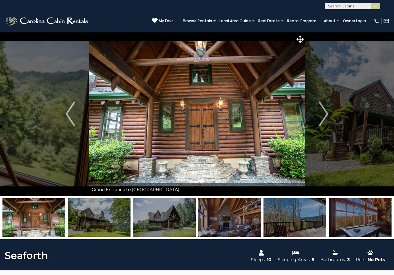
click at [324, 114] on img "Next" at bounding box center [323, 113] width 9 height 25
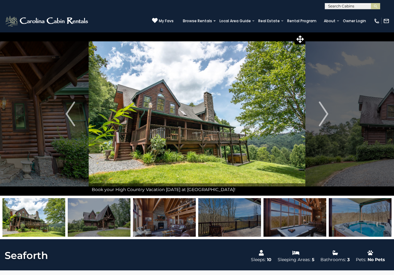
click at [324, 114] on img "Next" at bounding box center [323, 113] width 9 height 25
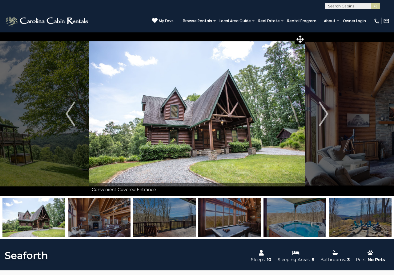
click at [324, 114] on img "Next" at bounding box center [323, 113] width 9 height 25
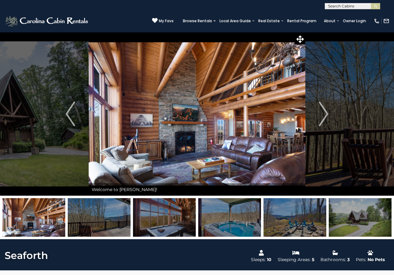
click at [324, 114] on img "Next" at bounding box center [323, 113] width 9 height 25
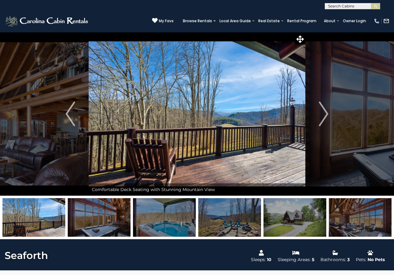
click at [324, 114] on img "Next" at bounding box center [323, 113] width 9 height 25
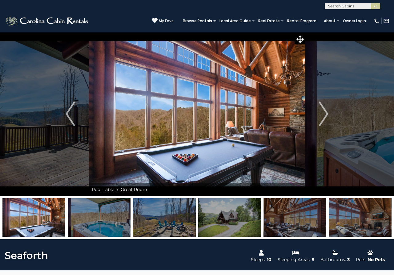
click at [324, 114] on img "Next" at bounding box center [323, 113] width 9 height 25
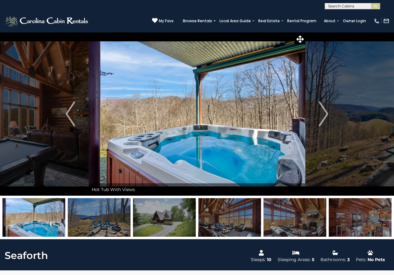
click at [324, 114] on img "Next" at bounding box center [323, 113] width 9 height 25
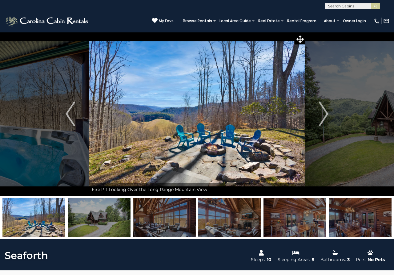
click at [324, 114] on img "Next" at bounding box center [323, 113] width 9 height 25
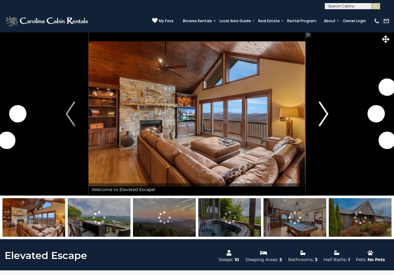
click at [323, 116] on img "Next" at bounding box center [323, 113] width 9 height 25
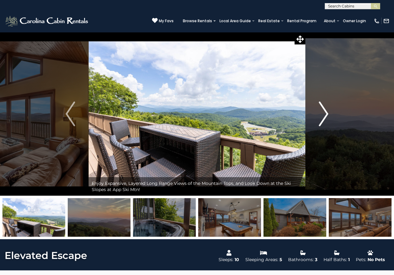
click at [323, 116] on img "Next" at bounding box center [323, 113] width 9 height 25
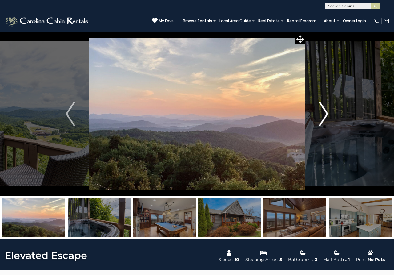
click at [323, 116] on img "Next" at bounding box center [323, 113] width 9 height 25
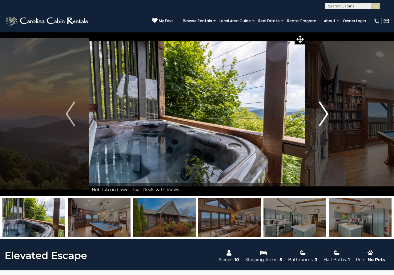
click at [323, 116] on img "Next" at bounding box center [323, 113] width 9 height 25
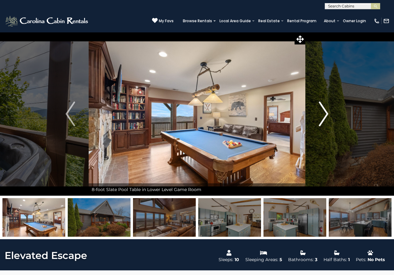
click at [323, 116] on img "Next" at bounding box center [323, 113] width 9 height 25
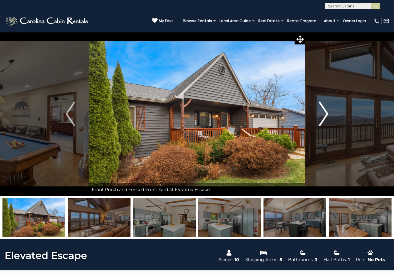
click at [323, 116] on img "Next" at bounding box center [323, 113] width 9 height 25
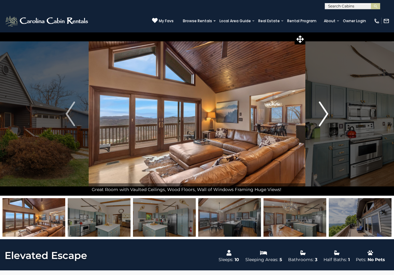
click at [323, 116] on img "Next" at bounding box center [323, 113] width 9 height 25
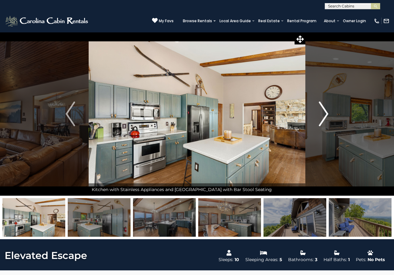
click at [323, 116] on img "Next" at bounding box center [323, 113] width 9 height 25
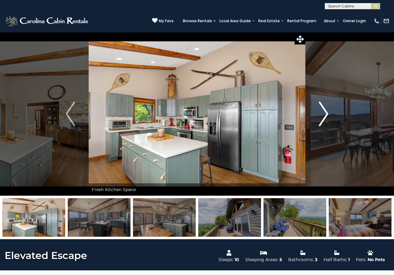
click at [323, 116] on img "Next" at bounding box center [323, 113] width 9 height 25
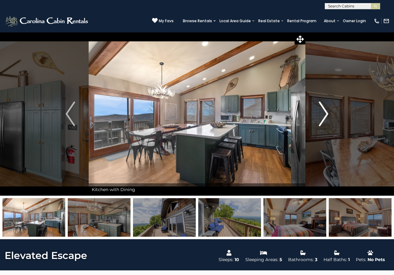
click at [323, 116] on img "Next" at bounding box center [323, 113] width 9 height 25
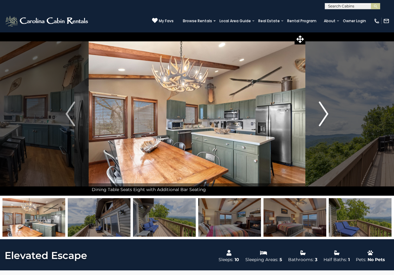
click at [323, 116] on img "Next" at bounding box center [323, 113] width 9 height 25
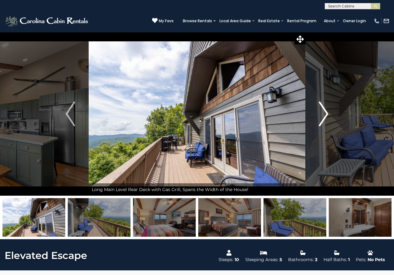
click at [323, 116] on img "Next" at bounding box center [323, 113] width 9 height 25
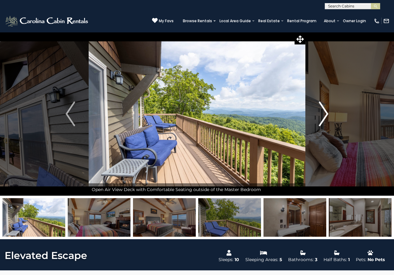
click at [323, 116] on img "Next" at bounding box center [323, 113] width 9 height 25
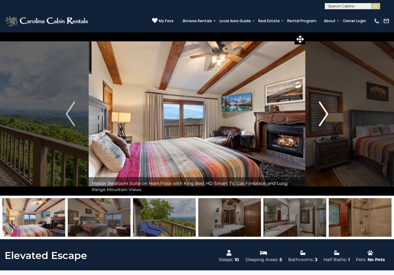
click at [323, 116] on img "Next" at bounding box center [323, 113] width 9 height 25
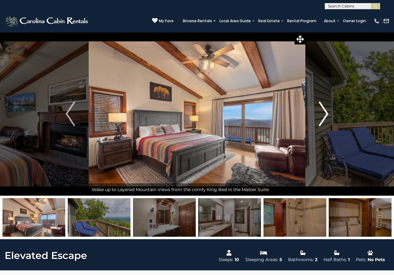
click at [323, 116] on img "Next" at bounding box center [323, 113] width 9 height 25
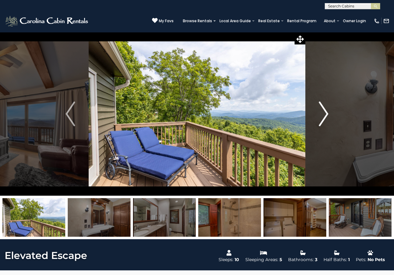
click at [323, 116] on img "Next" at bounding box center [323, 113] width 9 height 25
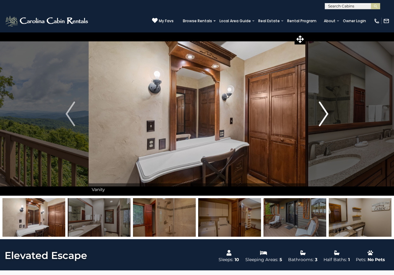
click at [323, 116] on img "Next" at bounding box center [323, 113] width 9 height 25
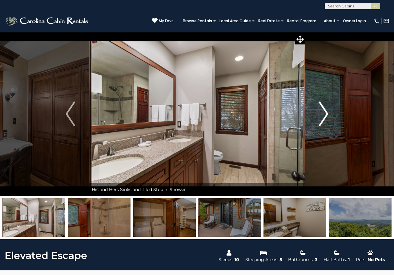
click at [323, 116] on img "Next" at bounding box center [323, 113] width 9 height 25
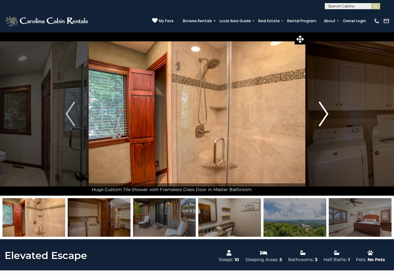
click at [323, 116] on img "Next" at bounding box center [323, 113] width 9 height 25
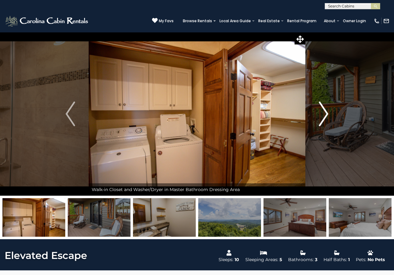
click at [323, 116] on img "Next" at bounding box center [323, 113] width 9 height 25
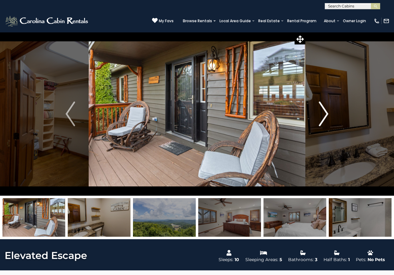
click at [325, 109] on img "Next" at bounding box center [323, 113] width 9 height 25
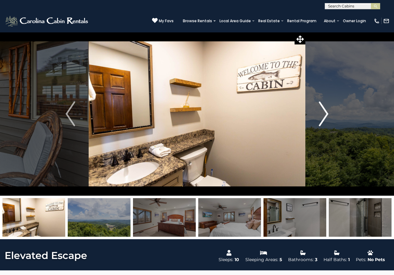
click at [325, 109] on img "Next" at bounding box center [323, 113] width 9 height 25
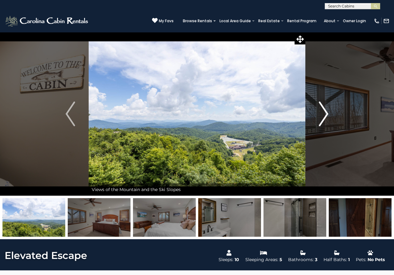
click at [325, 109] on img "Next" at bounding box center [323, 113] width 9 height 25
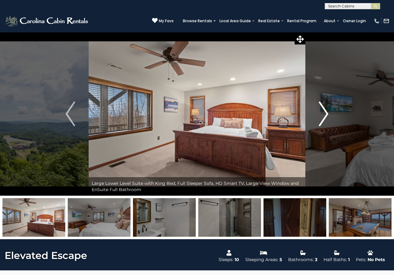
click at [325, 109] on img "Next" at bounding box center [323, 113] width 9 height 25
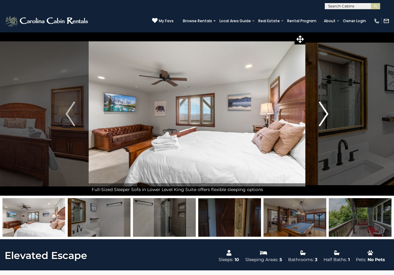
click at [325, 109] on img "Next" at bounding box center [323, 113] width 9 height 25
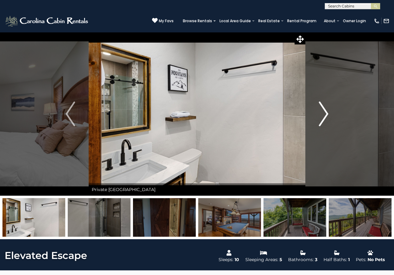
click at [325, 109] on img "Next" at bounding box center [323, 113] width 9 height 25
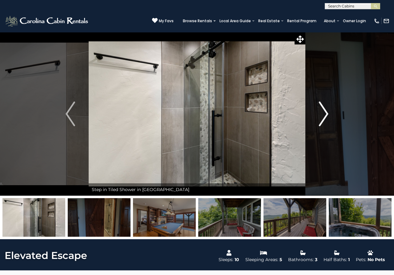
click at [325, 109] on img "Next" at bounding box center [323, 113] width 9 height 25
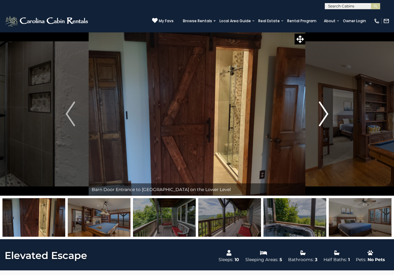
click at [325, 109] on img "Next" at bounding box center [323, 113] width 9 height 25
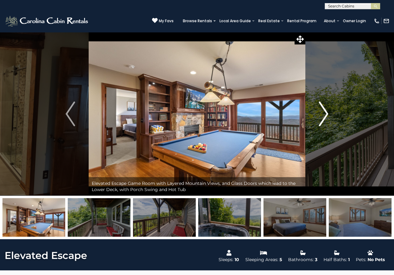
click at [325, 109] on img "Next" at bounding box center [323, 113] width 9 height 25
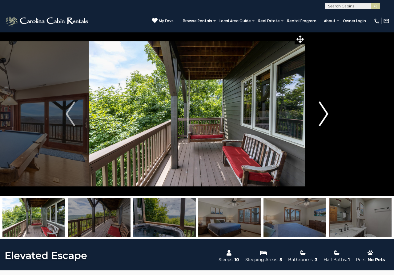
click at [325, 109] on img "Next" at bounding box center [323, 113] width 9 height 25
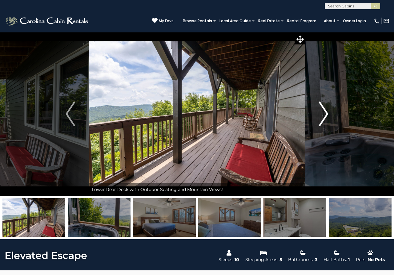
click at [325, 109] on img "Next" at bounding box center [323, 113] width 9 height 25
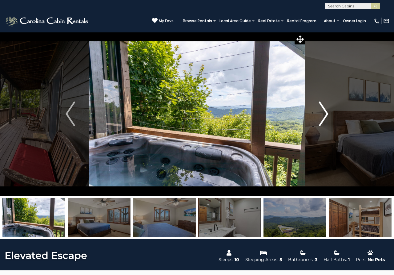
click at [325, 109] on img "Next" at bounding box center [323, 113] width 9 height 25
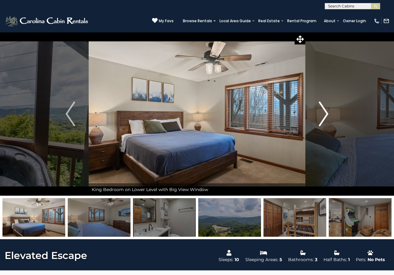
click at [325, 109] on img "Next" at bounding box center [323, 113] width 9 height 25
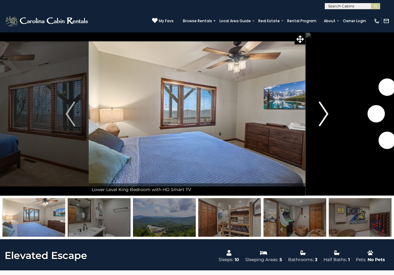
click at [325, 109] on img "Next" at bounding box center [323, 113] width 9 height 25
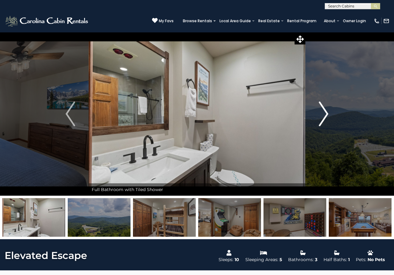
click at [325, 109] on img "Next" at bounding box center [323, 113] width 9 height 25
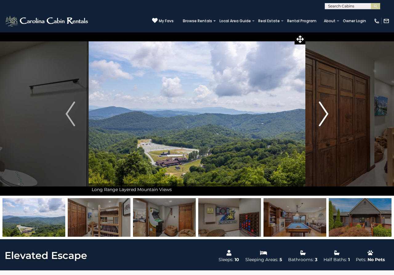
click at [325, 109] on img "Next" at bounding box center [323, 113] width 9 height 25
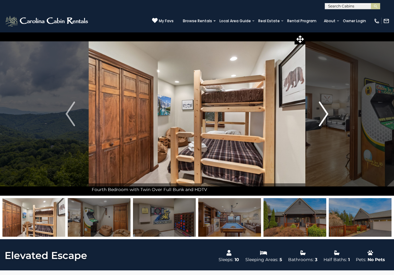
click at [325, 109] on img "Next" at bounding box center [323, 113] width 9 height 25
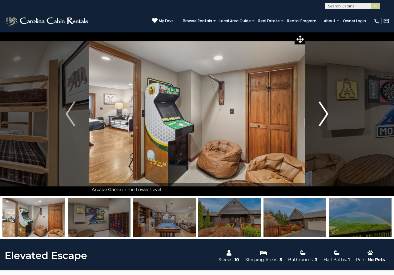
click at [325, 109] on img "Next" at bounding box center [323, 113] width 9 height 25
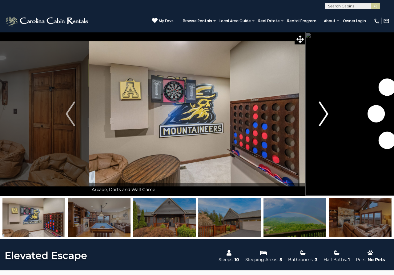
click at [325, 109] on img "Next" at bounding box center [323, 113] width 9 height 25
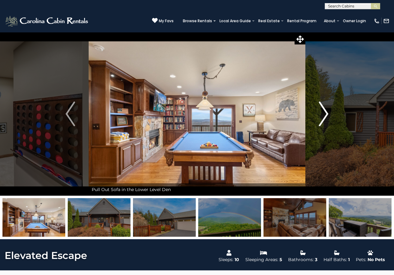
click at [325, 109] on img "Next" at bounding box center [323, 113] width 9 height 25
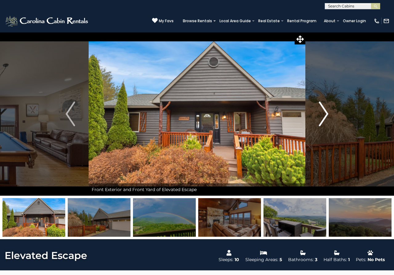
click at [325, 109] on img "Next" at bounding box center [323, 113] width 9 height 25
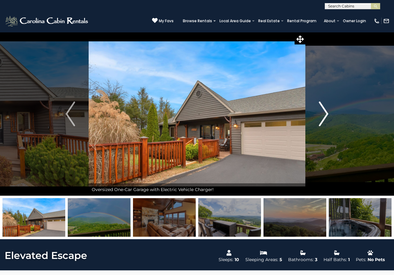
click at [325, 109] on img "Next" at bounding box center [323, 113] width 9 height 25
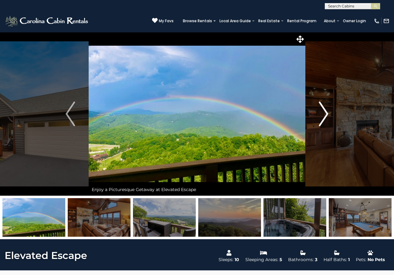
click at [325, 109] on img "Next" at bounding box center [323, 113] width 9 height 25
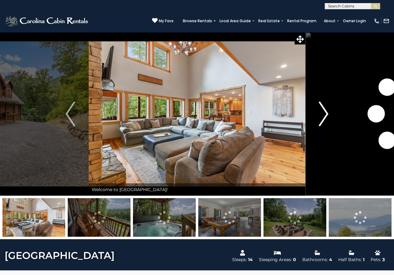
click at [324, 115] on img "Next" at bounding box center [323, 113] width 9 height 25
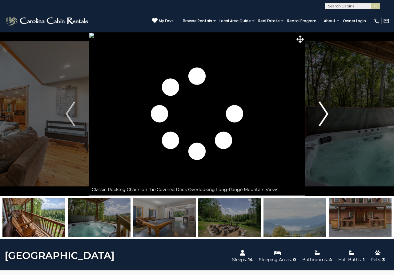
click at [324, 115] on img "Next" at bounding box center [323, 113] width 9 height 25
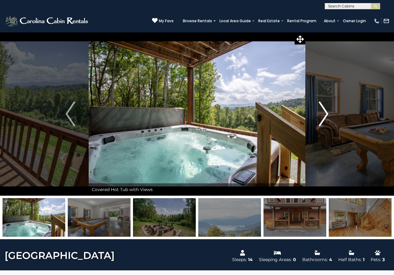
click at [324, 115] on img "Next" at bounding box center [323, 113] width 9 height 25
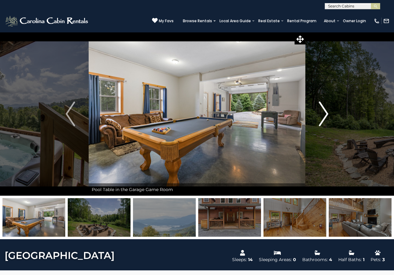
click at [324, 115] on img "Next" at bounding box center [323, 113] width 9 height 25
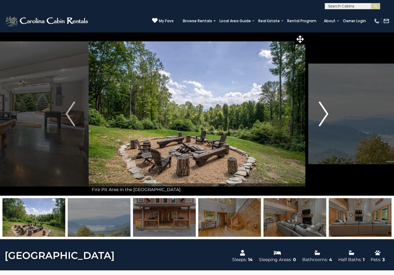
click at [324, 115] on img "Next" at bounding box center [323, 113] width 9 height 25
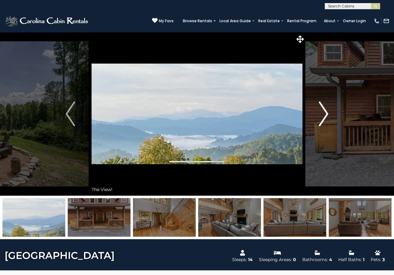
click at [324, 115] on img "Next" at bounding box center [323, 113] width 9 height 25
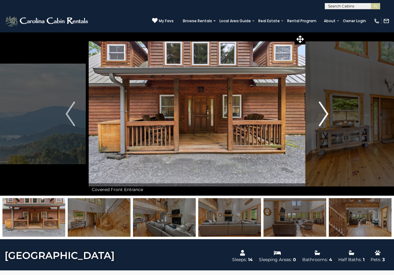
click at [324, 115] on img "Next" at bounding box center [323, 113] width 9 height 25
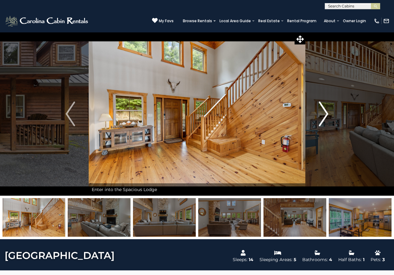
click at [324, 115] on img "Next" at bounding box center [323, 113] width 9 height 25
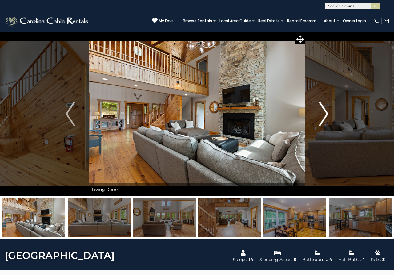
click at [324, 115] on img "Next" at bounding box center [323, 113] width 9 height 25
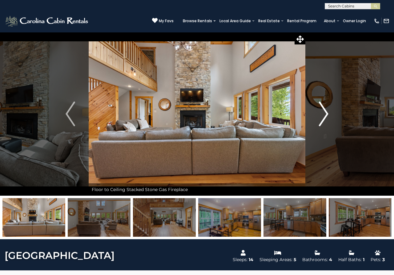
click at [324, 115] on img "Next" at bounding box center [323, 113] width 9 height 25
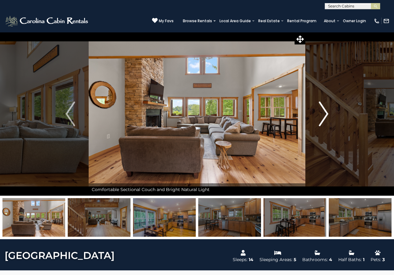
click at [324, 115] on img "Next" at bounding box center [323, 113] width 9 height 25
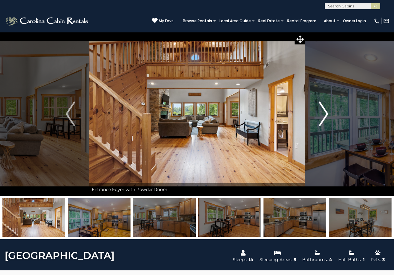
click at [324, 115] on img "Next" at bounding box center [323, 113] width 9 height 25
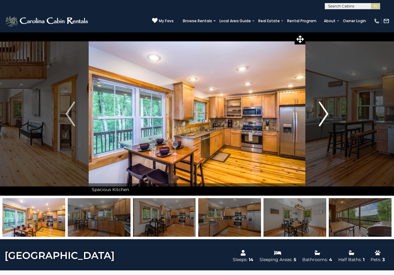
click at [324, 115] on img "Next" at bounding box center [323, 113] width 9 height 25
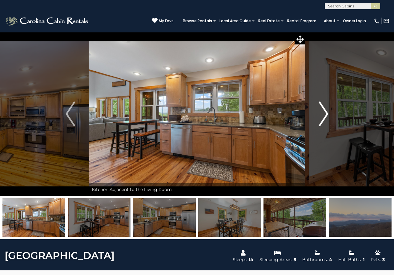
click at [324, 115] on img "Next" at bounding box center [323, 113] width 9 height 25
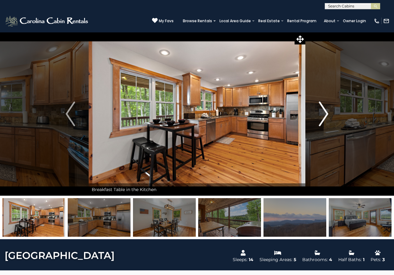
click at [324, 115] on img "Next" at bounding box center [323, 113] width 9 height 25
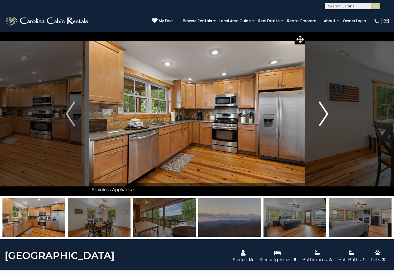
click at [324, 115] on img "Next" at bounding box center [323, 113] width 9 height 25
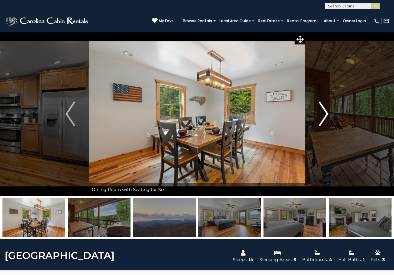
click at [324, 115] on img "Next" at bounding box center [323, 113] width 9 height 25
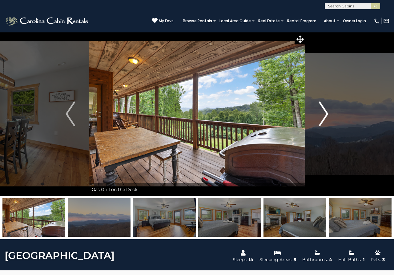
click at [324, 115] on img "Next" at bounding box center [323, 113] width 9 height 25
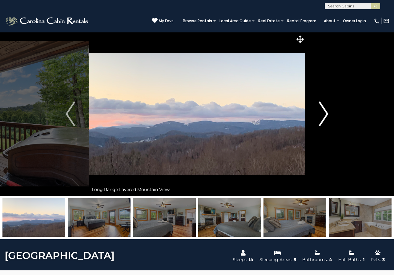
click at [324, 115] on img "Next" at bounding box center [323, 113] width 9 height 25
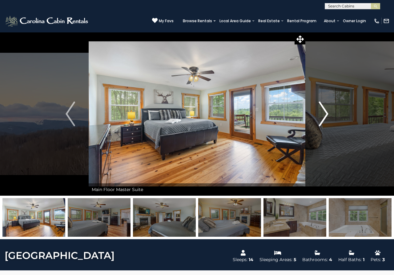
click at [324, 115] on img "Next" at bounding box center [323, 113] width 9 height 25
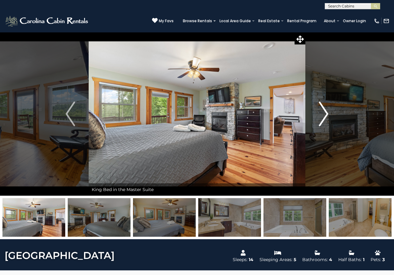
click at [324, 115] on img "Next" at bounding box center [323, 113] width 9 height 25
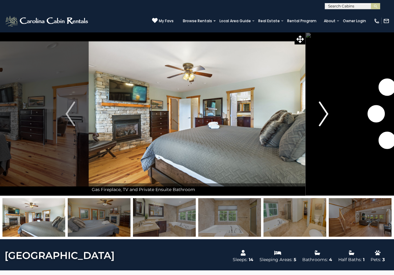
click at [324, 115] on img "Next" at bounding box center [323, 113] width 9 height 25
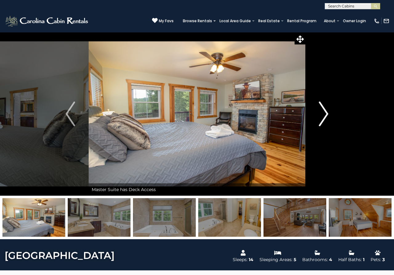
click at [324, 115] on img "Next" at bounding box center [323, 113] width 9 height 25
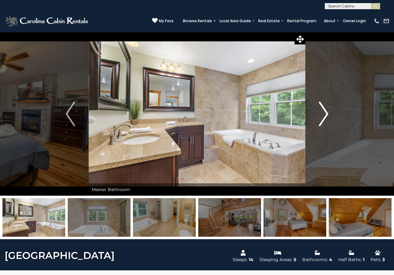
click at [324, 115] on img "Next" at bounding box center [323, 113] width 9 height 25
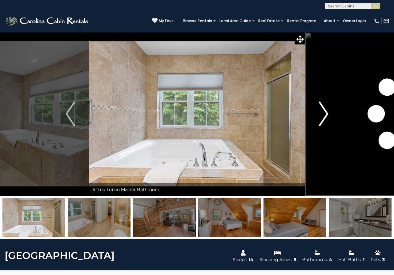
click at [324, 115] on img "Next" at bounding box center [323, 113] width 9 height 25
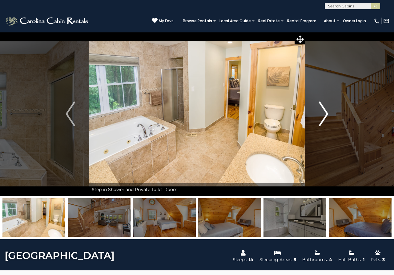
click at [324, 115] on img "Next" at bounding box center [323, 113] width 9 height 25
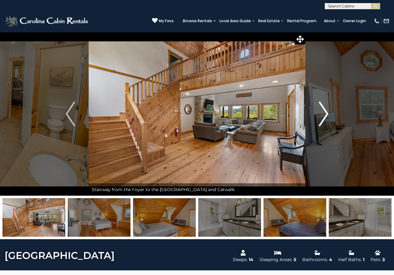
click at [324, 115] on img "Next" at bounding box center [323, 113] width 9 height 25
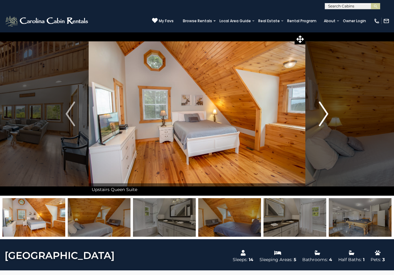
click at [324, 115] on img "Next" at bounding box center [323, 113] width 9 height 25
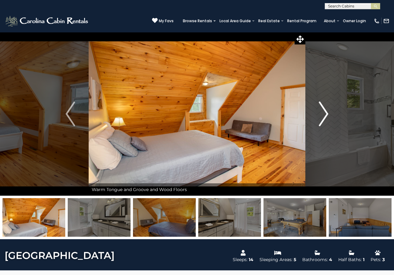
click at [324, 115] on img "Next" at bounding box center [323, 113] width 9 height 25
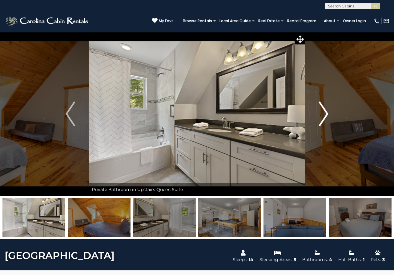
click at [324, 115] on img "Next" at bounding box center [323, 113] width 9 height 25
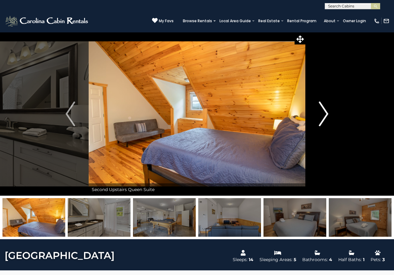
click at [324, 115] on img "Next" at bounding box center [323, 113] width 9 height 25
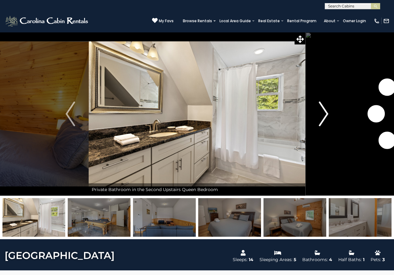
click at [324, 115] on img "Next" at bounding box center [323, 113] width 9 height 25
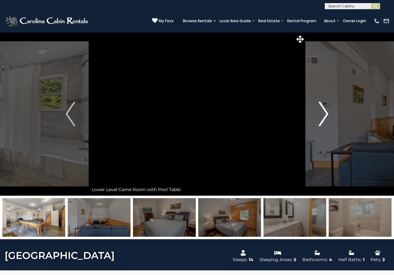
click at [324, 115] on img "Next" at bounding box center [323, 113] width 9 height 25
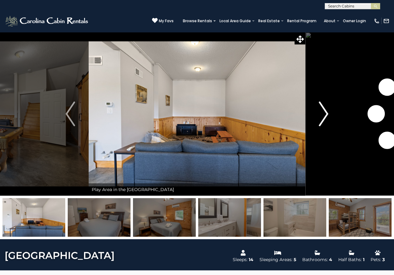
click at [324, 115] on img "Next" at bounding box center [323, 113] width 9 height 25
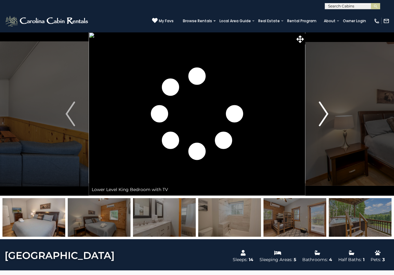
click at [324, 115] on img "Next" at bounding box center [323, 113] width 9 height 25
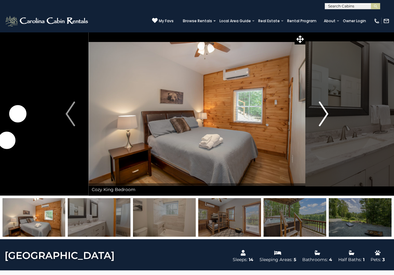
click at [324, 115] on img "Next" at bounding box center [323, 113] width 9 height 25
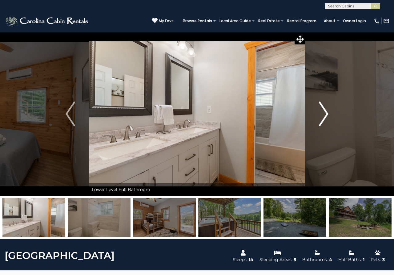
click at [324, 115] on img "Next" at bounding box center [323, 113] width 9 height 25
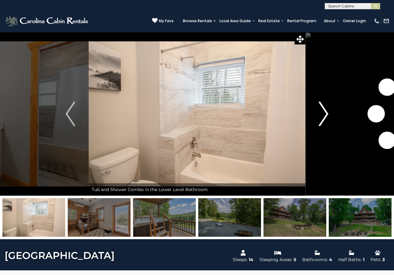
click at [324, 115] on img "Next" at bounding box center [323, 113] width 9 height 25
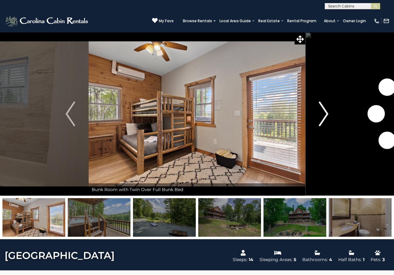
click at [324, 115] on img "Next" at bounding box center [323, 113] width 9 height 25
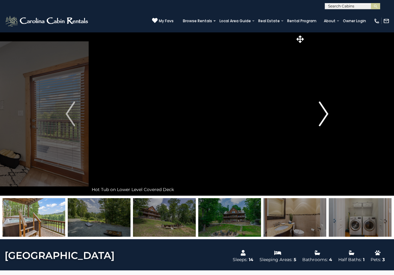
click at [324, 115] on img "Next" at bounding box center [323, 113] width 9 height 25
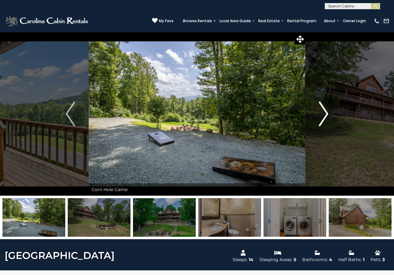
click at [324, 115] on img "Next" at bounding box center [323, 113] width 9 height 25
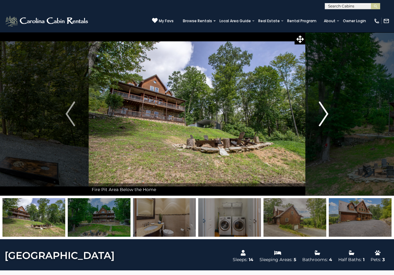
click at [324, 115] on img "Next" at bounding box center [323, 113] width 9 height 25
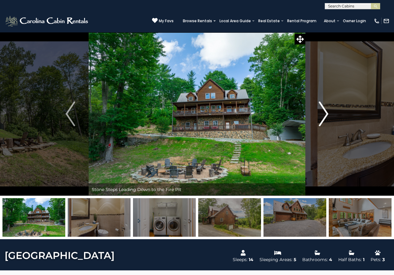
click at [324, 115] on img "Next" at bounding box center [323, 113] width 9 height 25
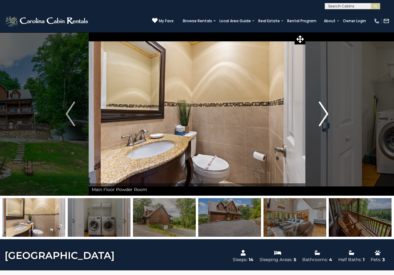
click at [324, 115] on img "Next" at bounding box center [323, 113] width 9 height 25
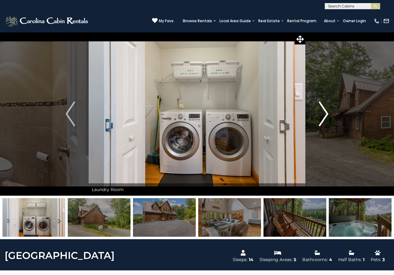
click at [324, 115] on img "Next" at bounding box center [323, 113] width 9 height 25
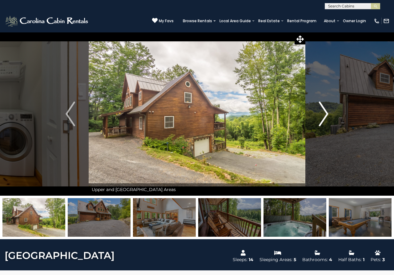
click at [324, 115] on img "Next" at bounding box center [323, 113] width 9 height 25
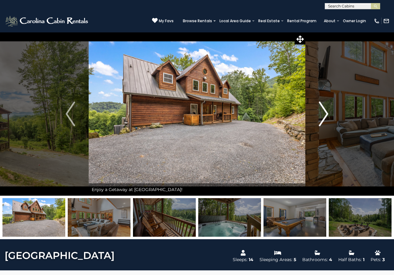
click at [324, 115] on img "Next" at bounding box center [323, 113] width 9 height 25
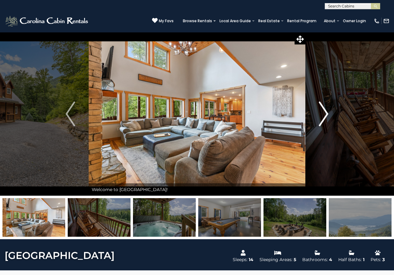
click at [324, 115] on img "Next" at bounding box center [323, 113] width 9 height 25
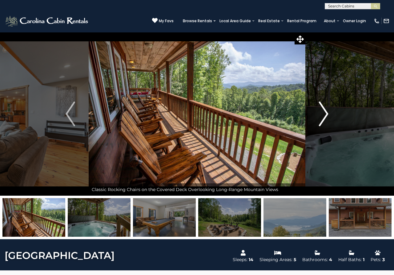
click at [324, 115] on img "Next" at bounding box center [323, 113] width 9 height 25
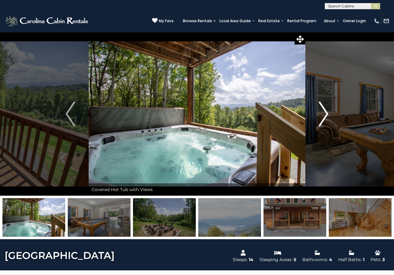
click at [324, 115] on img "Next" at bounding box center [323, 113] width 9 height 25
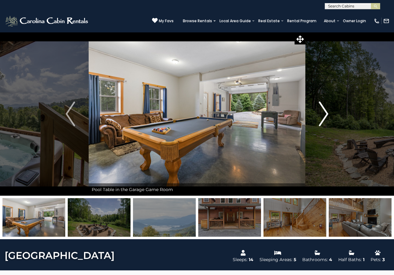
click at [324, 115] on img "Next" at bounding box center [323, 113] width 9 height 25
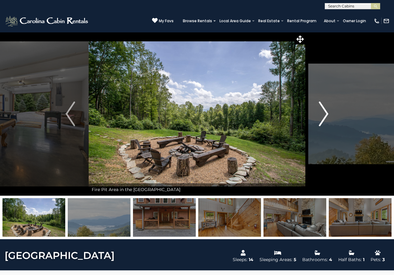
click at [324, 115] on img "Next" at bounding box center [323, 113] width 9 height 25
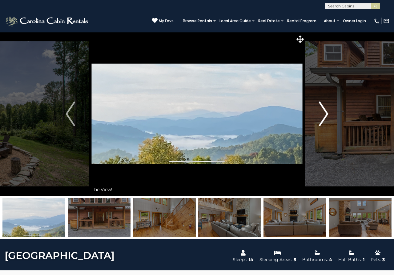
click at [324, 115] on img "Next" at bounding box center [323, 113] width 9 height 25
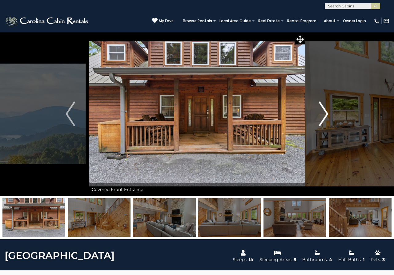
click at [324, 115] on img "Next" at bounding box center [323, 113] width 9 height 25
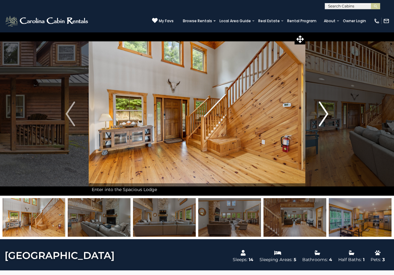
click at [324, 115] on img "Next" at bounding box center [323, 113] width 9 height 25
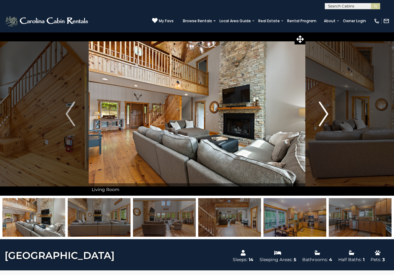
click at [324, 115] on img "Next" at bounding box center [323, 113] width 9 height 25
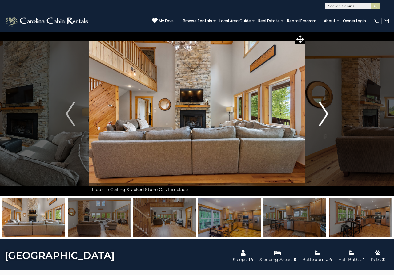
click at [324, 115] on img "Next" at bounding box center [323, 113] width 9 height 25
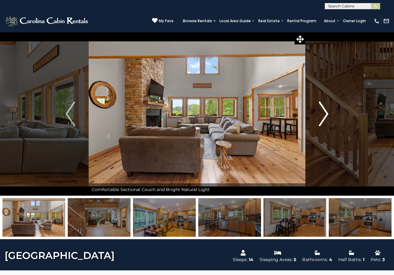
click at [324, 115] on img "Next" at bounding box center [323, 113] width 9 height 25
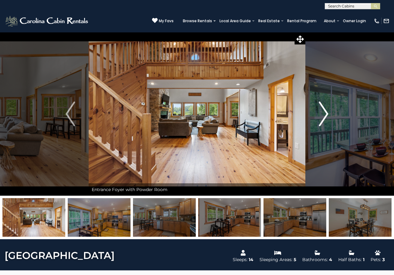
click at [324, 115] on img "Next" at bounding box center [323, 113] width 9 height 25
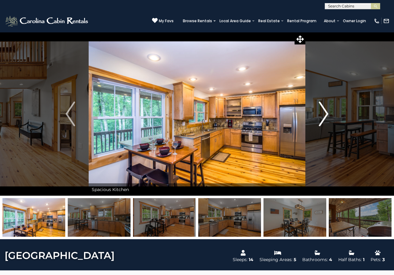
click at [324, 115] on img "Next" at bounding box center [323, 113] width 9 height 25
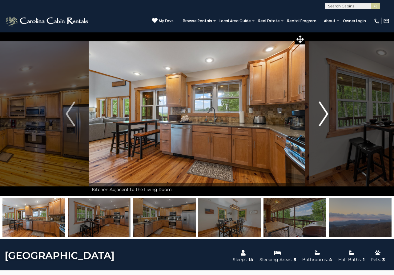
click at [324, 115] on img "Next" at bounding box center [323, 113] width 9 height 25
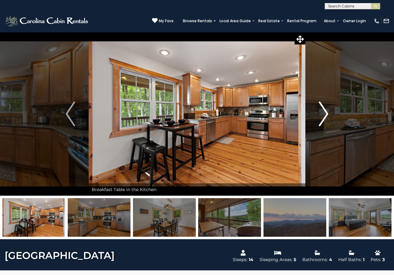
click at [324, 115] on img "Next" at bounding box center [323, 113] width 9 height 25
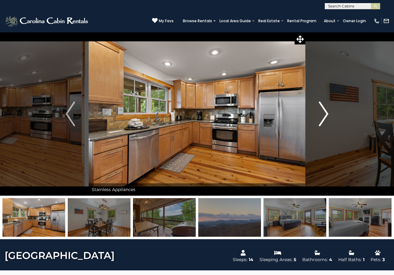
click at [324, 115] on img "Next" at bounding box center [323, 113] width 9 height 25
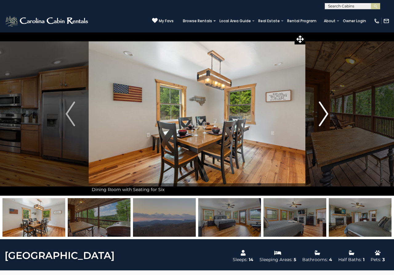
click at [324, 115] on img "Next" at bounding box center [323, 113] width 9 height 25
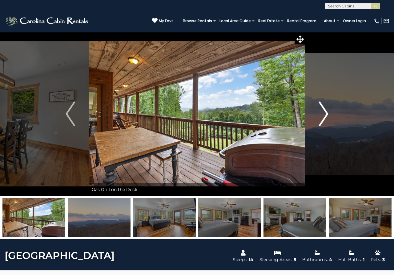
click at [324, 115] on img "Next" at bounding box center [323, 113] width 9 height 25
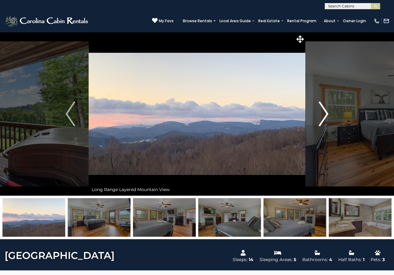
click at [324, 115] on img "Next" at bounding box center [323, 113] width 9 height 25
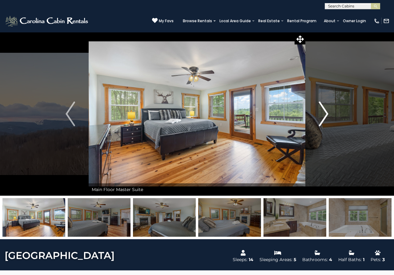
click at [324, 115] on img "Next" at bounding box center [323, 113] width 9 height 25
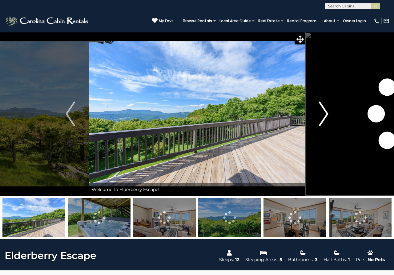
click at [325, 113] on img "Next" at bounding box center [323, 113] width 9 height 25
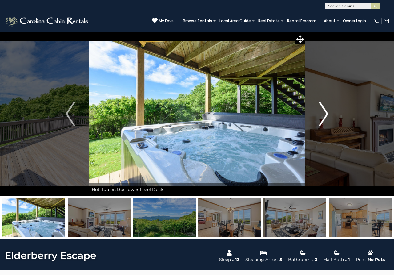
click at [325, 113] on img "Next" at bounding box center [323, 113] width 9 height 25
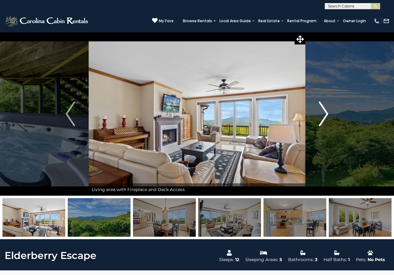
click at [325, 113] on img "Next" at bounding box center [323, 113] width 9 height 25
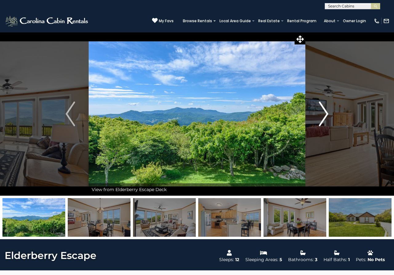
click at [325, 113] on img "Next" at bounding box center [323, 113] width 9 height 25
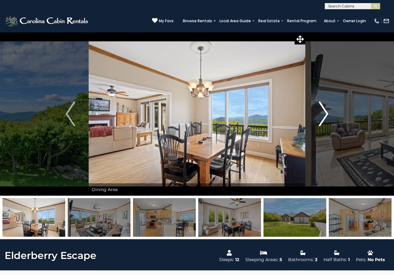
click at [325, 113] on img "Next" at bounding box center [323, 113] width 9 height 25
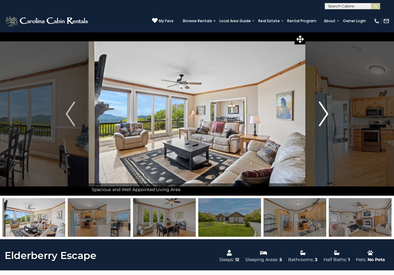
click at [325, 113] on img "Next" at bounding box center [323, 113] width 9 height 25
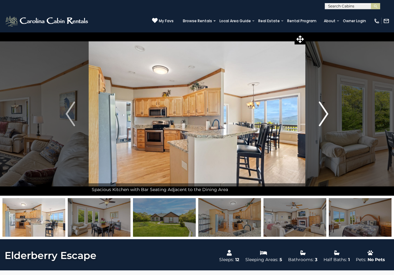
click at [325, 113] on img "Next" at bounding box center [323, 113] width 9 height 25
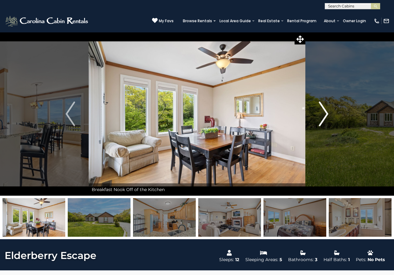
click at [325, 113] on img "Next" at bounding box center [323, 113] width 9 height 25
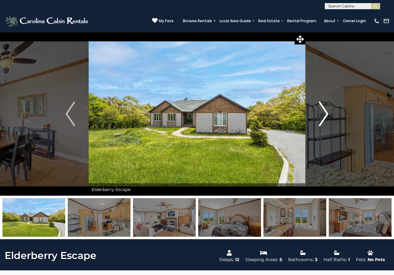
click at [325, 113] on img "Next" at bounding box center [323, 113] width 9 height 25
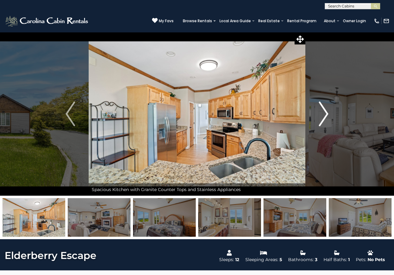
click at [325, 113] on img "Next" at bounding box center [323, 113] width 9 height 25
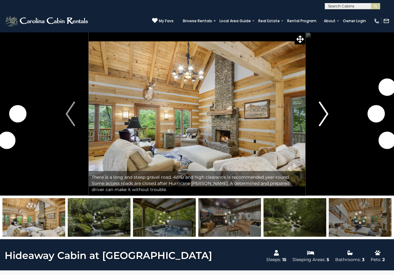
click at [325, 115] on img "Next" at bounding box center [323, 113] width 9 height 25
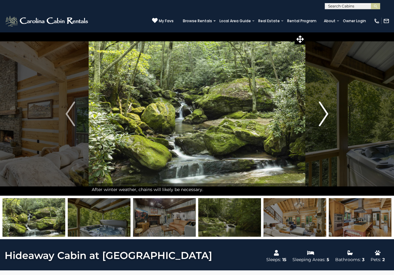
click at [325, 115] on img "Next" at bounding box center [323, 113] width 9 height 25
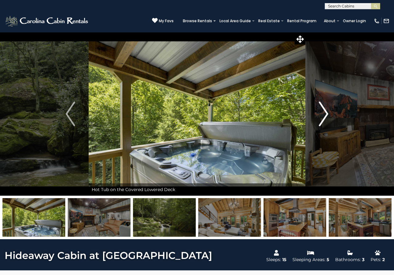
click at [325, 115] on img "Next" at bounding box center [323, 113] width 9 height 25
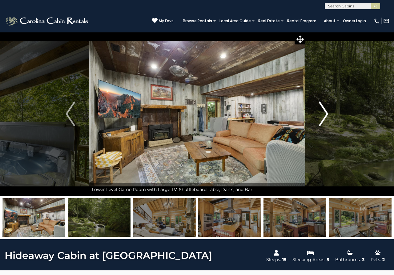
click at [325, 115] on img "Next" at bounding box center [323, 113] width 9 height 25
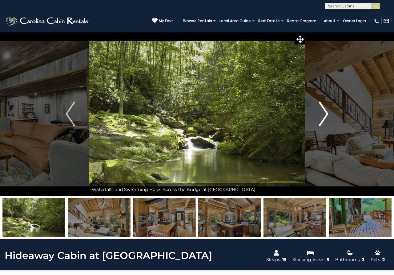
click at [325, 115] on img "Next" at bounding box center [323, 113] width 9 height 25
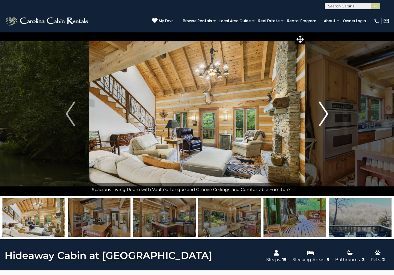
click at [325, 115] on img "Next" at bounding box center [323, 113] width 9 height 25
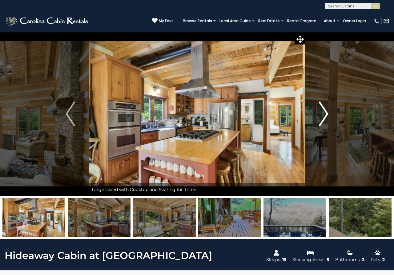
click at [325, 115] on img "Next" at bounding box center [323, 113] width 9 height 25
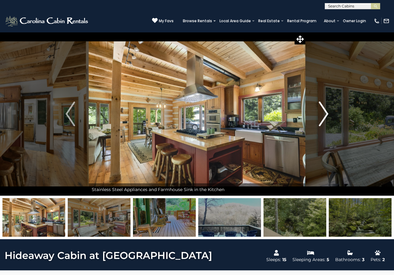
click at [325, 115] on img "Next" at bounding box center [323, 113] width 9 height 25
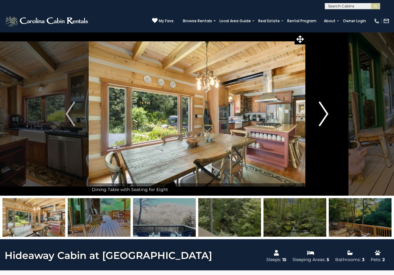
click at [325, 115] on img "Next" at bounding box center [323, 113] width 9 height 25
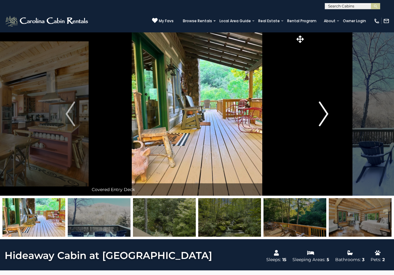
click at [325, 115] on img "Next" at bounding box center [323, 113] width 9 height 25
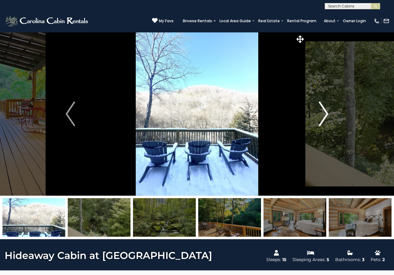
click at [325, 115] on img "Next" at bounding box center [323, 113] width 9 height 25
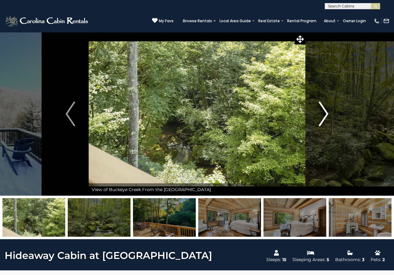
click at [325, 115] on img "Next" at bounding box center [323, 113] width 9 height 25
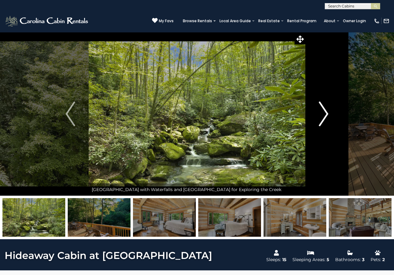
click at [325, 115] on img "Next" at bounding box center [323, 113] width 9 height 25
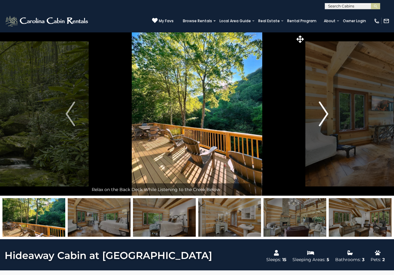
click at [325, 115] on img "Next" at bounding box center [323, 113] width 9 height 25
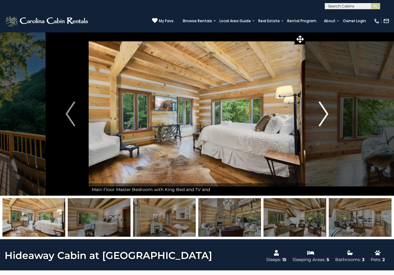
click at [325, 115] on img "Next" at bounding box center [323, 113] width 9 height 25
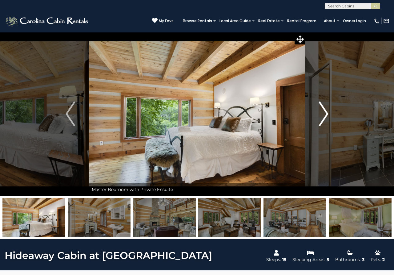
click at [325, 115] on img "Next" at bounding box center [323, 113] width 9 height 25
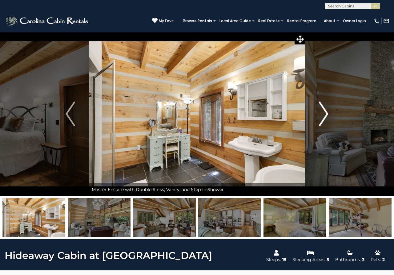
click at [325, 115] on img "Next" at bounding box center [323, 113] width 9 height 25
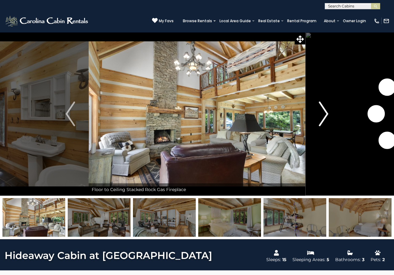
click at [325, 115] on img "Next" at bounding box center [323, 113] width 9 height 25
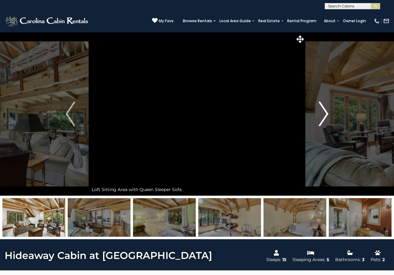
click at [325, 115] on img "Next" at bounding box center [323, 113] width 9 height 25
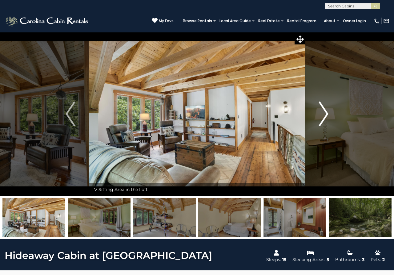
click at [325, 115] on img "Next" at bounding box center [323, 113] width 9 height 25
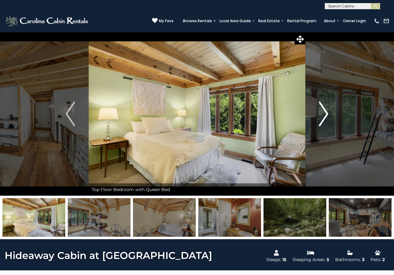
click at [325, 115] on img "Next" at bounding box center [323, 113] width 9 height 25
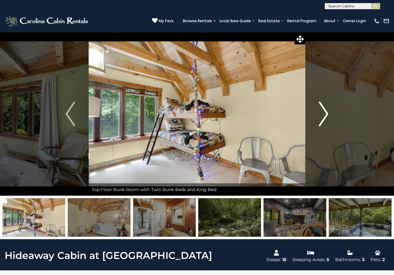
click at [325, 115] on img "Next" at bounding box center [323, 113] width 9 height 25
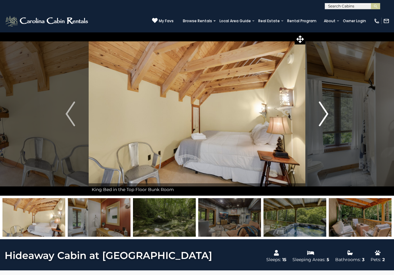
click at [325, 115] on img "Next" at bounding box center [323, 113] width 9 height 25
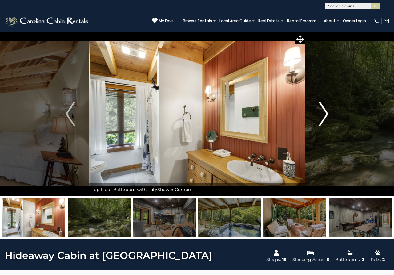
click at [325, 115] on img "Next" at bounding box center [323, 113] width 9 height 25
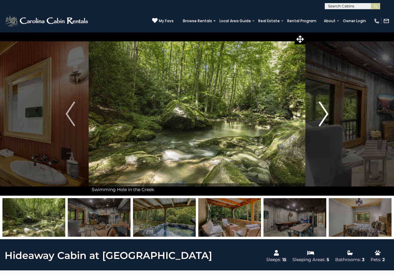
click at [325, 115] on img "Next" at bounding box center [323, 113] width 9 height 25
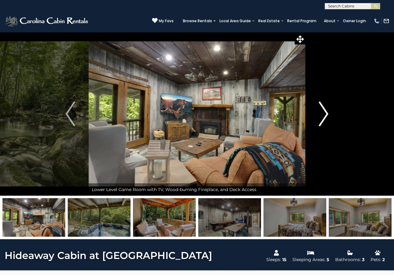
click at [325, 115] on img "Next" at bounding box center [323, 113] width 9 height 25
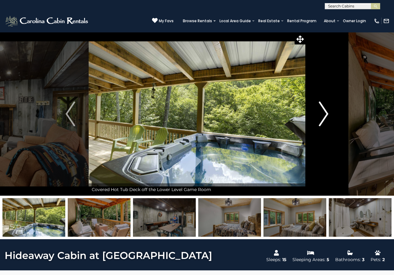
click at [325, 115] on img "Next" at bounding box center [323, 113] width 9 height 25
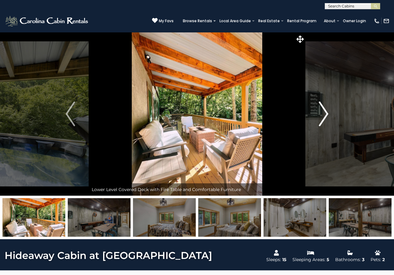
click at [325, 115] on img "Next" at bounding box center [323, 113] width 9 height 25
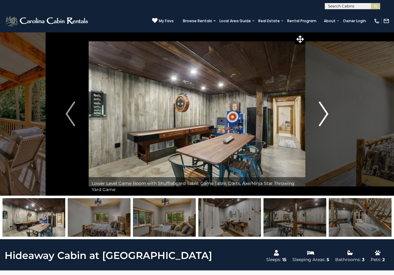
click at [325, 115] on img "Next" at bounding box center [323, 113] width 9 height 25
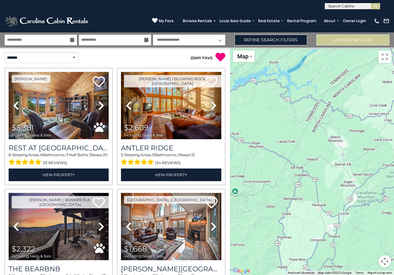
scroll to position [1640, 0]
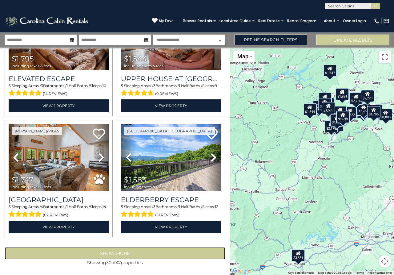
click at [89, 252] on button "Show More" at bounding box center [115, 253] width 221 height 12
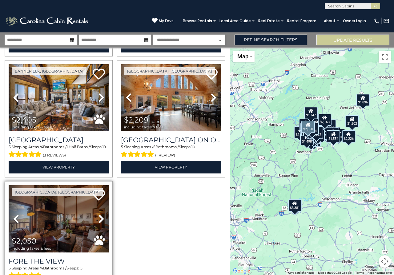
scroll to position [2696, 0]
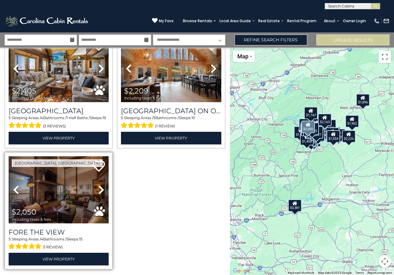
click at [50, 200] on img at bounding box center [59, 189] width 100 height 67
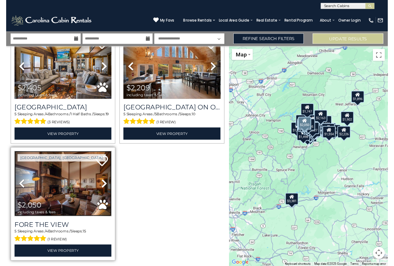
scroll to position [2629, 0]
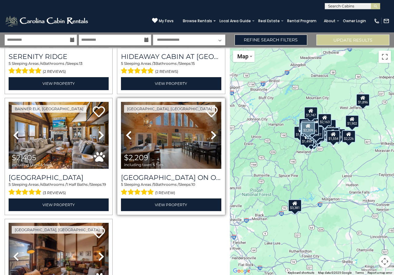
click at [212, 136] on icon at bounding box center [214, 135] width 6 height 10
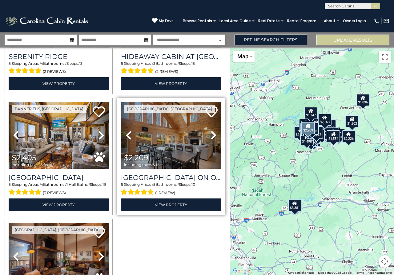
click at [212, 136] on icon at bounding box center [214, 135] width 6 height 10
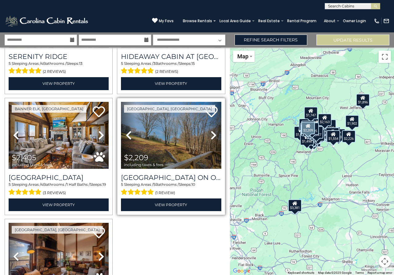
click at [212, 137] on icon at bounding box center [214, 135] width 6 height 10
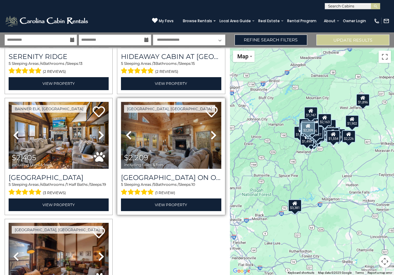
click at [172, 146] on img at bounding box center [171, 135] width 100 height 67
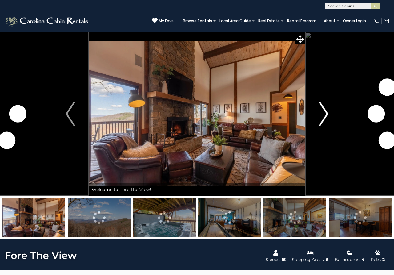
click at [319, 122] on button "Next" at bounding box center [324, 113] width 37 height 163
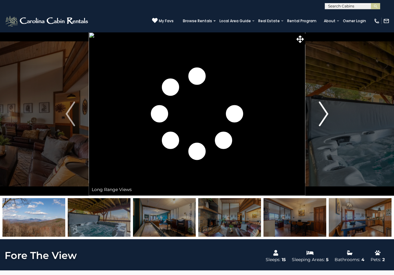
click at [319, 122] on button "Next" at bounding box center [324, 113] width 37 height 163
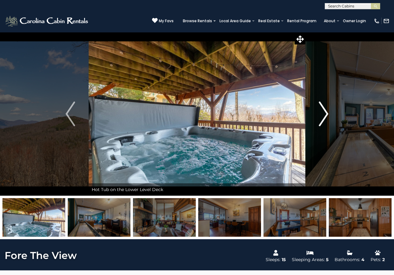
click at [319, 122] on button "Next" at bounding box center [324, 113] width 37 height 163
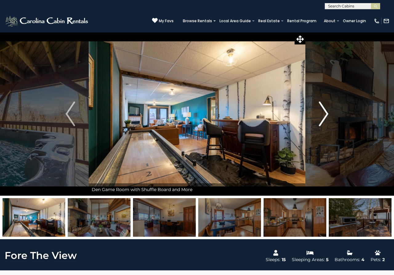
click at [319, 122] on button "Next" at bounding box center [324, 113] width 37 height 163
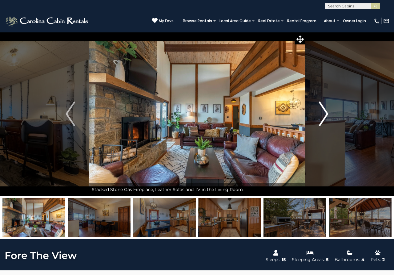
click at [319, 122] on button "Next" at bounding box center [324, 113] width 37 height 163
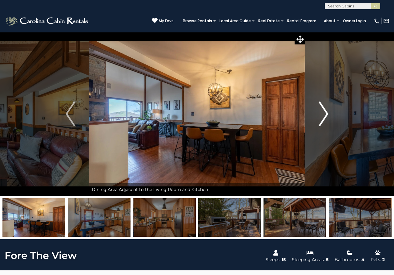
click at [319, 122] on button "Next" at bounding box center [324, 113] width 37 height 163
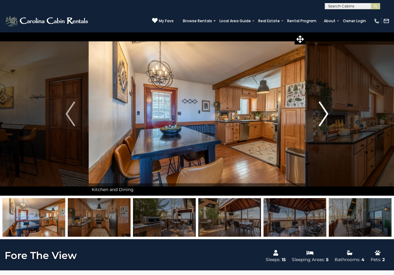
click at [319, 122] on button "Next" at bounding box center [324, 113] width 37 height 163
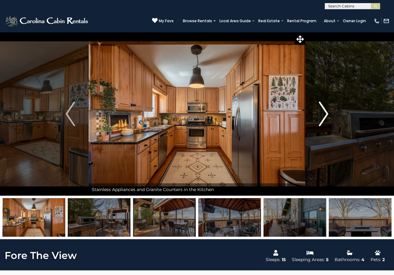
click at [319, 122] on button "Next" at bounding box center [324, 113] width 37 height 163
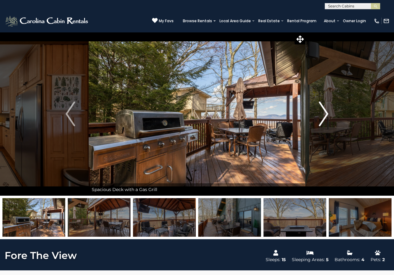
click at [319, 122] on button "Next" at bounding box center [324, 113] width 37 height 163
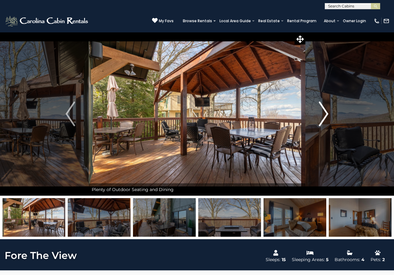
click at [319, 122] on button "Next" at bounding box center [324, 113] width 37 height 163
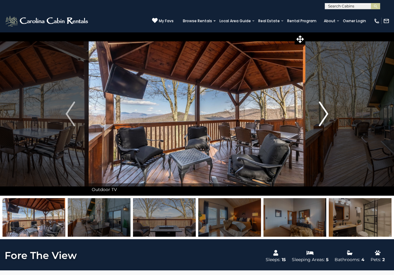
click at [319, 122] on button "Next" at bounding box center [324, 113] width 37 height 163
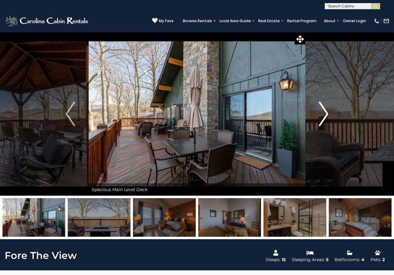
click at [319, 122] on button "Next" at bounding box center [324, 113] width 37 height 163
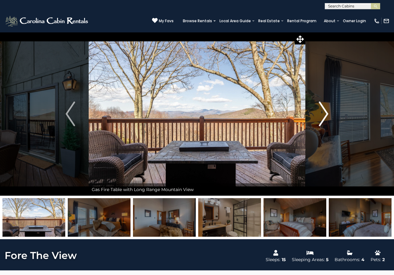
click at [319, 122] on button "Next" at bounding box center [324, 113] width 37 height 163
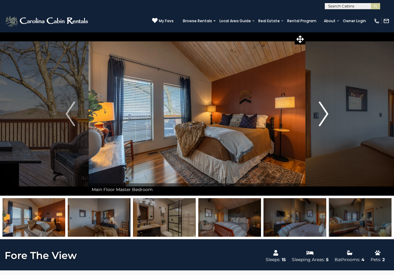
click at [319, 122] on button "Next" at bounding box center [324, 113] width 37 height 163
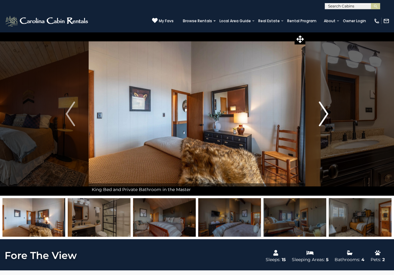
click at [319, 122] on button "Next" at bounding box center [324, 113] width 37 height 163
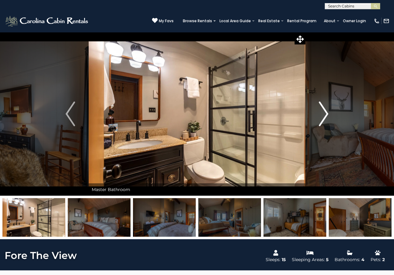
click at [319, 122] on button "Next" at bounding box center [324, 113] width 37 height 163
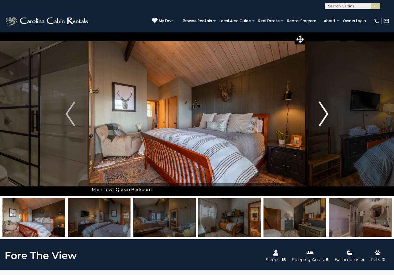
click at [319, 122] on button "Next" at bounding box center [324, 113] width 37 height 163
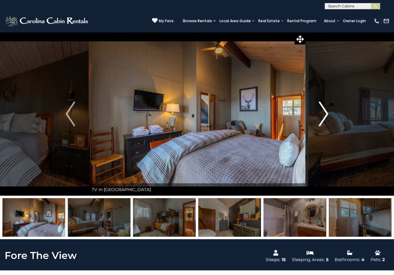
click at [319, 122] on button "Next" at bounding box center [324, 113] width 37 height 163
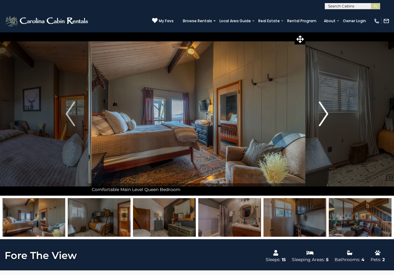
click at [319, 122] on button "Next" at bounding box center [324, 113] width 37 height 163
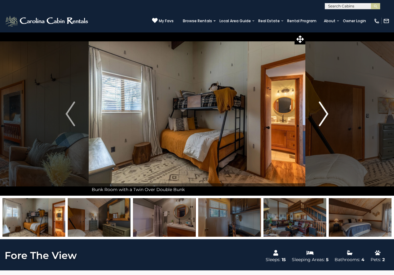
click at [319, 122] on button "Next" at bounding box center [324, 113] width 37 height 163
